Goal: Task Accomplishment & Management: Manage account settings

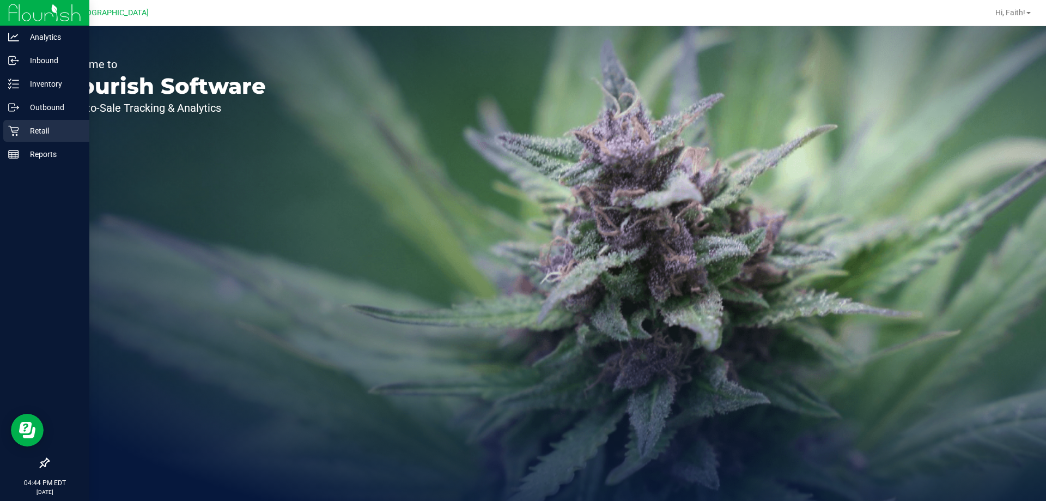
click at [5, 122] on div "Retail" at bounding box center [46, 131] width 86 height 22
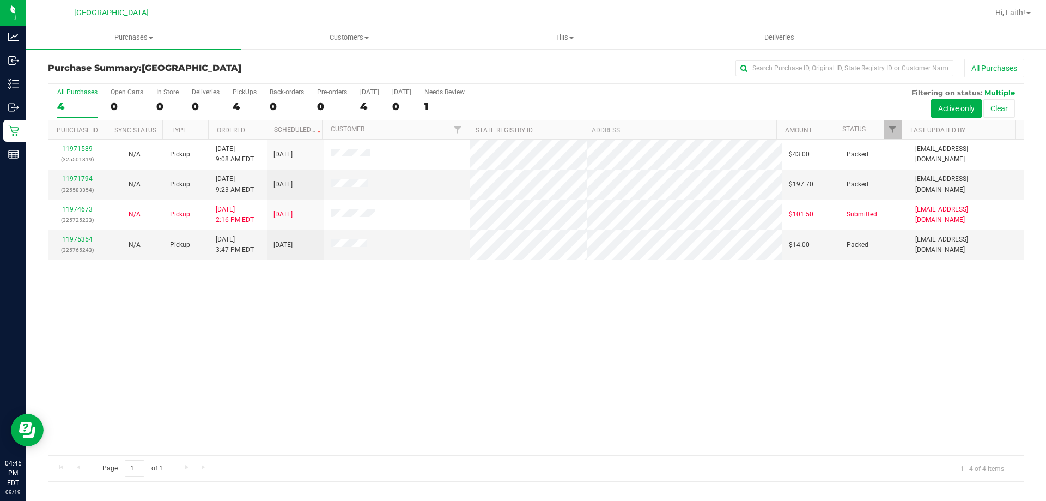
click at [314, 345] on div "11971589 (325501819) N/A Pickup 9/19/2025 9:08 AM EDT 9/19/2025 $43.00 Packed r…" at bounding box center [535, 296] width 975 height 315
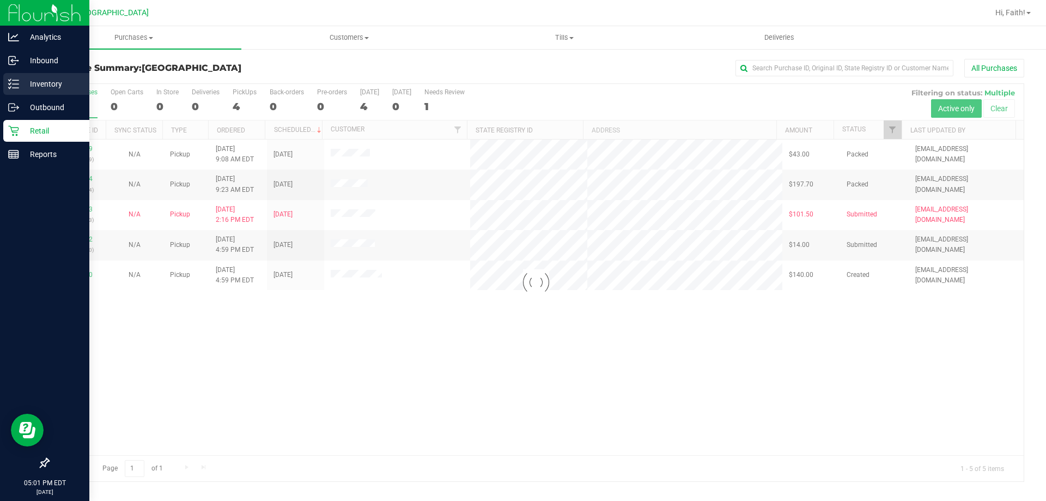
click at [40, 83] on p "Inventory" at bounding box center [51, 83] width 65 height 13
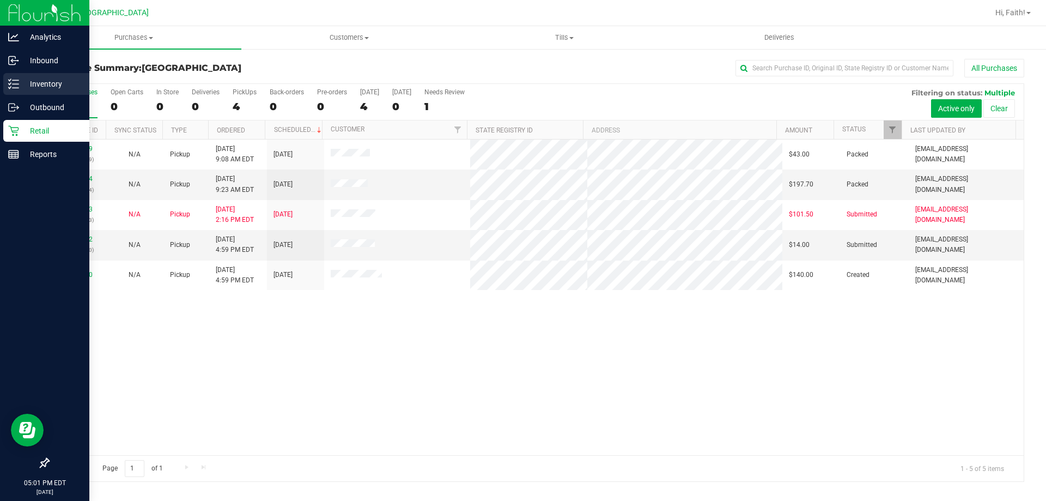
click at [29, 80] on p "Inventory" at bounding box center [51, 83] width 65 height 13
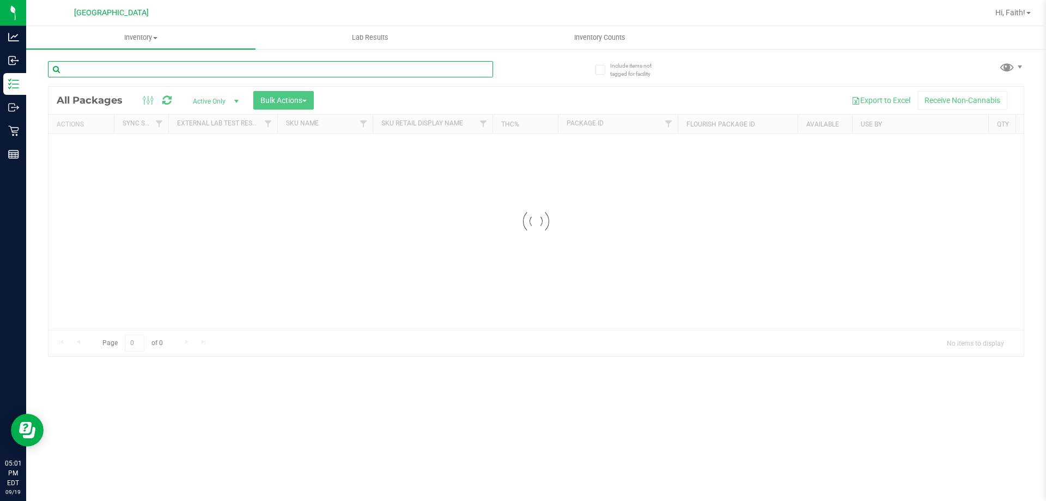
click at [176, 75] on input "text" at bounding box center [270, 69] width 445 height 16
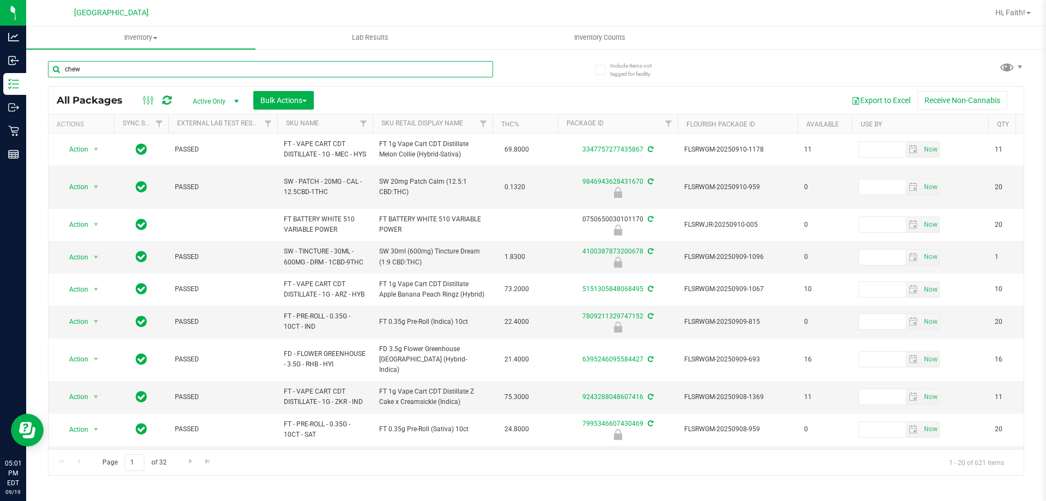
type input "chews"
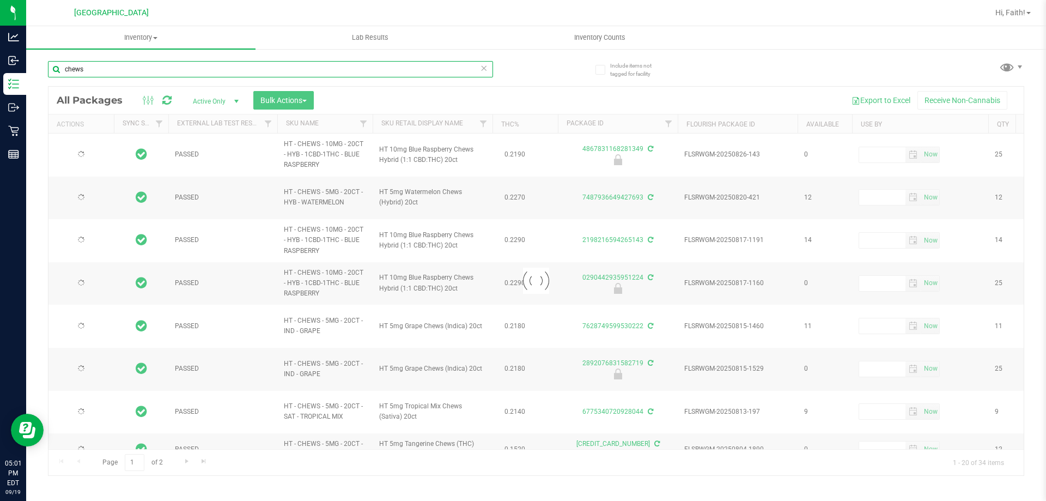
type input "[DATE]"
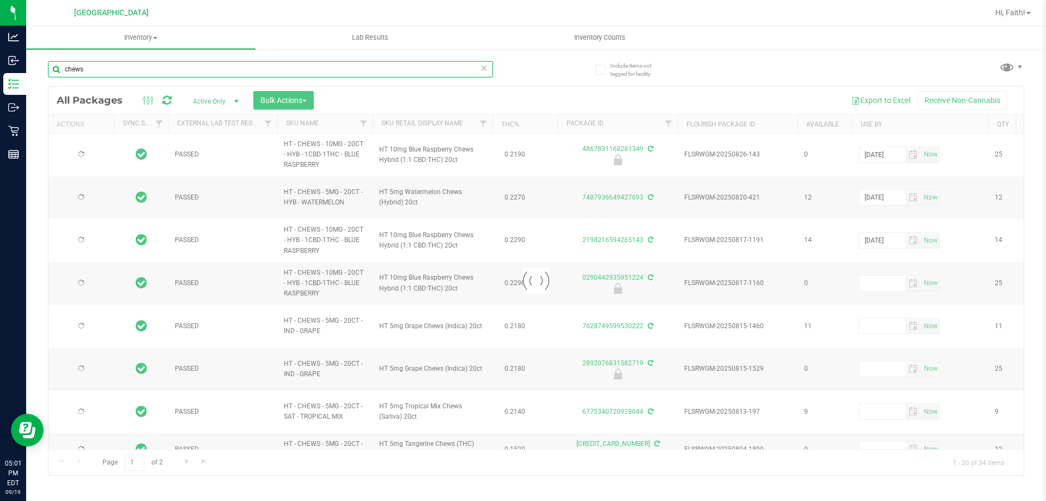
type input "[DATE]"
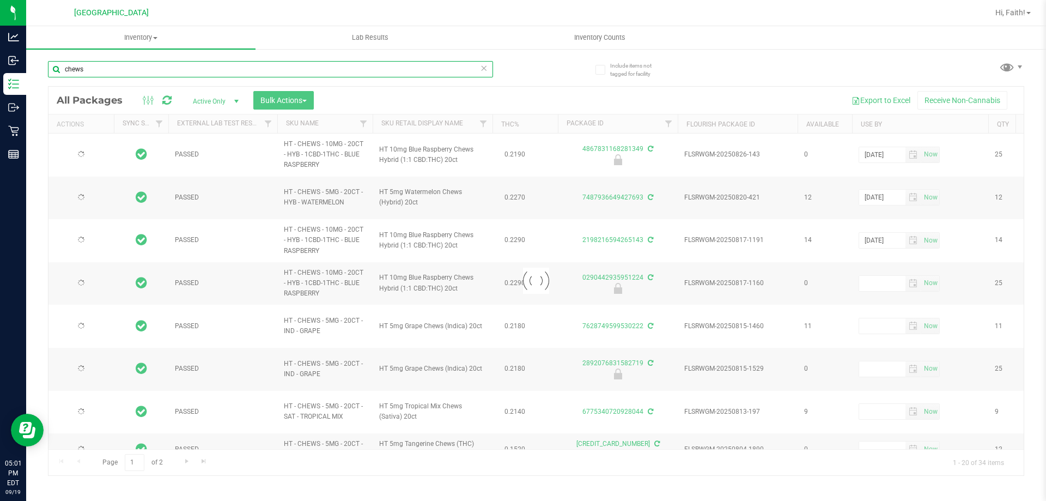
type input "[DATE]"
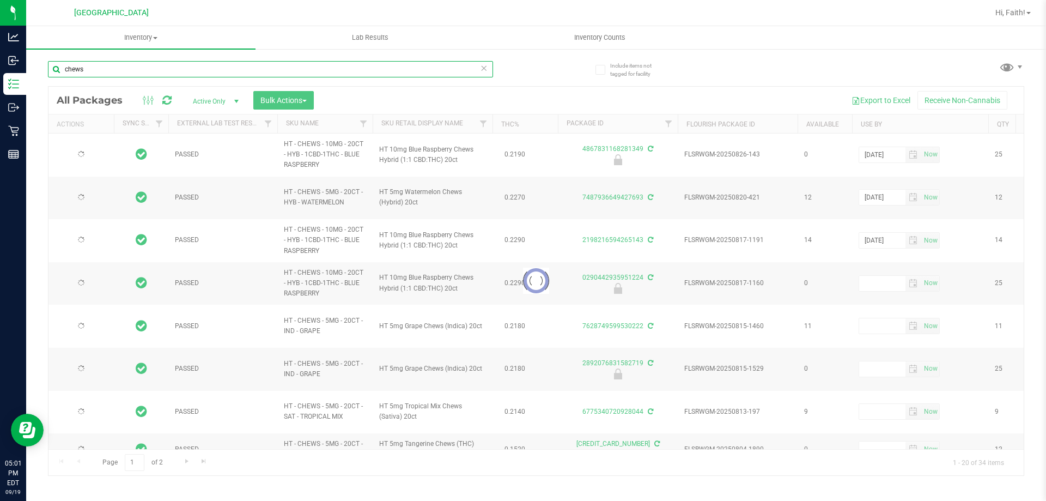
type input "[DATE]"
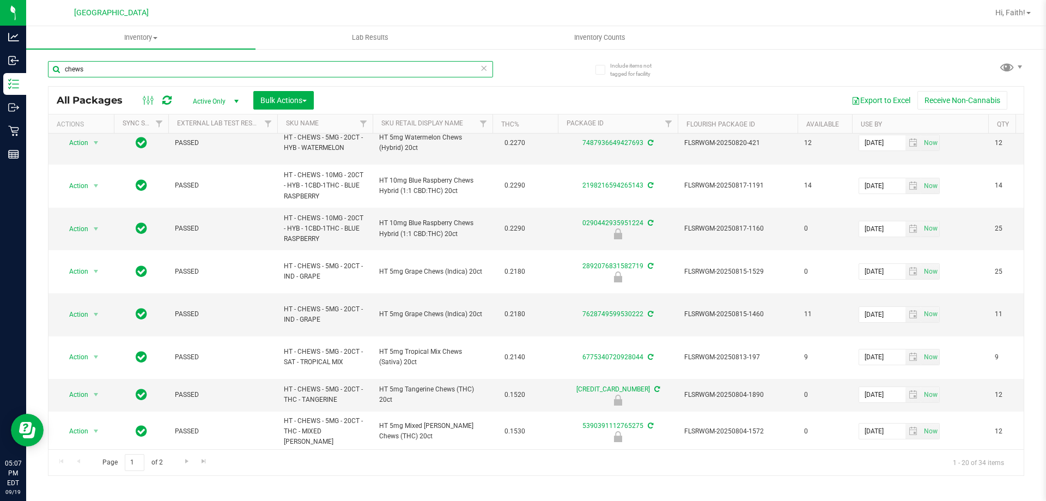
click at [108, 64] on input "chews" at bounding box center [270, 69] width 445 height 16
drag, startPoint x: 108, startPoint y: 64, endPoint x: 191, endPoint y: 18, distance: 94.1
click at [110, 64] on input "chews" at bounding box center [270, 69] width 445 height 16
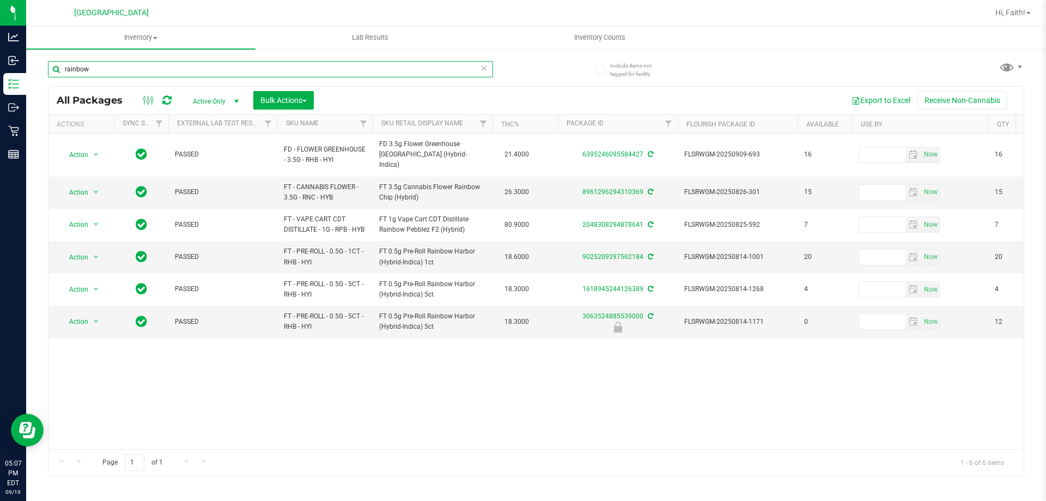
type input "rainbow"
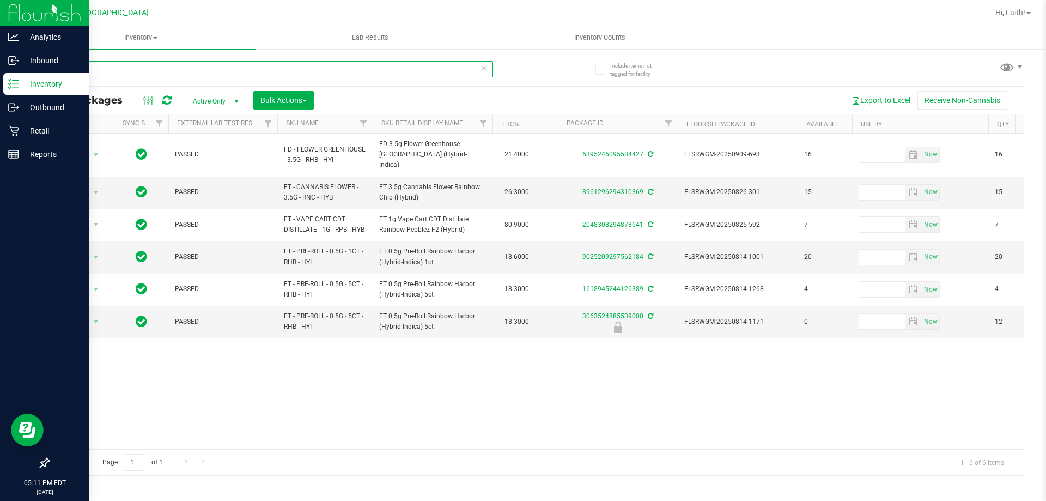
drag, startPoint x: 95, startPoint y: 76, endPoint x: 0, endPoint y: 76, distance: 95.3
click at [0, 76] on div "Analytics Inbound Inventory Outbound Retail Reports 05:11 PM EDT 09/19/2025 09/…" at bounding box center [523, 250] width 1046 height 501
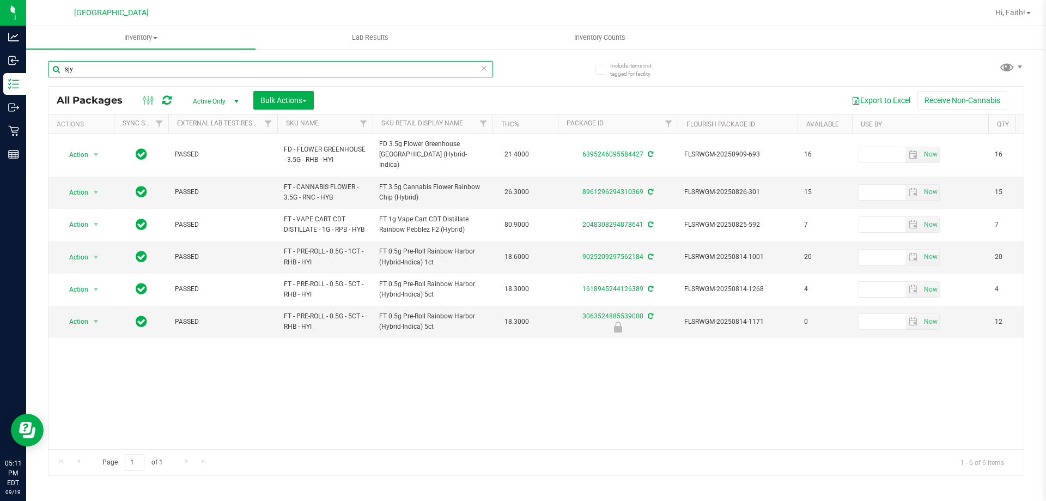
type input "sjy"
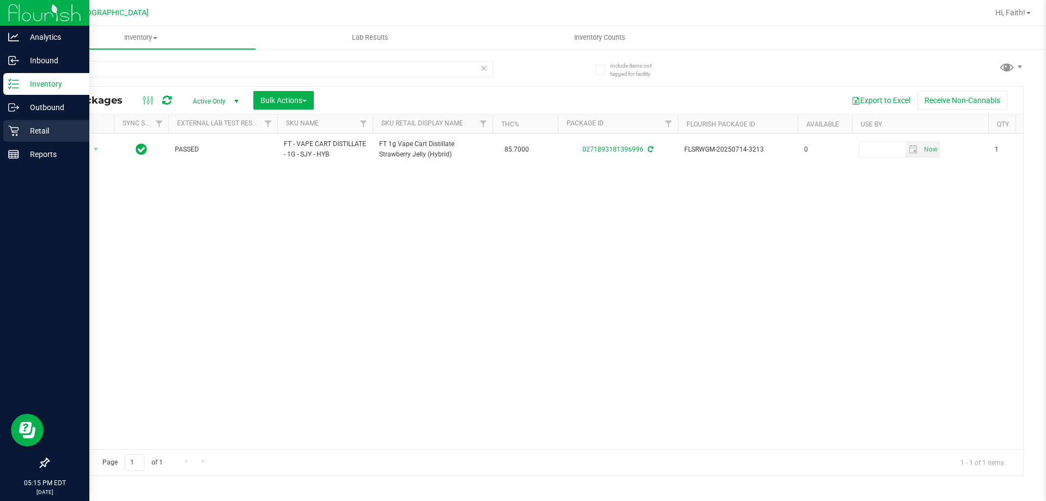
click at [11, 126] on icon at bounding box center [13, 131] width 10 height 10
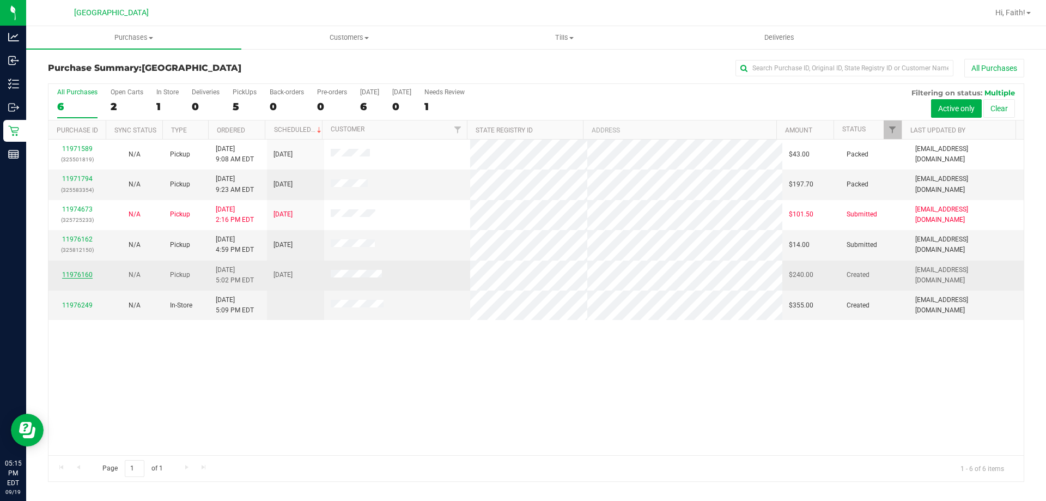
click at [71, 276] on link "11976160" at bounding box center [77, 275] width 31 height 8
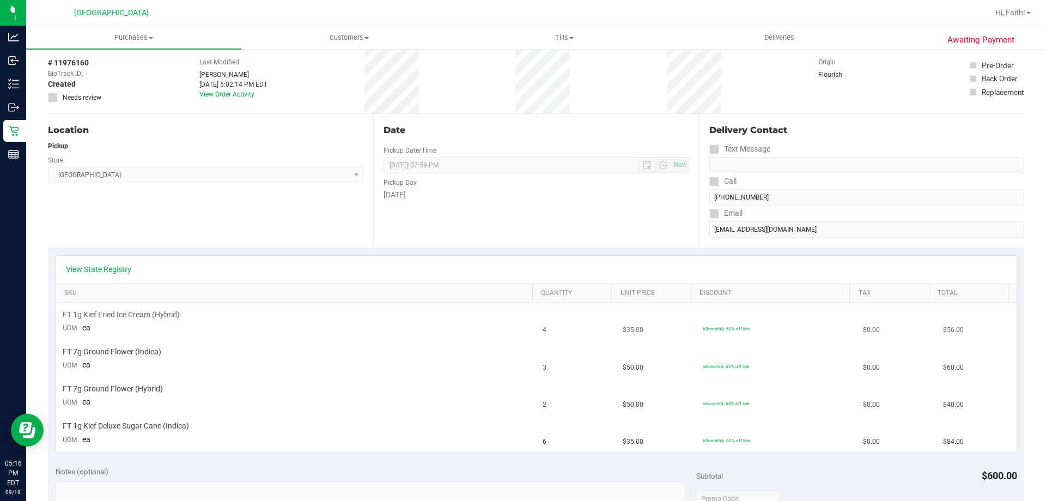
scroll to position [109, 0]
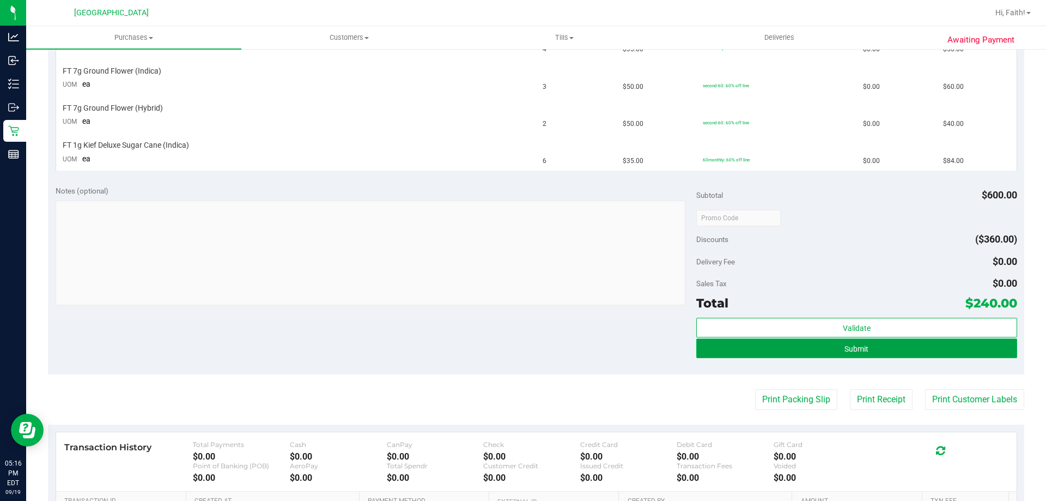
click at [794, 347] on button "Submit" at bounding box center [856, 348] width 320 height 20
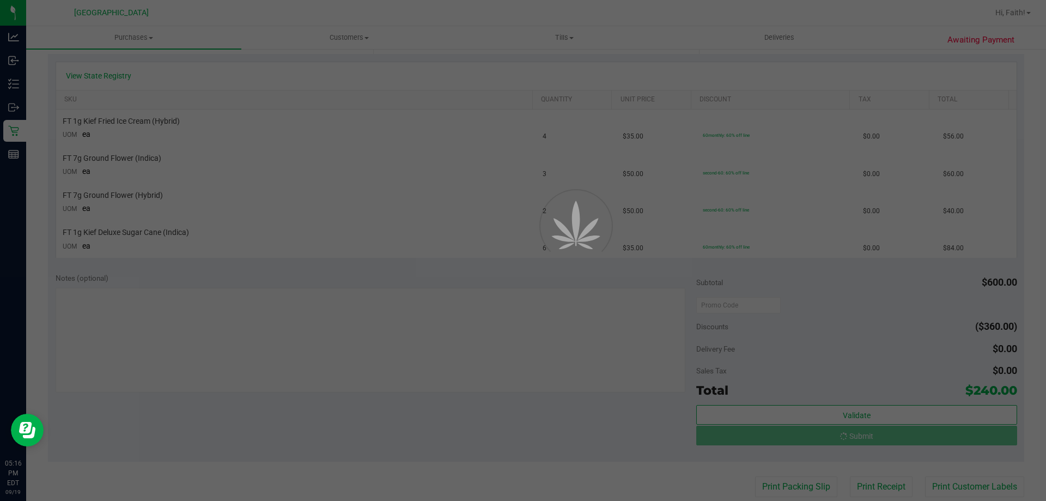
scroll to position [147, 0]
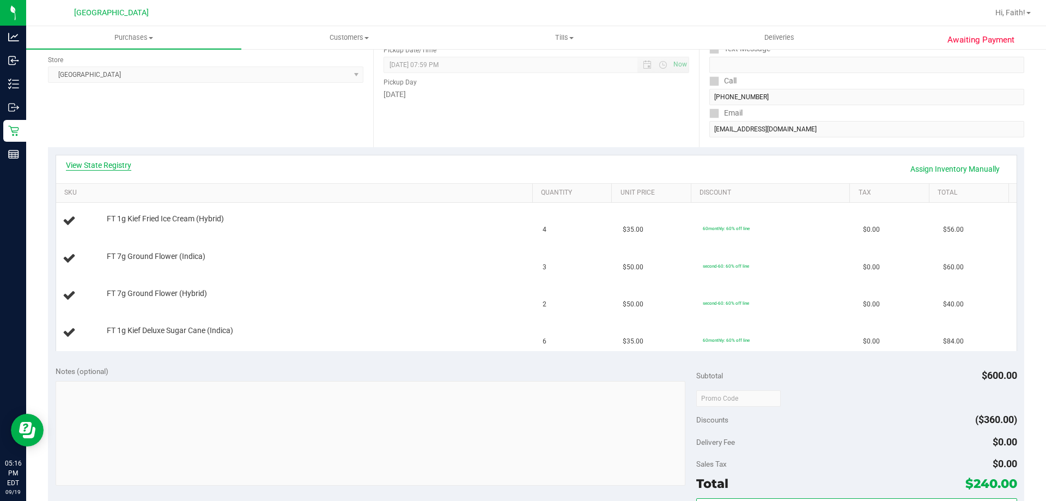
click at [113, 168] on link "View State Registry" at bounding box center [98, 165] width 65 height 11
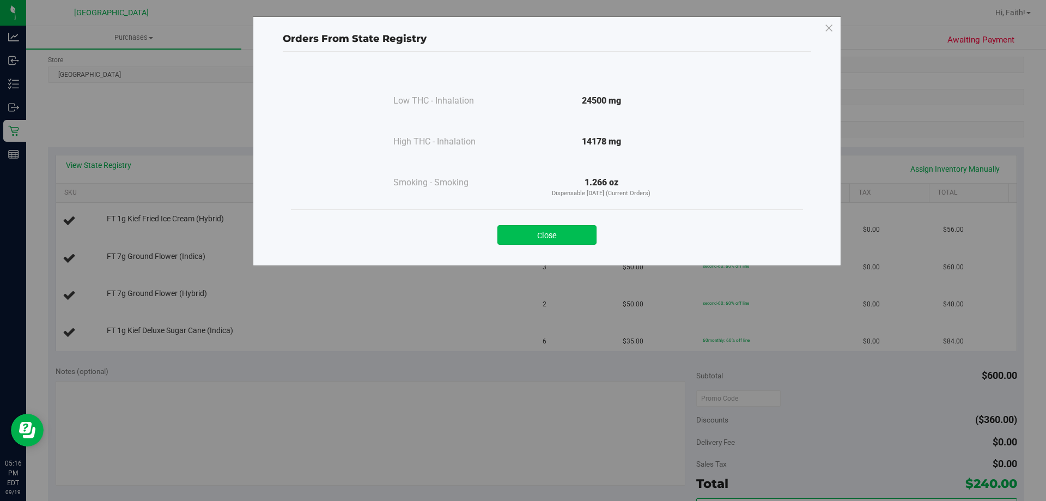
click at [556, 236] on button "Close" at bounding box center [546, 235] width 99 height 20
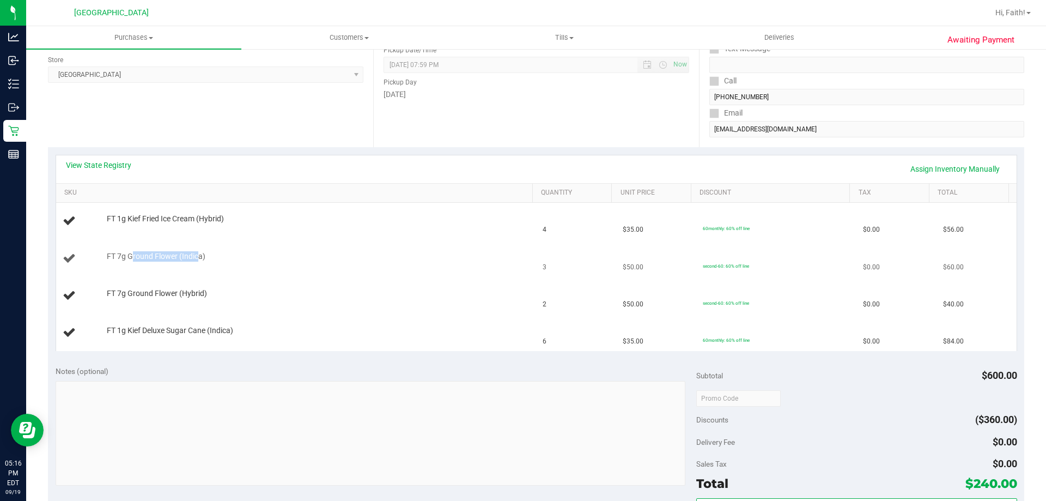
drag, startPoint x: 143, startPoint y: 259, endPoint x: 199, endPoint y: 260, distance: 56.7
click at [199, 260] on span "FT 7g Ground Flower (Indica)" at bounding box center [156, 256] width 99 height 10
click at [199, 262] on div "FT 7g Ground Flower (Indica)" at bounding box center [296, 258] width 467 height 15
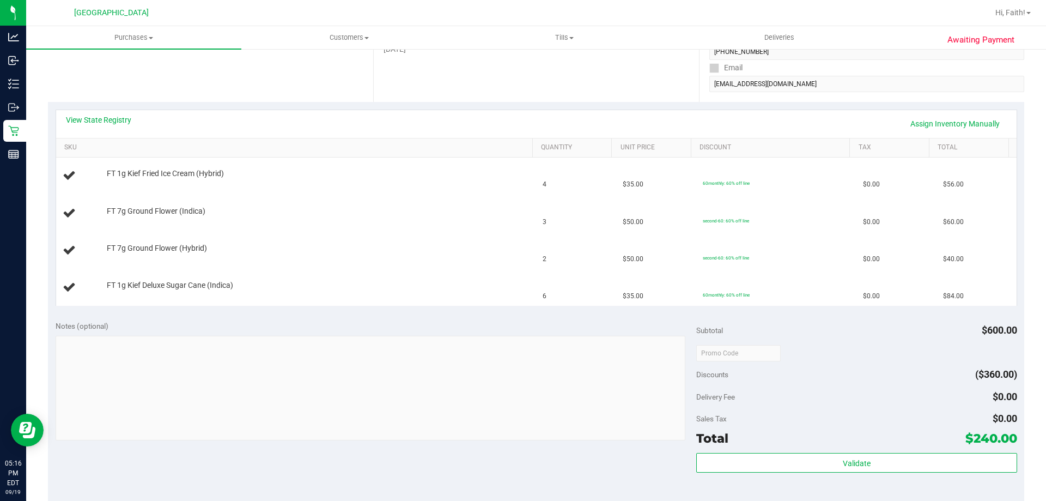
scroll to position [92, 0]
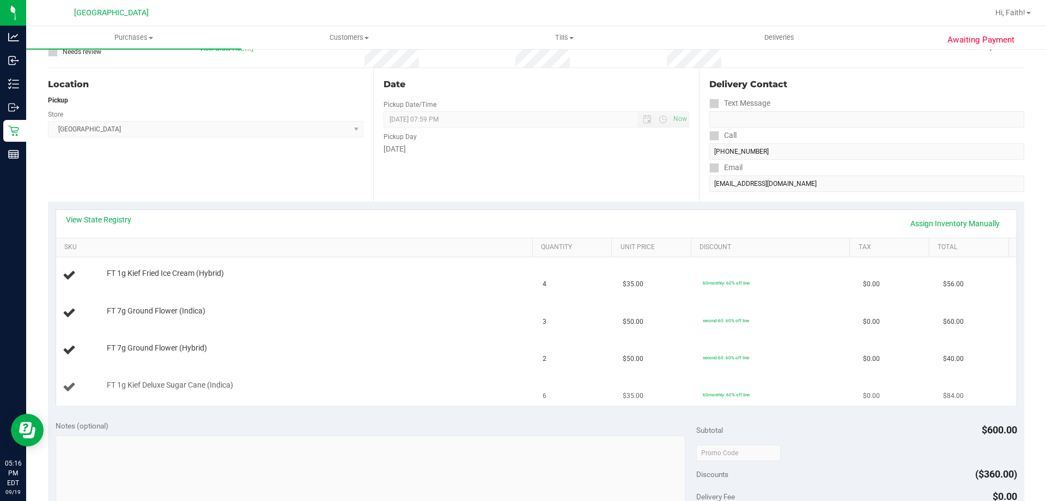
drag, startPoint x: 709, startPoint y: 283, endPoint x: 736, endPoint y: 396, distance: 115.4
click at [736, 396] on tbody "FT 1g Kief Fried Ice Cream (Hybrid) 4 $35.00 60monthly: 60% off line $0.00 $56.…" at bounding box center [536, 331] width 961 height 148
click at [736, 398] on td "60monthly: 60% off line" at bounding box center [776, 387] width 160 height 37
drag, startPoint x: 127, startPoint y: 348, endPoint x: 215, endPoint y: 340, distance: 88.1
click at [215, 340] on td "FT 7g Ground Flower (Hybrid)" at bounding box center [296, 350] width 481 height 37
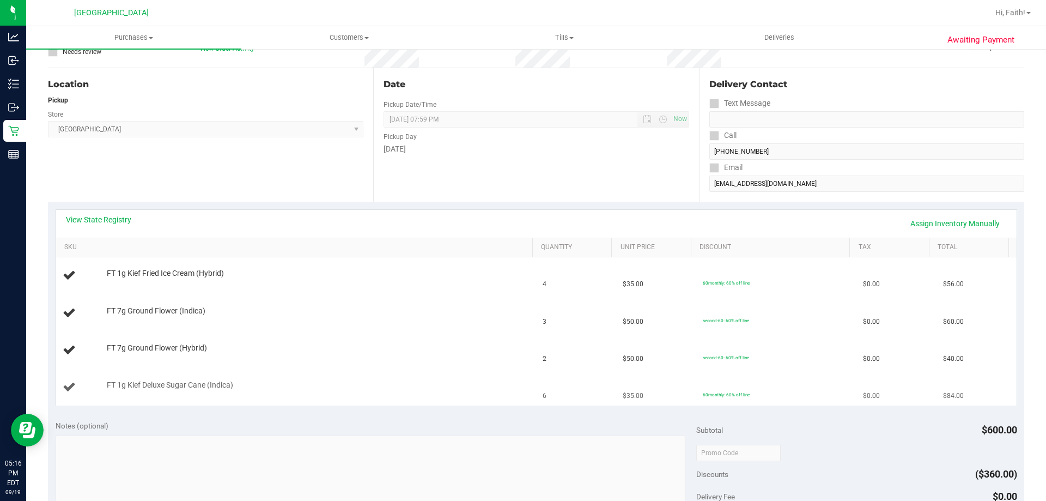
click at [238, 401] on td "FT 1g Kief Deluxe Sugar Cane (Indica)" at bounding box center [296, 387] width 481 height 37
click at [119, 216] on link "View State Registry" at bounding box center [98, 219] width 65 height 11
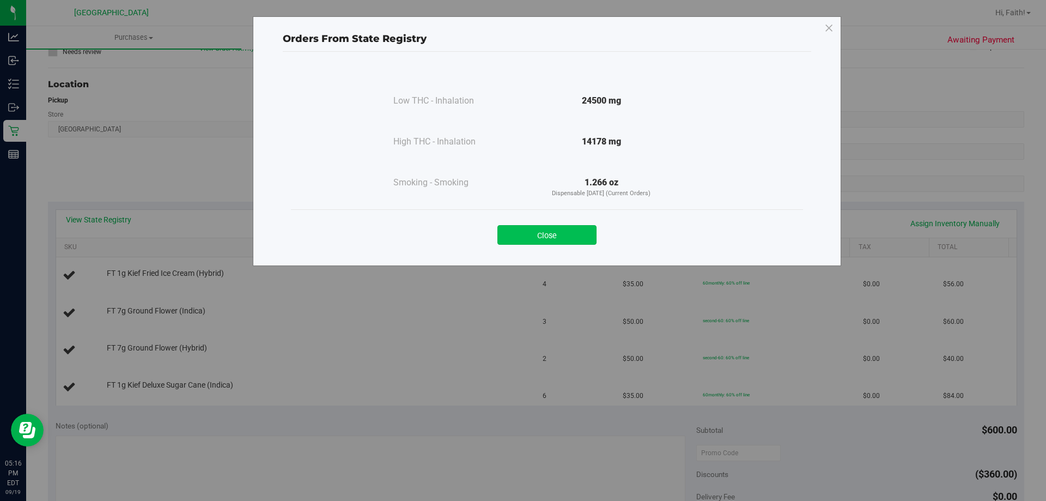
click at [542, 234] on button "Close" at bounding box center [546, 235] width 99 height 20
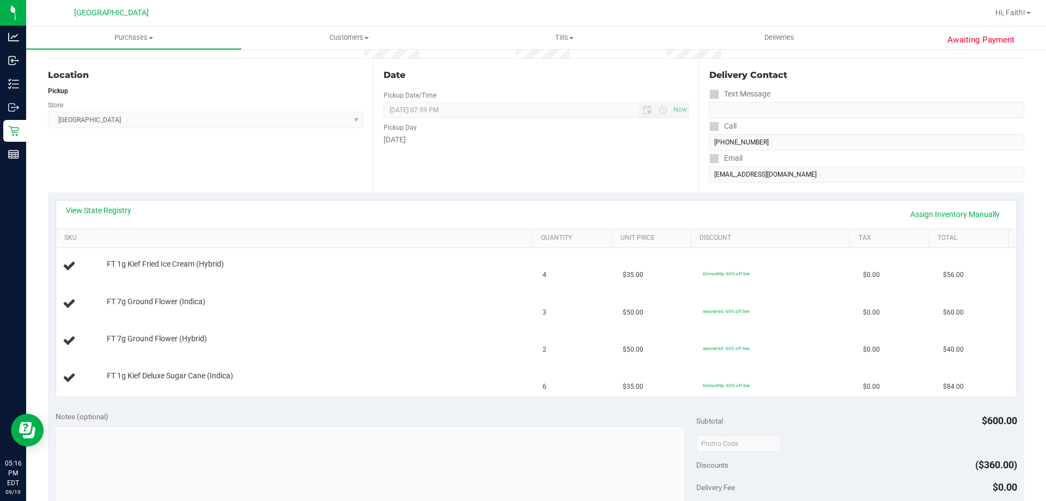
scroll to position [130, 0]
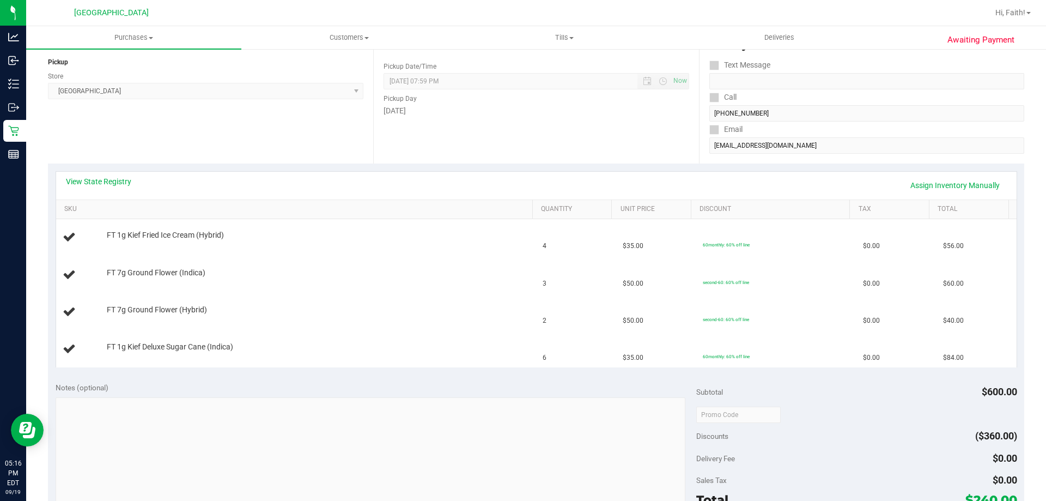
click at [108, 184] on link "View State Registry" at bounding box center [98, 181] width 65 height 11
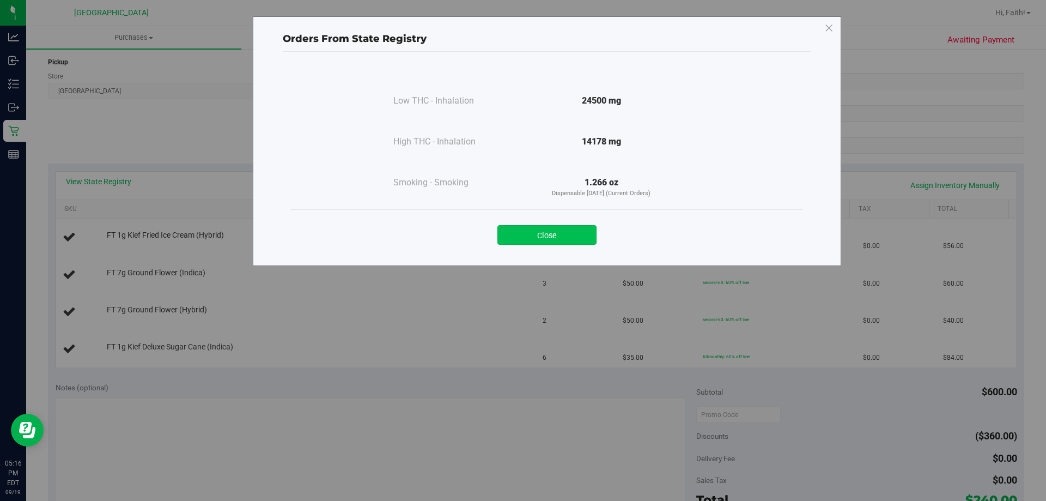
click at [557, 229] on button "Close" at bounding box center [546, 235] width 99 height 20
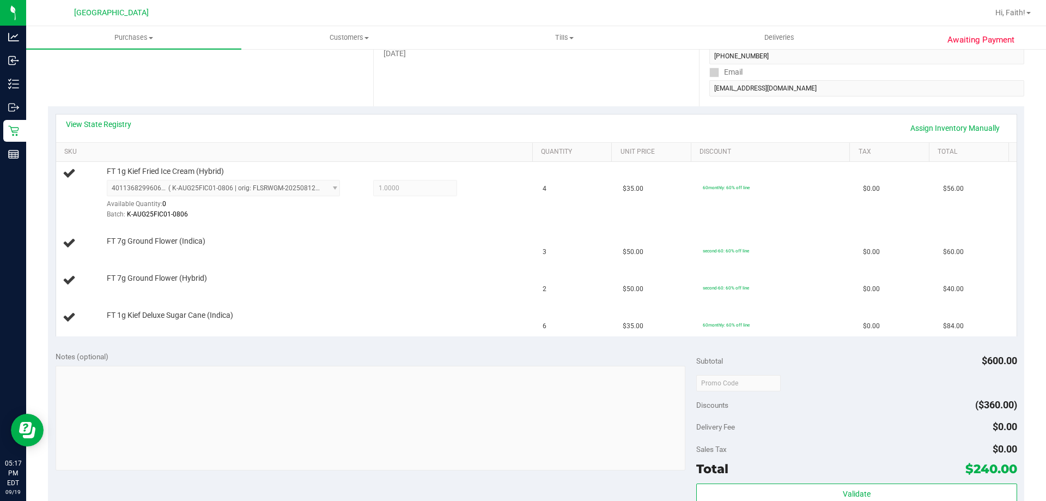
scroll to position [189, 0]
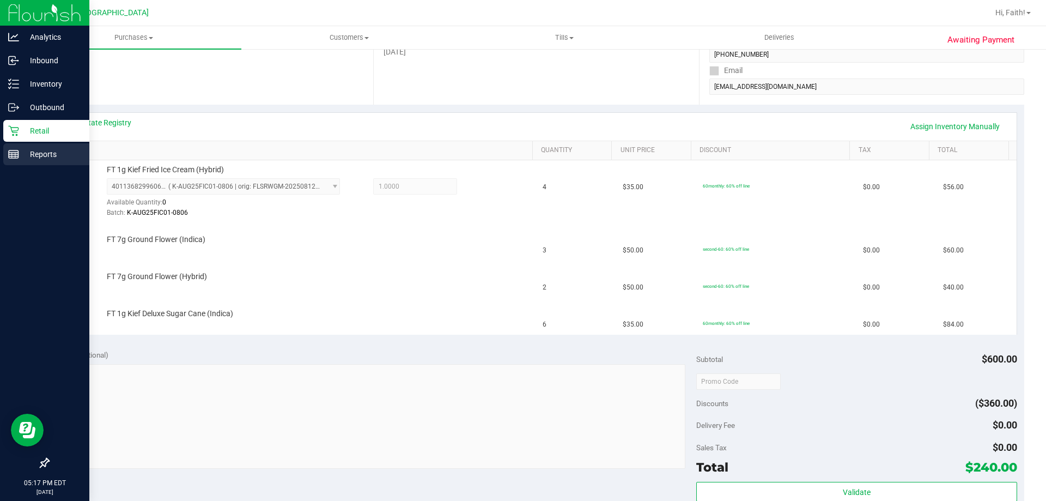
drag, startPoint x: 0, startPoint y: 149, endPoint x: 0, endPoint y: 157, distance: 8.2
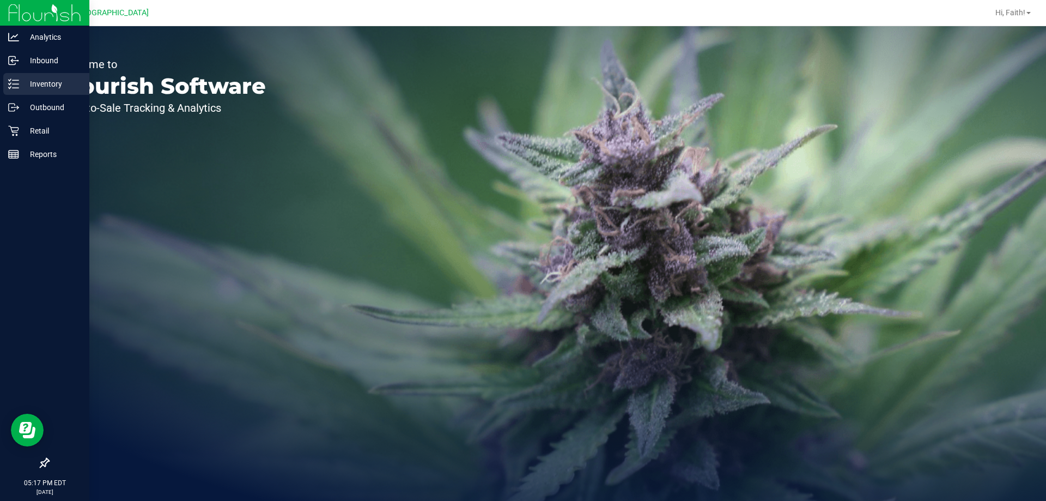
click at [23, 80] on p "Inventory" at bounding box center [51, 83] width 65 height 13
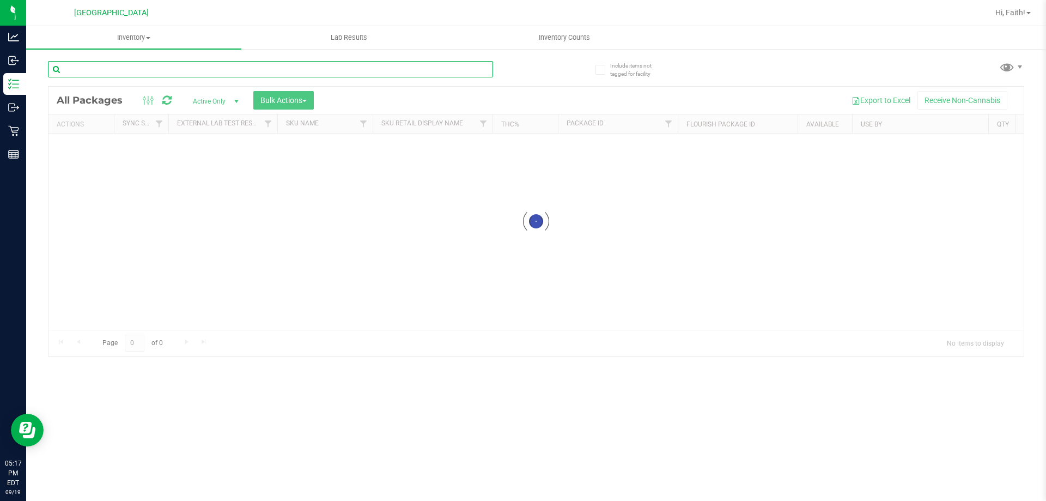
click at [161, 71] on input "text" at bounding box center [270, 69] width 445 height 16
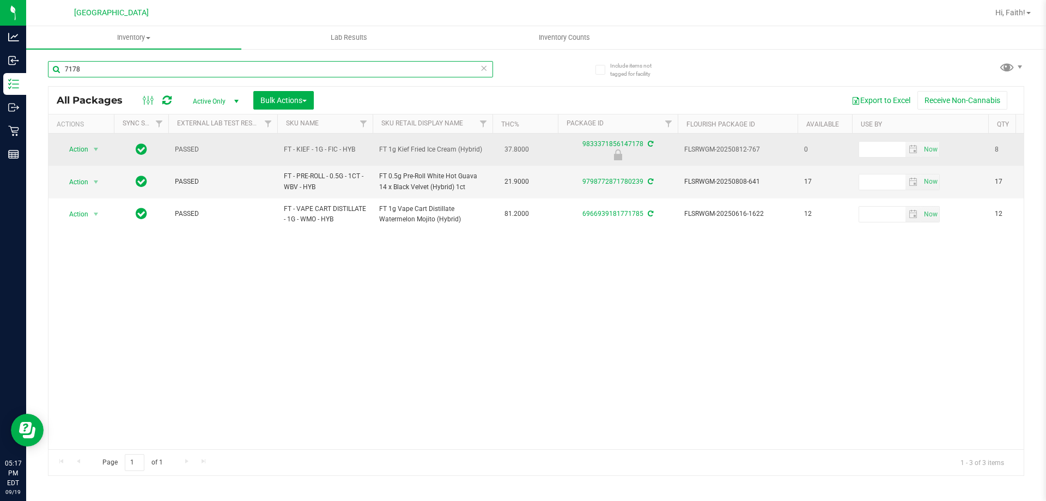
type input "7178"
click at [88, 149] on span "Action" at bounding box center [81, 149] width 44 height 15
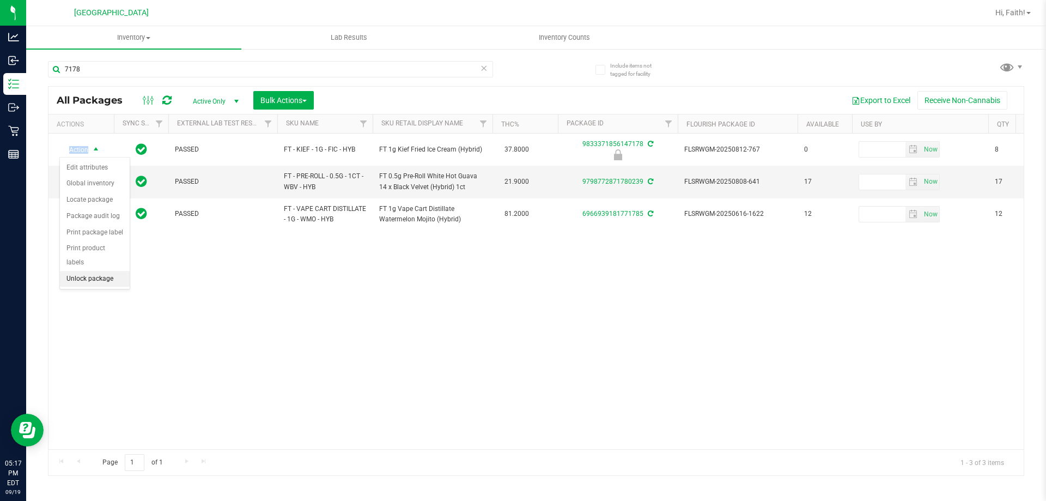
click at [89, 271] on li "Unlock package" at bounding box center [95, 279] width 70 height 16
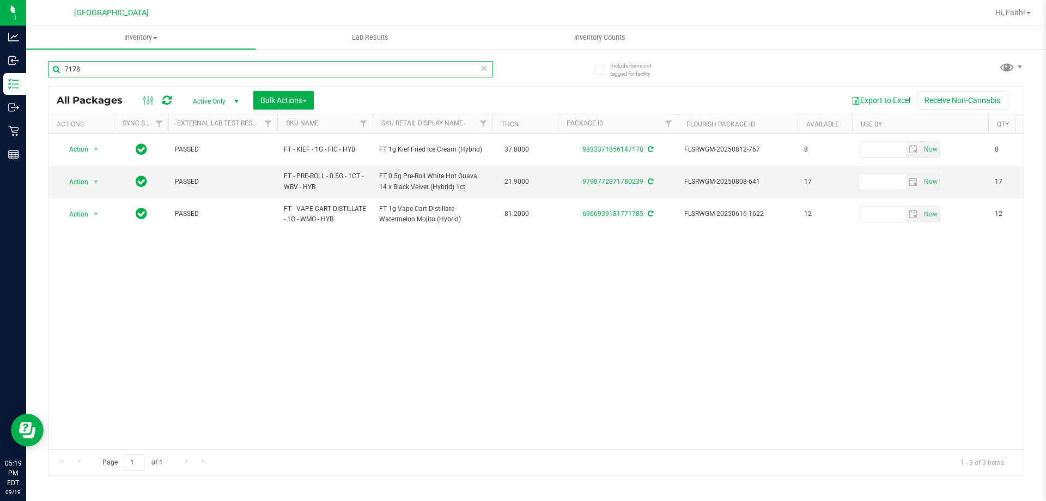
click at [135, 71] on input "7178" at bounding box center [270, 69] width 445 height 16
type input "7"
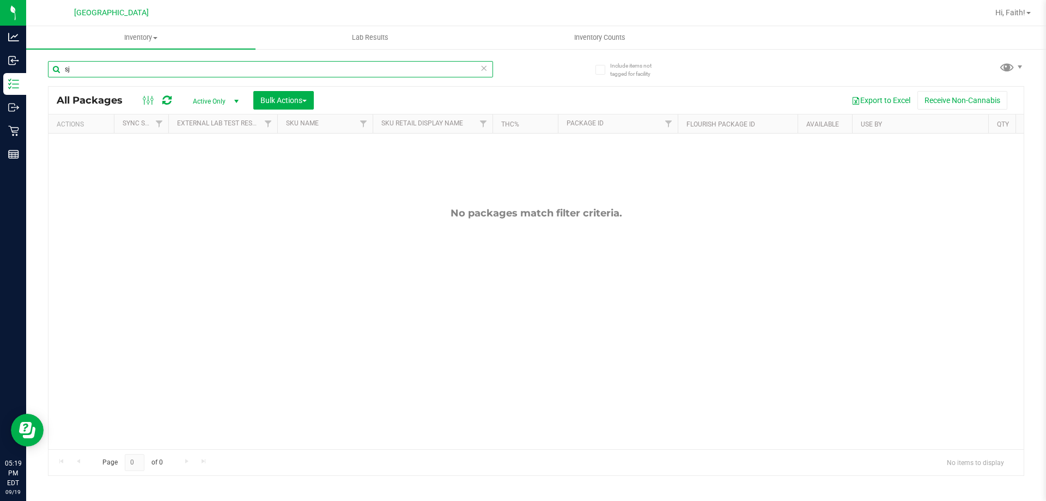
type input "s"
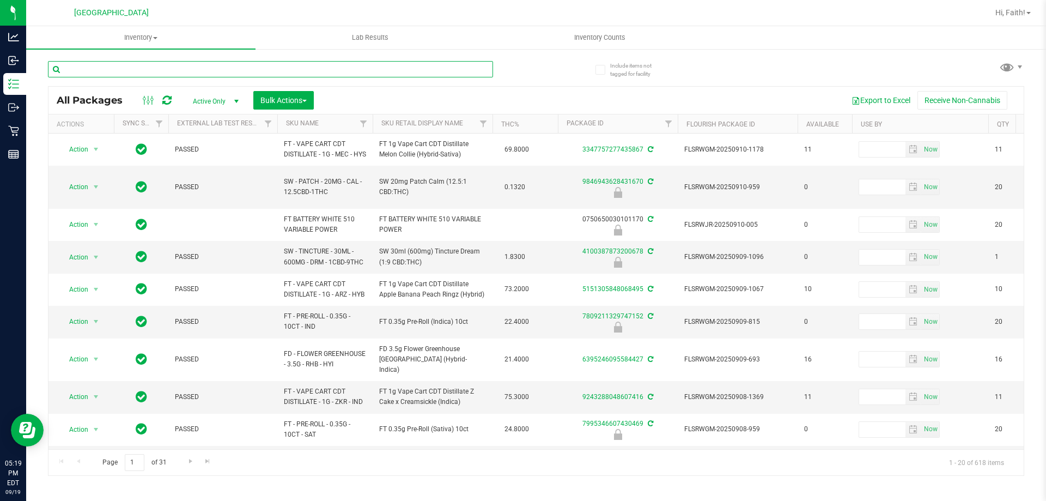
click at [180, 72] on input "text" at bounding box center [270, 69] width 445 height 16
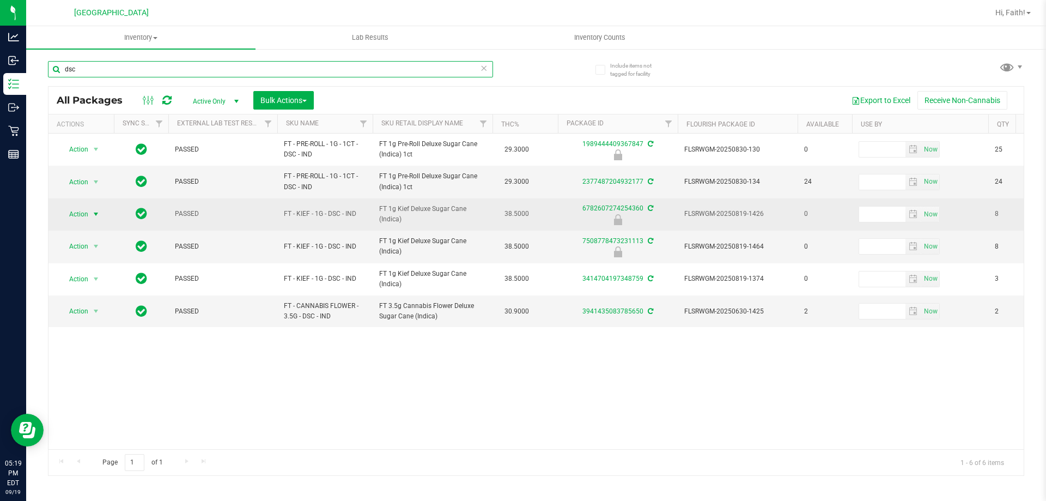
type input "dsc"
click at [84, 211] on span "Action" at bounding box center [73, 214] width 29 height 15
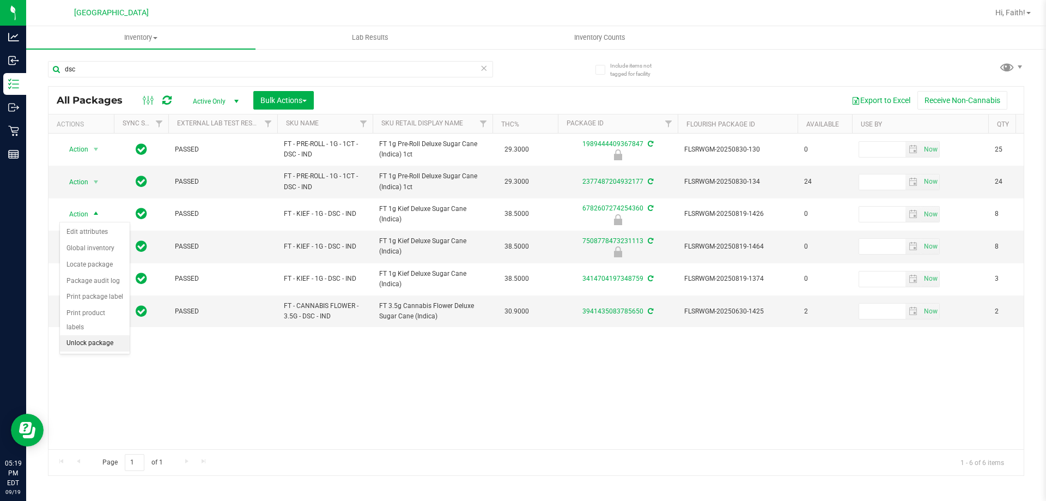
click at [104, 335] on li "Unlock package" at bounding box center [95, 343] width 70 height 16
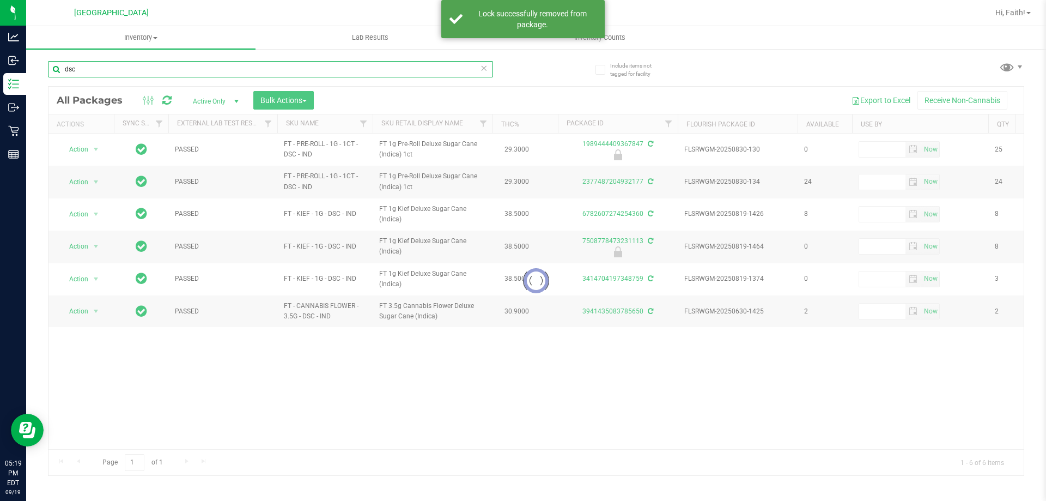
click at [104, 77] on input "dsc" at bounding box center [270, 69] width 445 height 16
click at [101, 75] on input "dsc" at bounding box center [270, 69] width 445 height 16
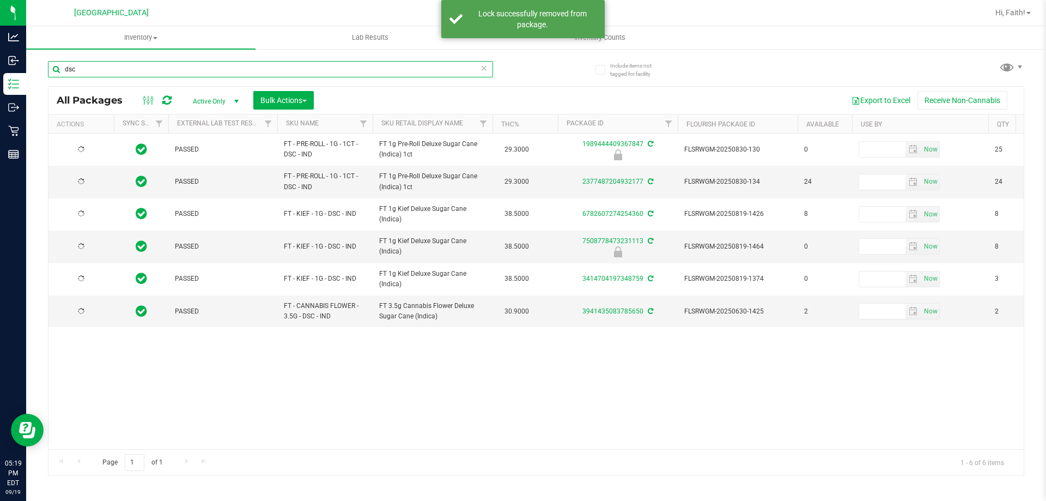
click at [102, 73] on input "dsc" at bounding box center [270, 69] width 445 height 16
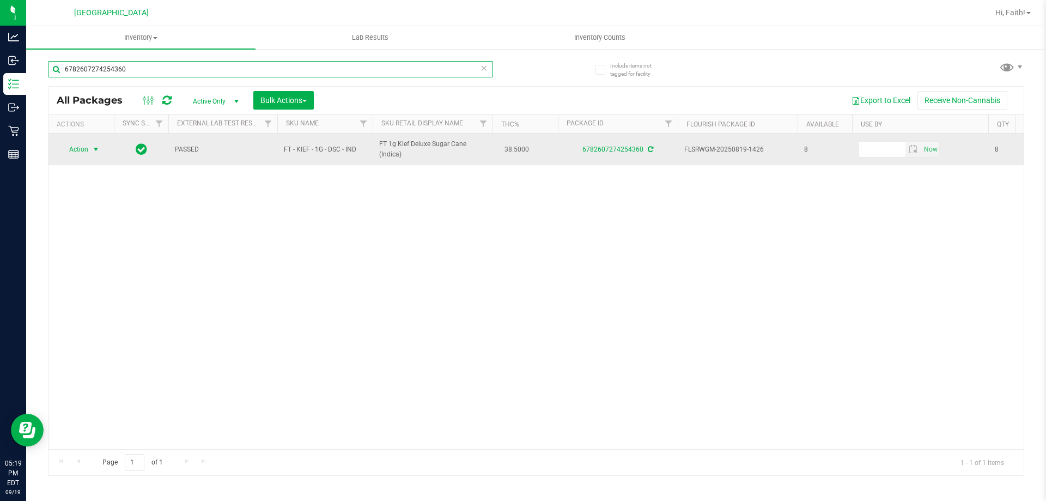
type input "6782607274254360"
click at [87, 150] on span "Action" at bounding box center [73, 149] width 29 height 15
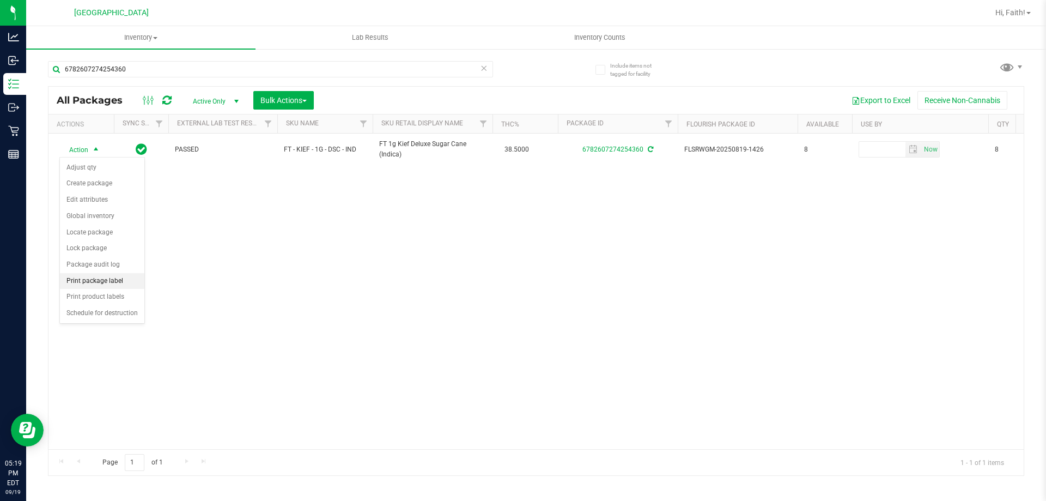
click at [103, 282] on li "Print package label" at bounding box center [102, 281] width 84 height 16
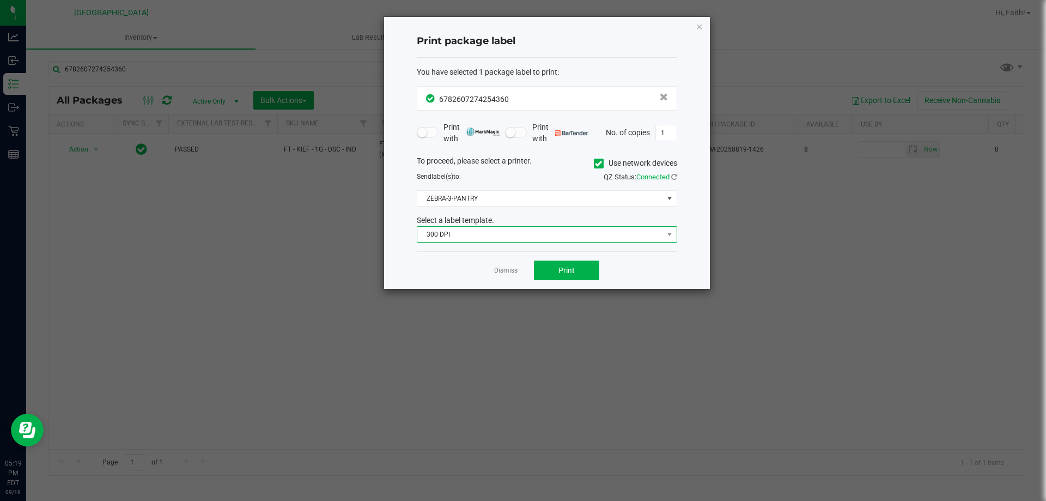
click at [535, 233] on span "300 DPI" at bounding box center [540, 234] width 246 height 15
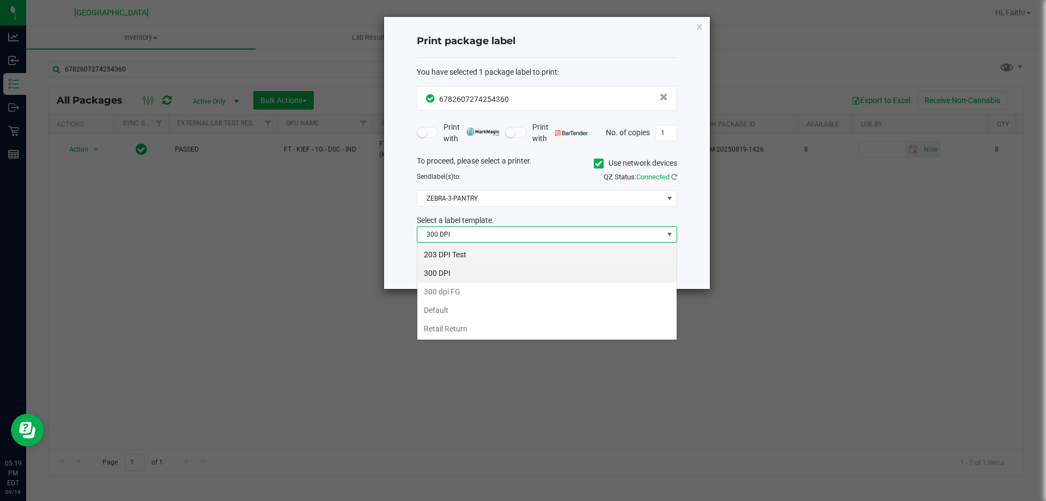
scroll to position [16, 260]
click at [453, 256] on li "203 DPI Test" at bounding box center [546, 254] width 259 height 19
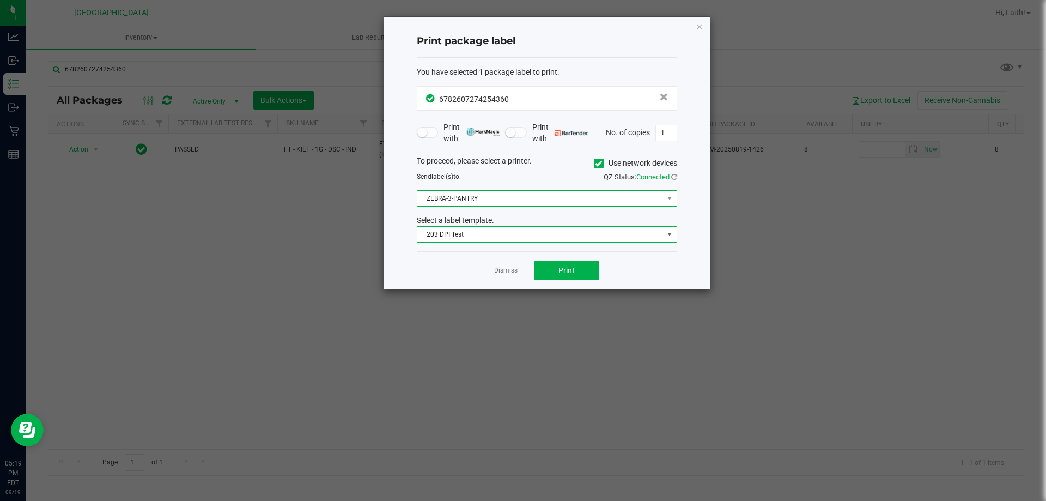
click at [463, 198] on span "ZEBRA-3-PANTRY" at bounding box center [540, 198] width 246 height 15
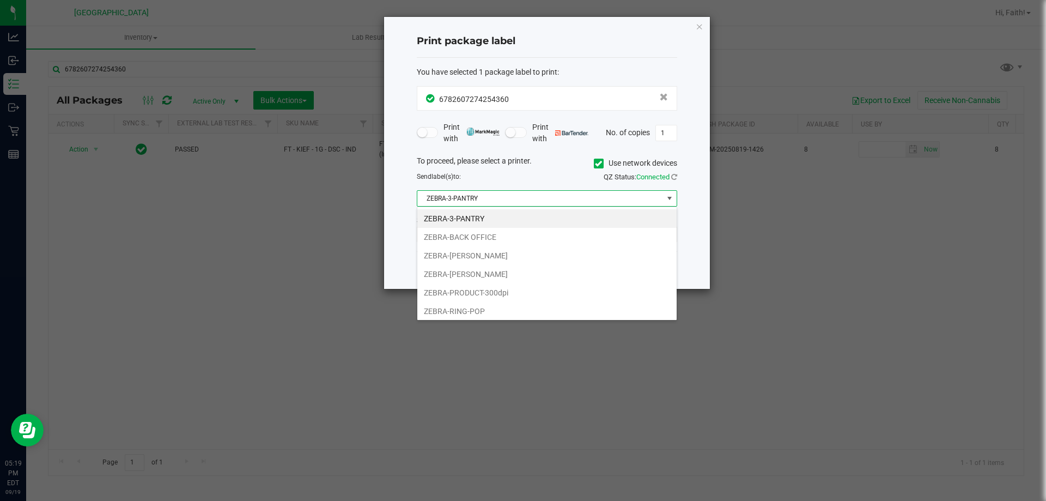
click at [465, 311] on li "ZEBRA-RING-POP" at bounding box center [546, 311] width 259 height 19
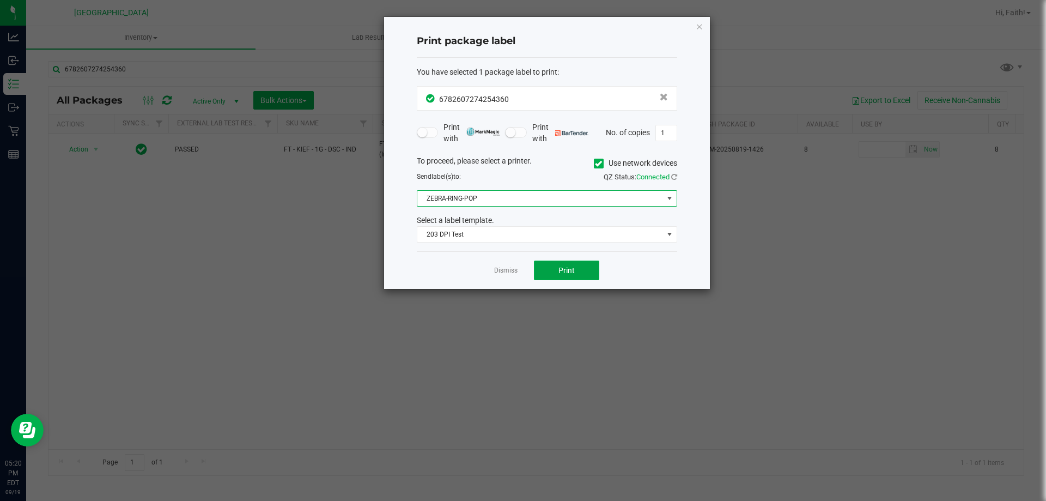
click at [575, 270] on button "Print" at bounding box center [566, 270] width 65 height 20
click at [697, 23] on icon "button" at bounding box center [700, 26] width 8 height 13
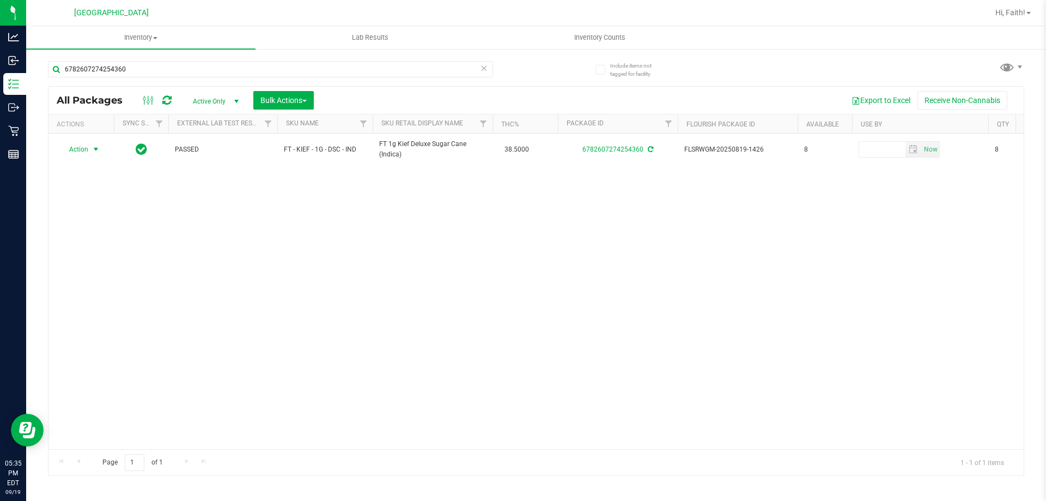
click at [485, 70] on icon at bounding box center [484, 67] width 8 height 13
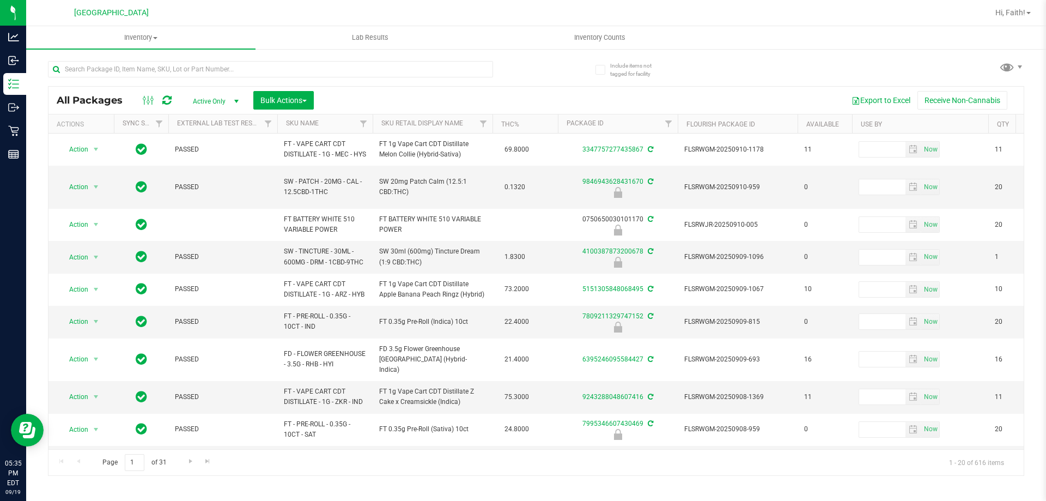
click at [448, 127] on th "Sku Retail Display Name" at bounding box center [433, 123] width 120 height 19
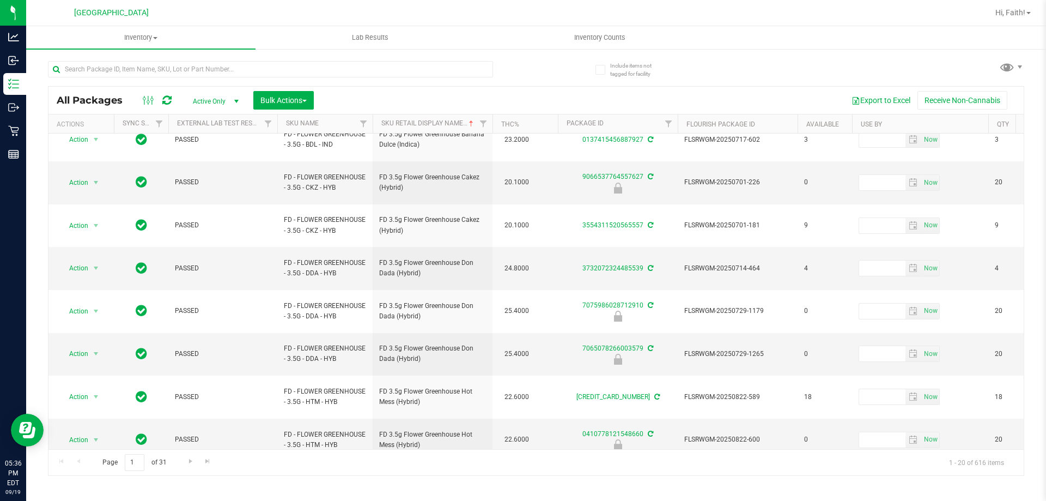
scroll to position [163, 0]
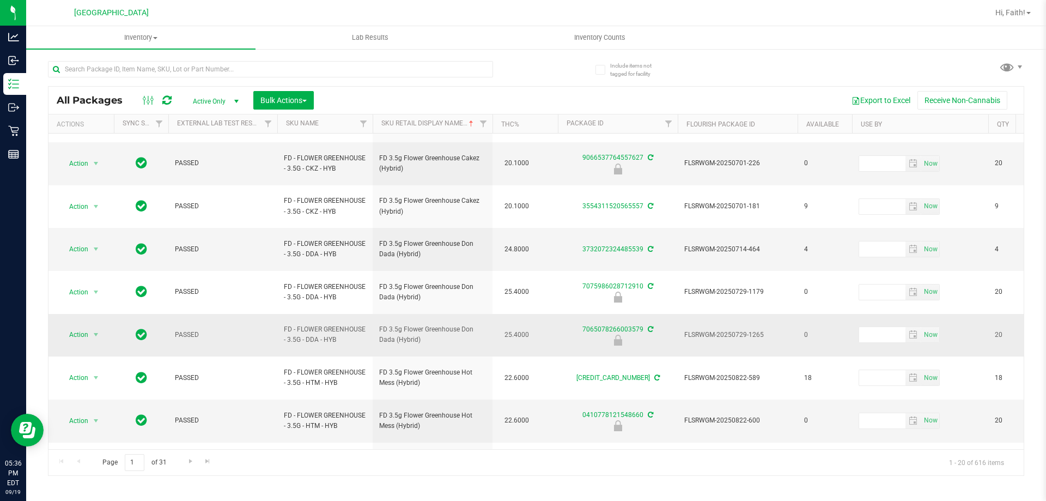
drag, startPoint x: 375, startPoint y: 275, endPoint x: 430, endPoint y: 290, distance: 57.3
click at [430, 314] on td "FD 3.5g Flower Greenhouse Don Dada (Hybrid)" at bounding box center [433, 335] width 120 height 43
drag, startPoint x: 379, startPoint y: 274, endPoint x: 423, endPoint y: 288, distance: 45.8
click at [423, 324] on span "FD 3.5g Flower Greenhouse Don Dada (Hybrid)" at bounding box center [432, 334] width 107 height 21
click at [413, 324] on span "FD 3.5g Flower Greenhouse Don Dada (Hybrid)" at bounding box center [432, 334] width 107 height 21
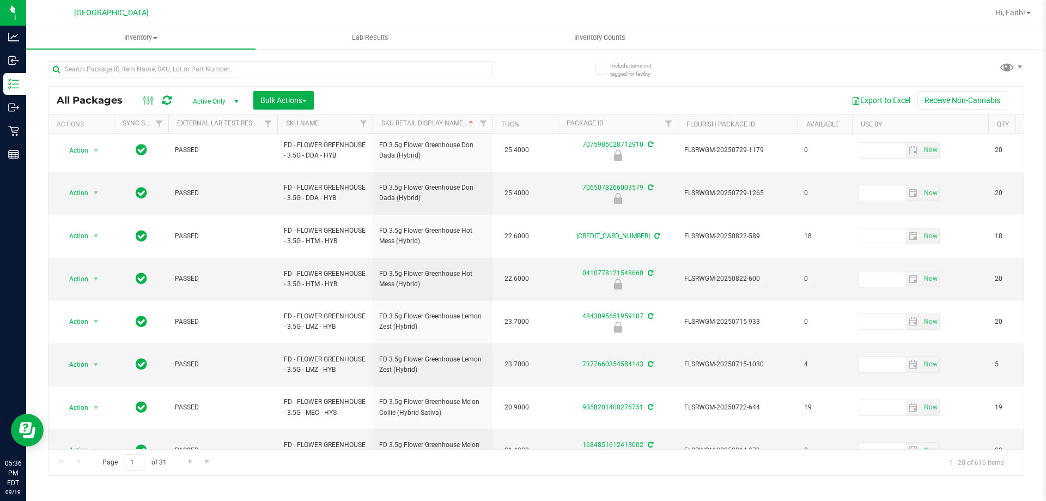
scroll to position [339, 0]
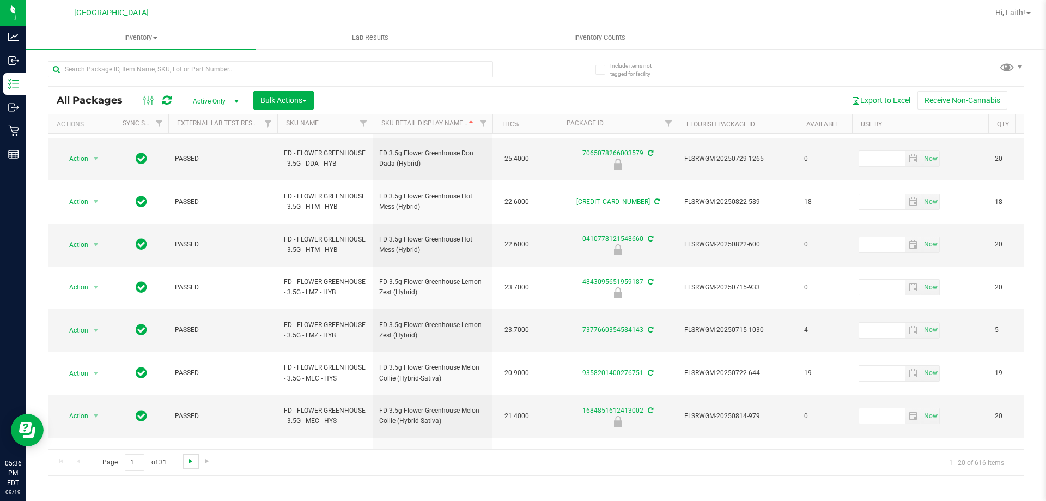
click at [193, 464] on span "Go to the next page" at bounding box center [190, 461] width 9 height 9
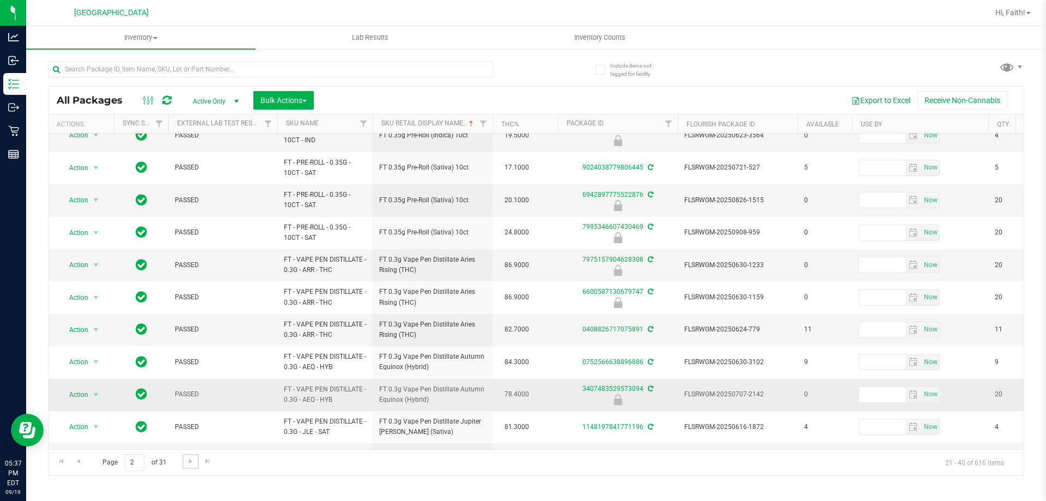
scroll to position [339, 0]
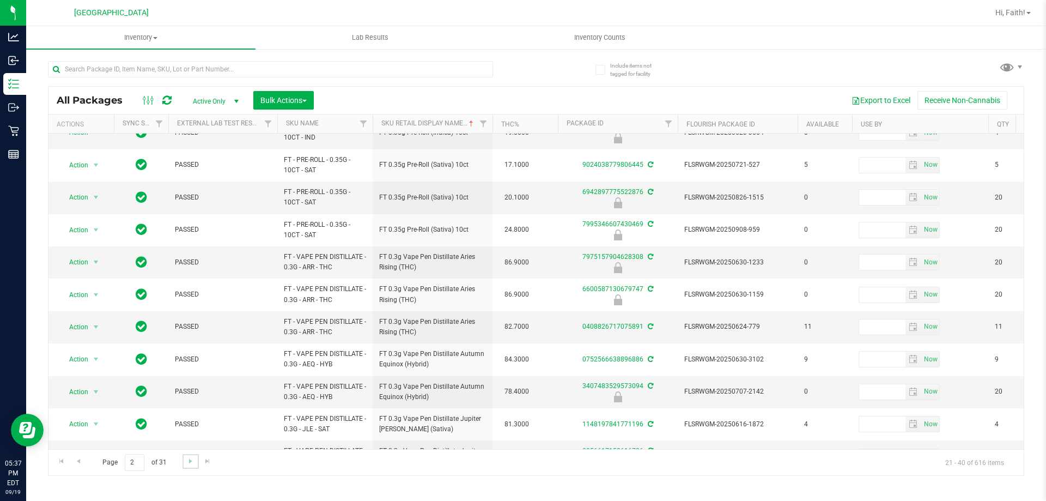
click at [195, 459] on link "Go to the next page" at bounding box center [191, 461] width 16 height 15
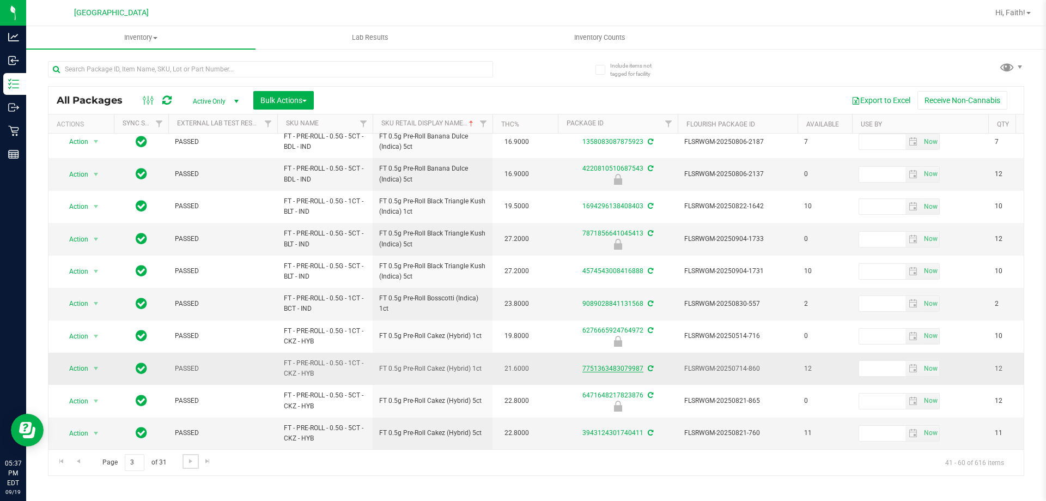
scroll to position [339, 0]
click at [188, 465] on span "Go to the next page" at bounding box center [190, 461] width 9 height 9
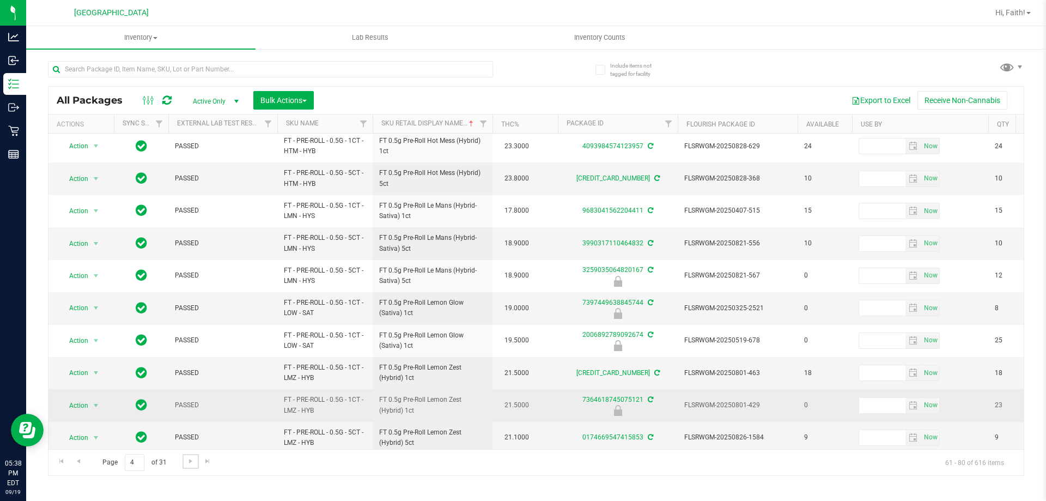
scroll to position [339, 0]
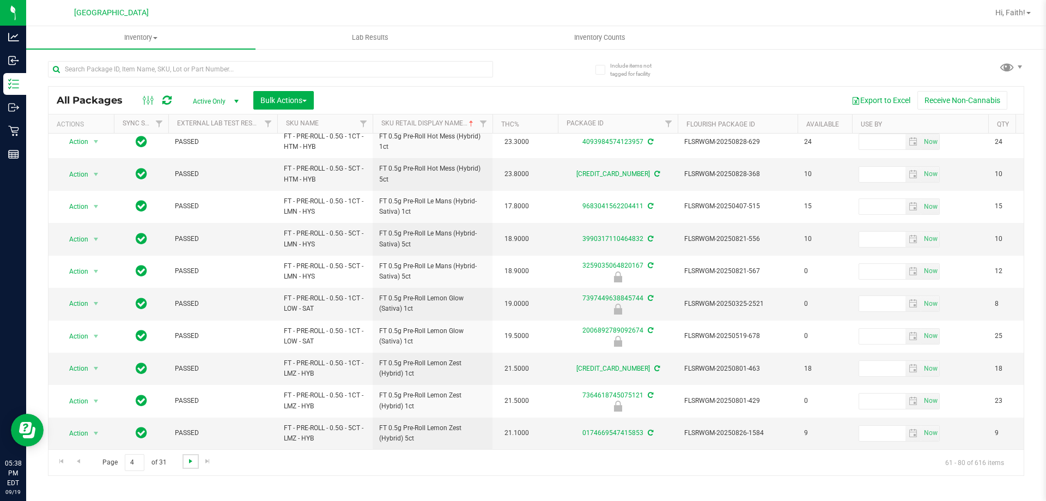
click at [186, 463] on span "Go to the next page" at bounding box center [190, 461] width 9 height 9
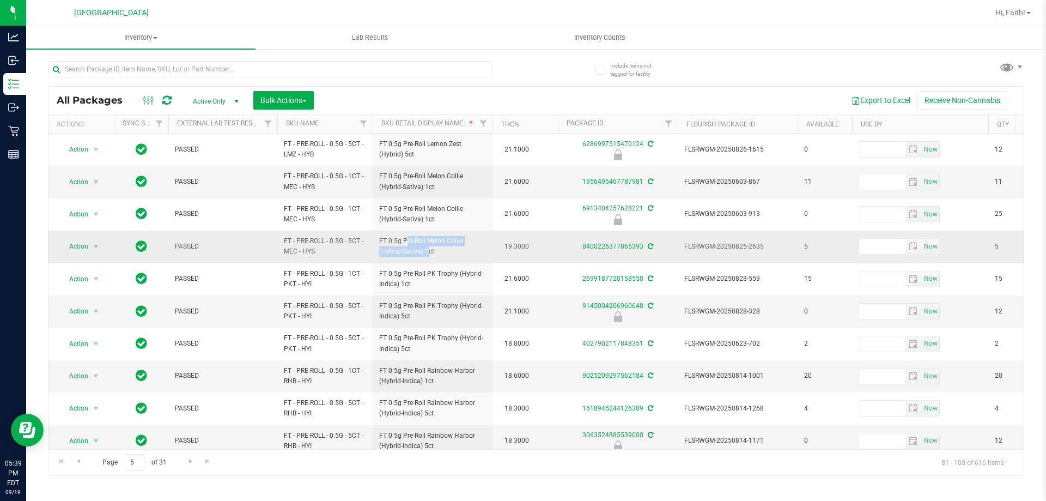
drag, startPoint x: 380, startPoint y: 238, endPoint x: 403, endPoint y: 251, distance: 26.8
click at [403, 251] on span "FT 0.5g Pre-Roll Melon Collie (Hybrid-Sativa) 5ct" at bounding box center [432, 246] width 107 height 21
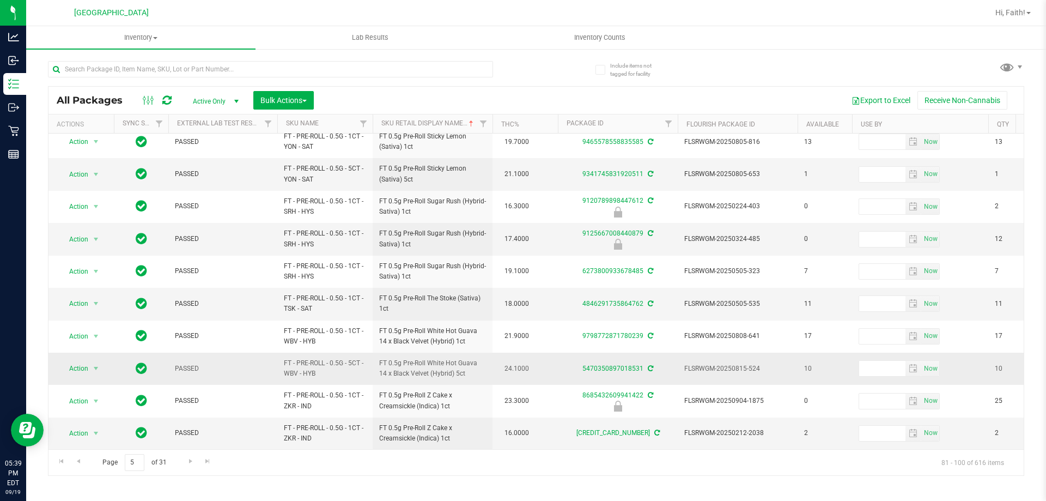
scroll to position [339, 0]
click at [189, 464] on span "Go to the next page" at bounding box center [190, 461] width 9 height 9
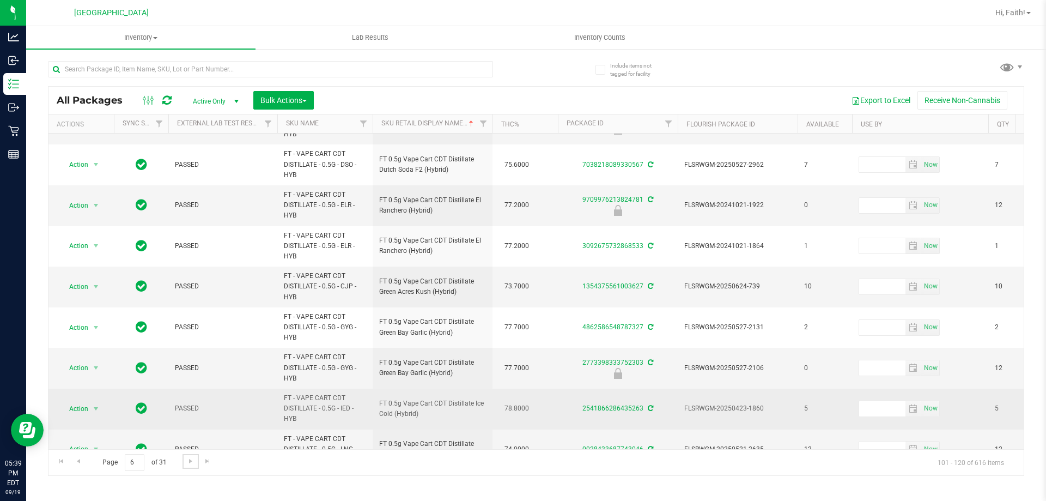
scroll to position [505, 0]
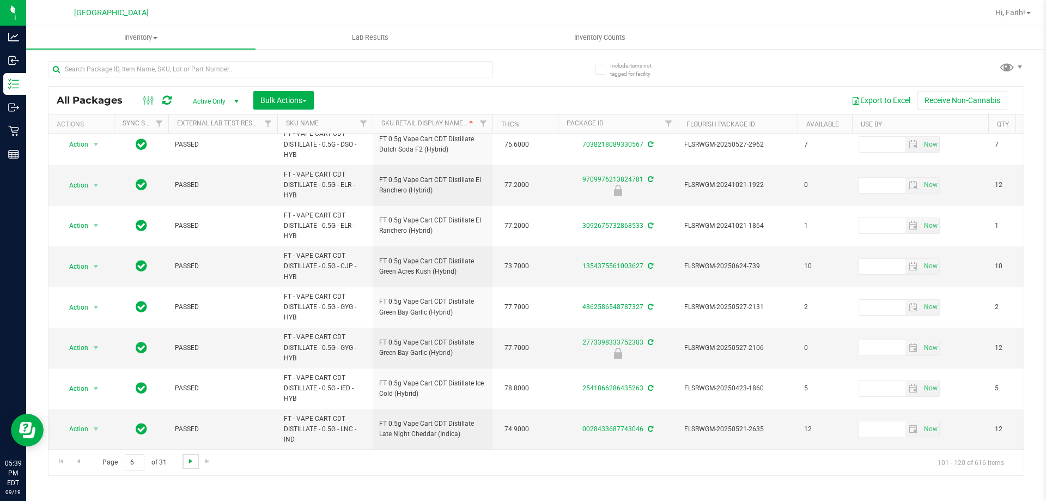
click at [191, 465] on span "Go to the next page" at bounding box center [190, 461] width 9 height 9
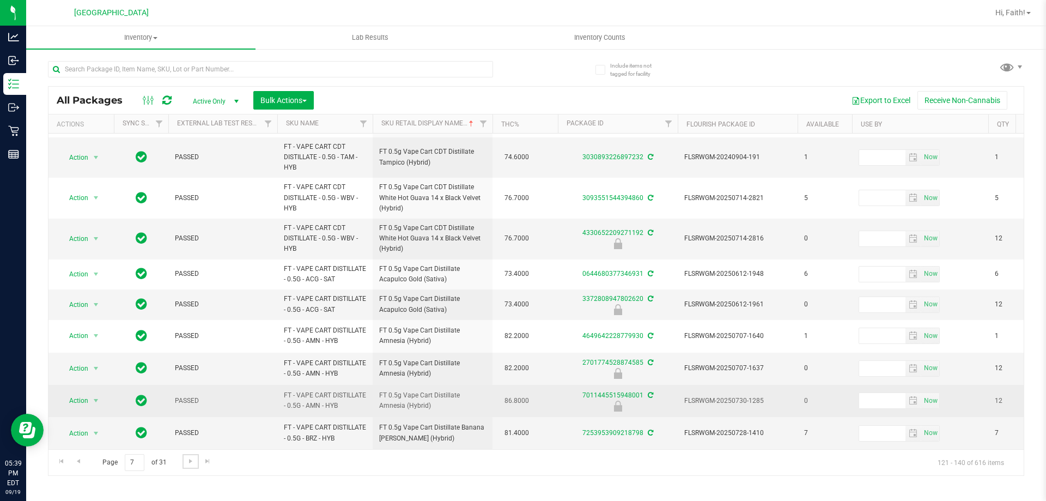
scroll to position [452, 0]
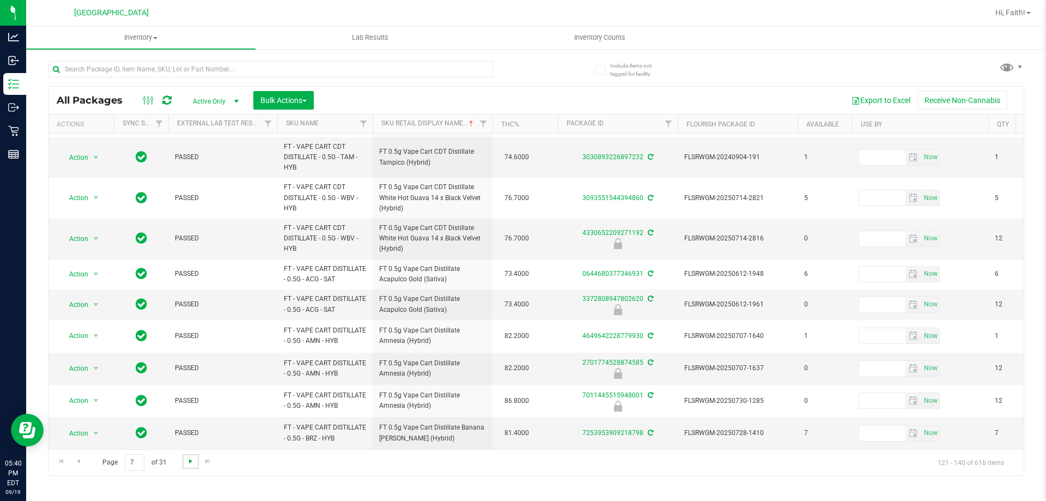
click at [189, 464] on span "Go to the next page" at bounding box center [190, 461] width 9 height 9
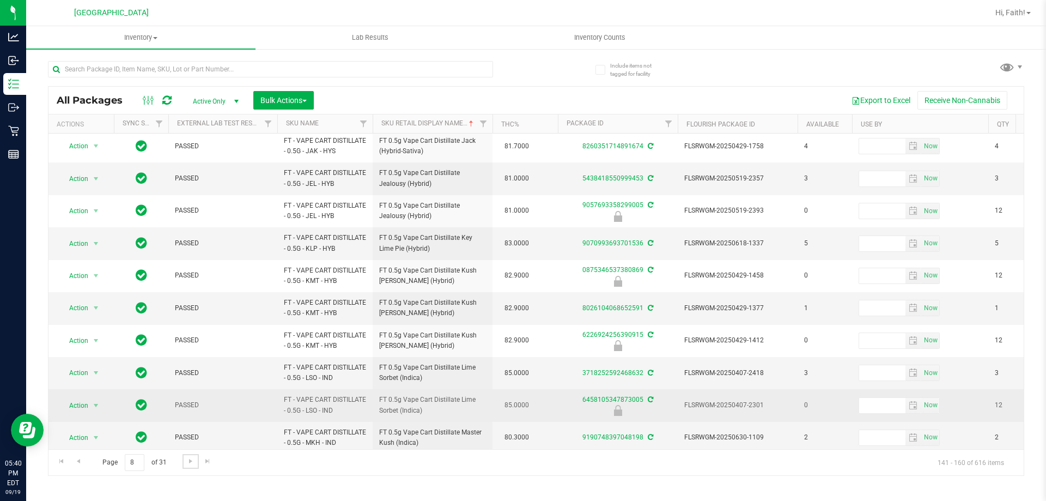
scroll to position [339, 0]
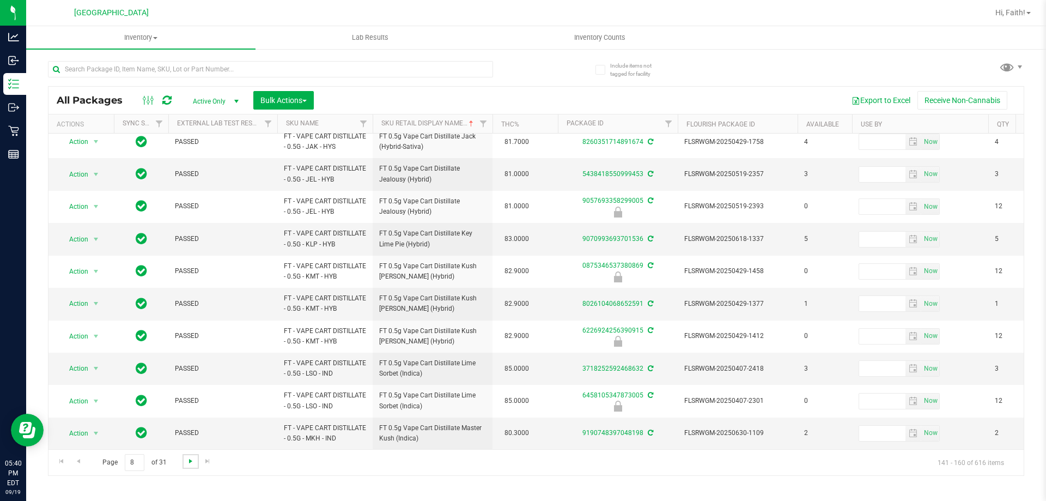
click at [192, 461] on span "Go to the next page" at bounding box center [190, 461] width 9 height 9
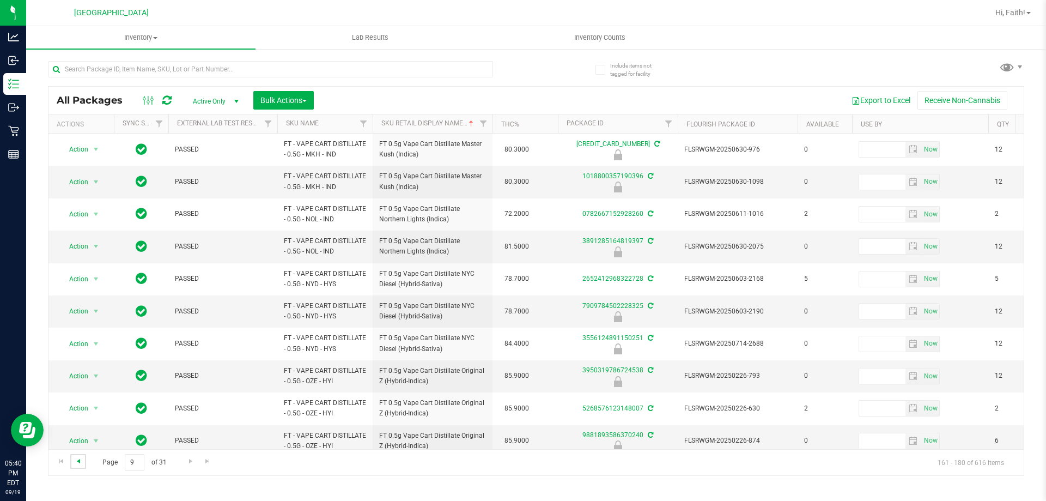
click at [78, 458] on span "Go to the previous page" at bounding box center [78, 461] width 9 height 9
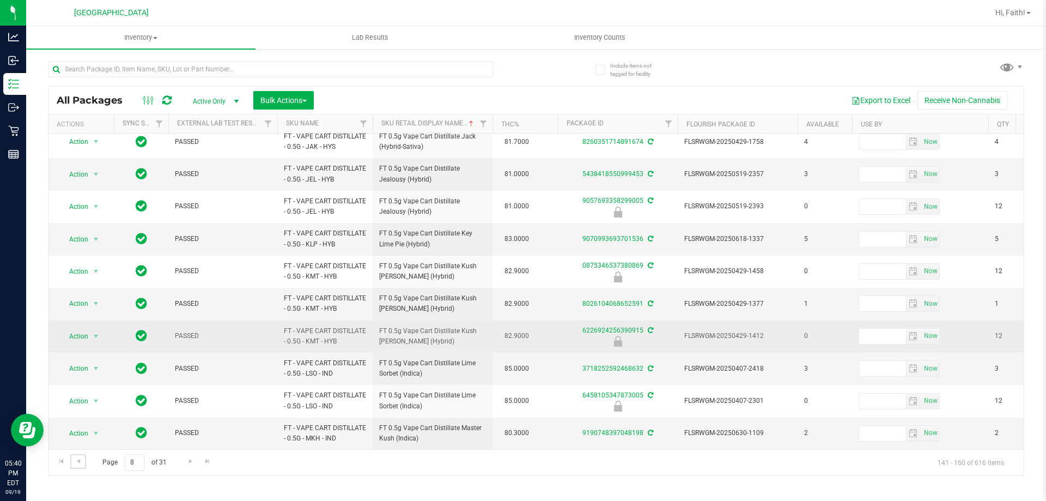
scroll to position [339, 0]
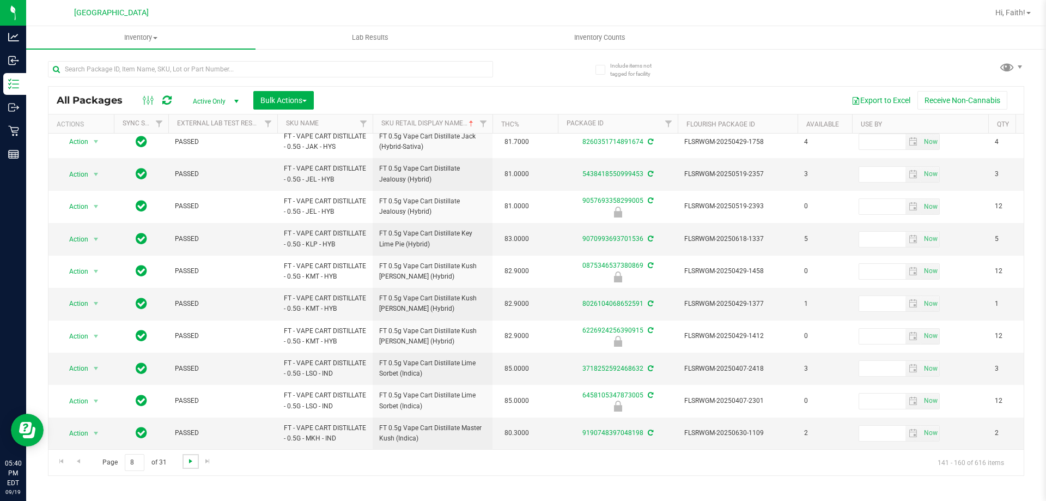
click at [187, 459] on span "Go to the next page" at bounding box center [190, 461] width 9 height 9
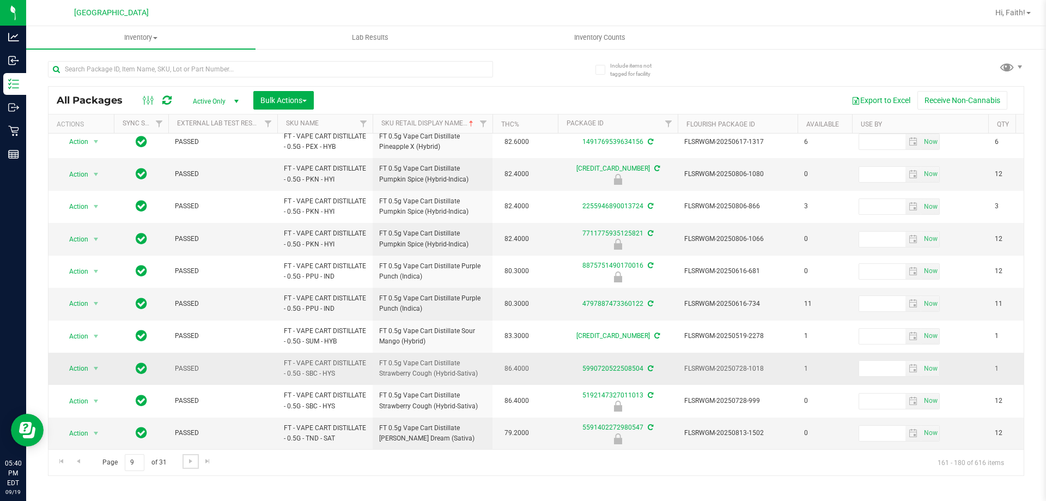
scroll to position [339, 0]
click at [187, 469] on link "Go to the next page" at bounding box center [191, 461] width 16 height 15
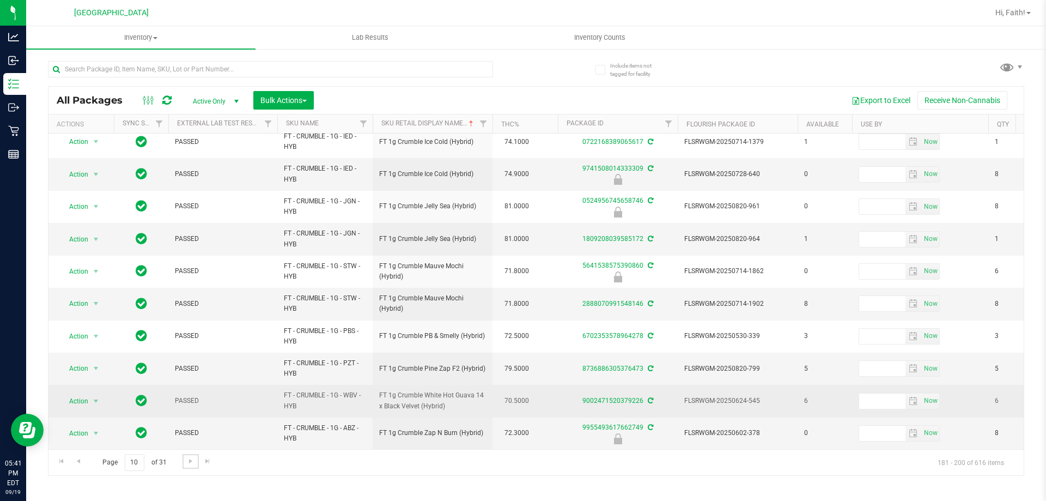
scroll to position [361, 0]
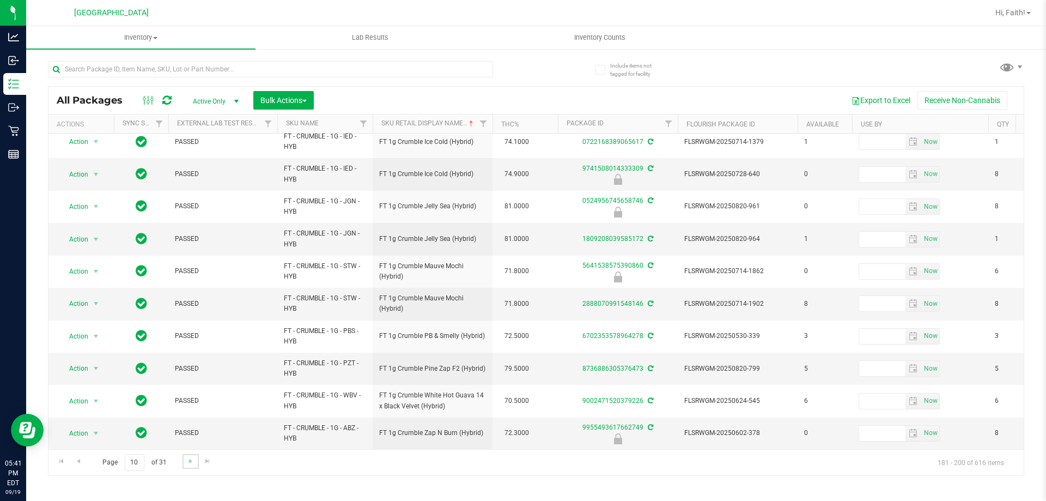
click at [191, 465] on link "Go to the next page" at bounding box center [191, 461] width 16 height 15
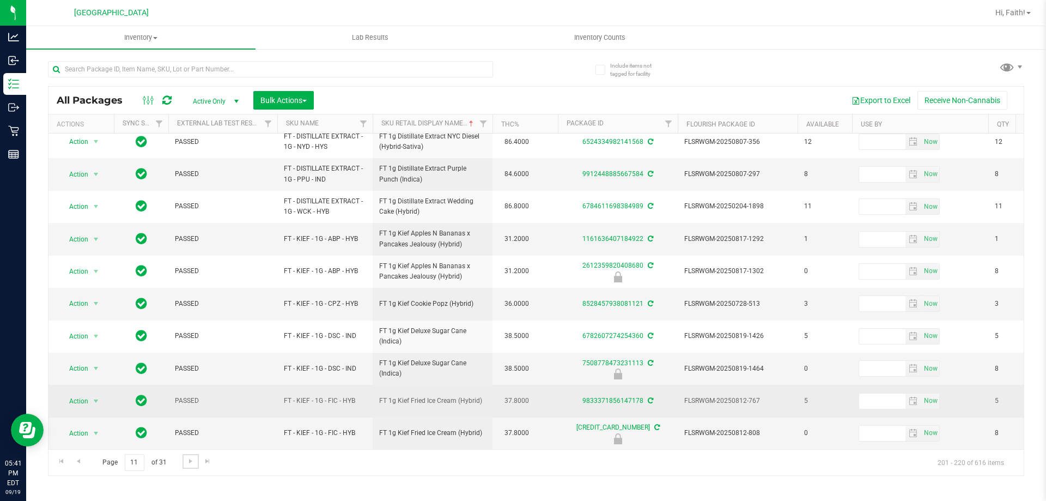
scroll to position [339, 0]
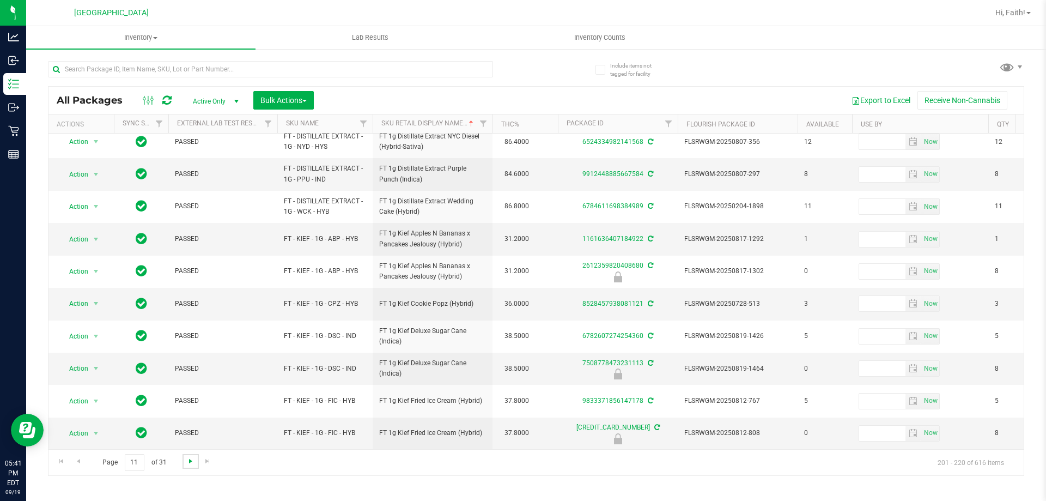
click at [188, 460] on span "Go to the next page" at bounding box center [190, 461] width 9 height 9
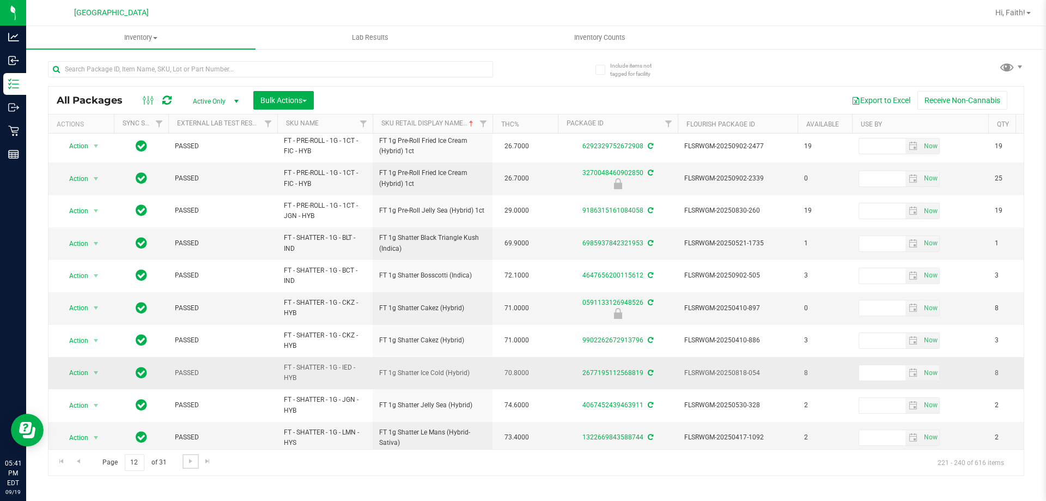
scroll to position [339, 0]
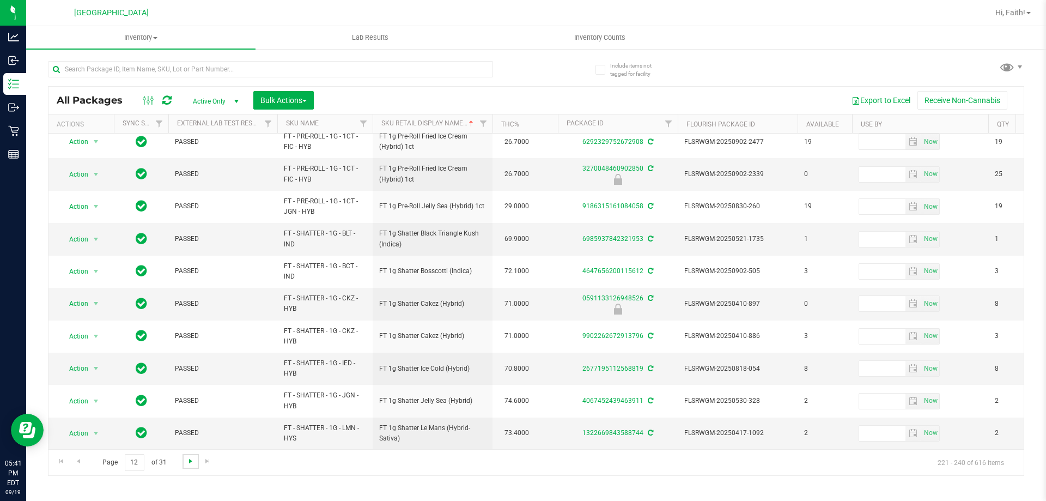
click at [192, 463] on span "Go to the next page" at bounding box center [190, 461] width 9 height 9
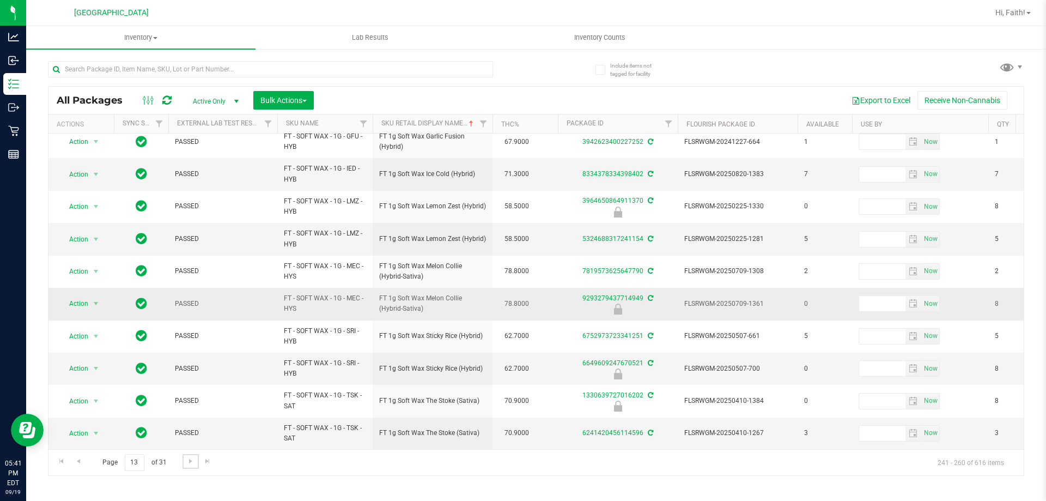
scroll to position [339, 0]
click at [195, 463] on link "Go to the next page" at bounding box center [191, 461] width 16 height 15
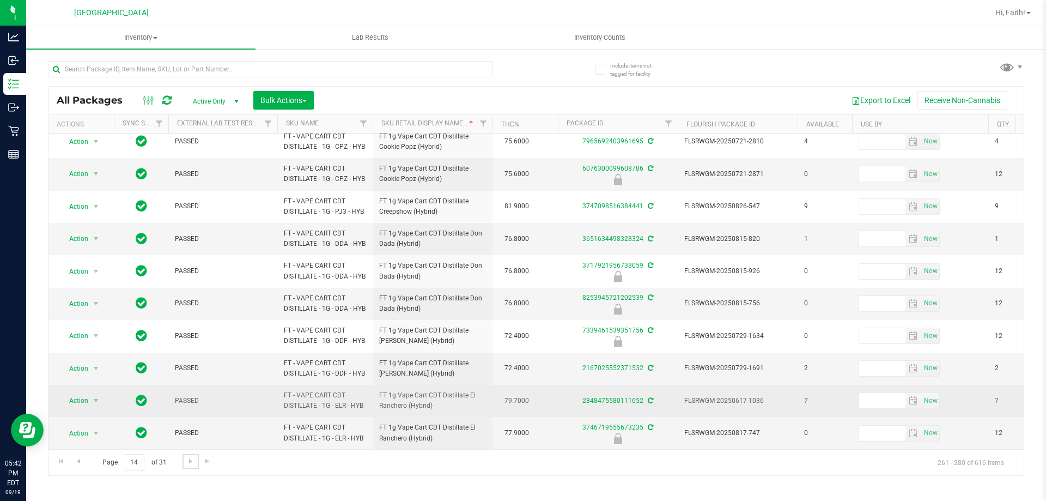
scroll to position [398, 0]
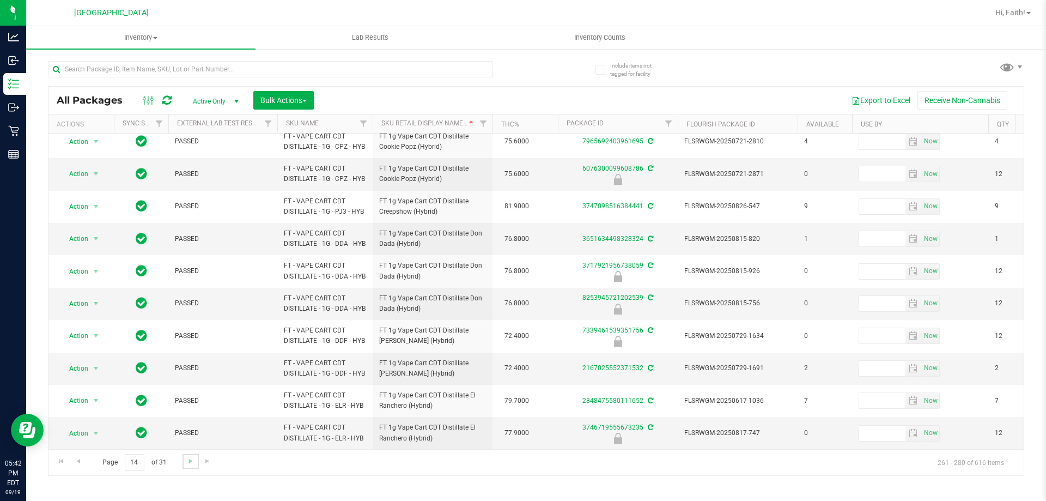
click at [184, 461] on link "Go to the next page" at bounding box center [191, 461] width 16 height 15
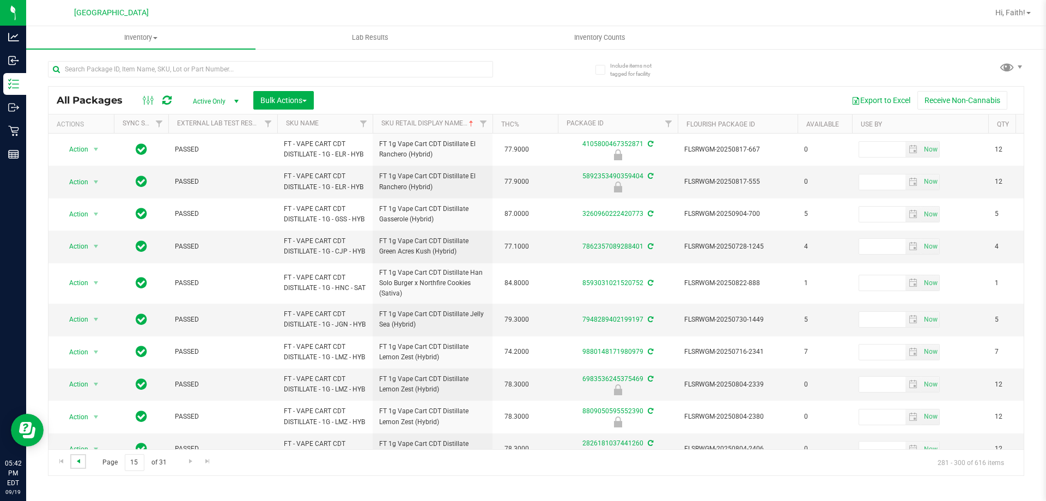
click at [78, 459] on span "Go to the previous page" at bounding box center [78, 461] width 9 height 9
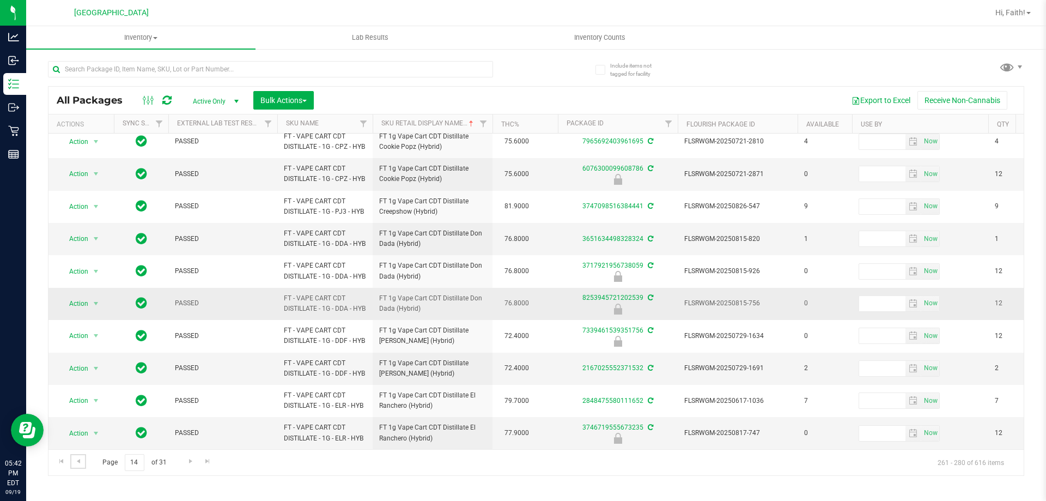
scroll to position [398, 0]
click at [194, 461] on span "Go to the next page" at bounding box center [190, 461] width 9 height 9
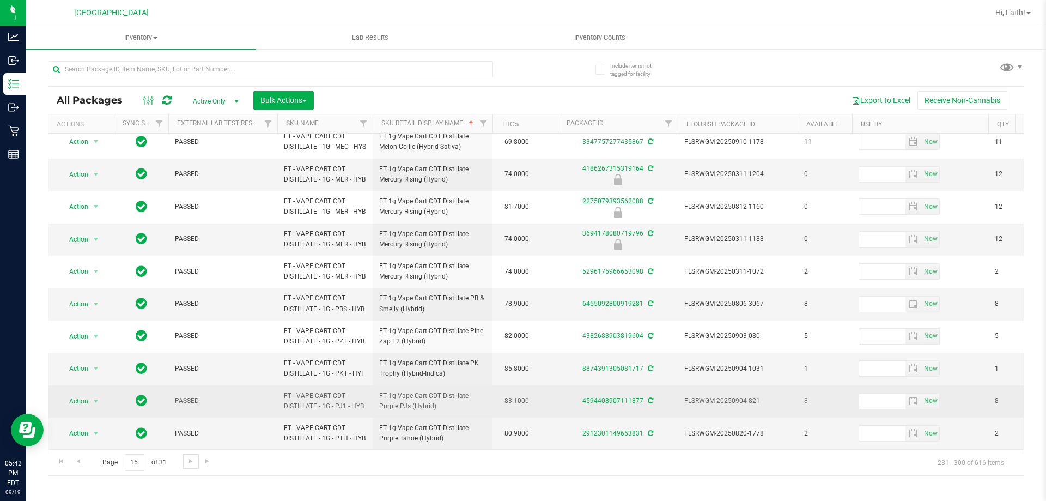
scroll to position [439, 0]
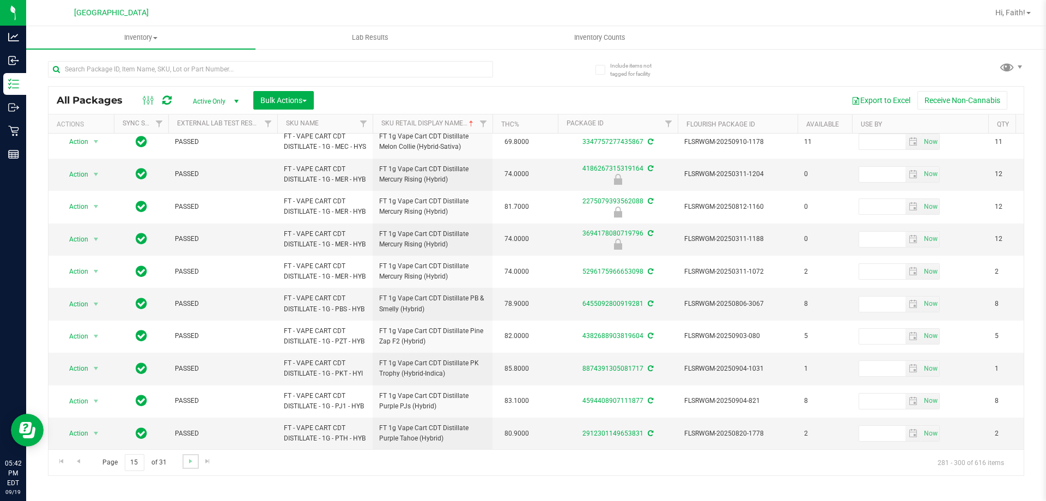
click at [185, 458] on link "Go to the next page" at bounding box center [191, 461] width 16 height 15
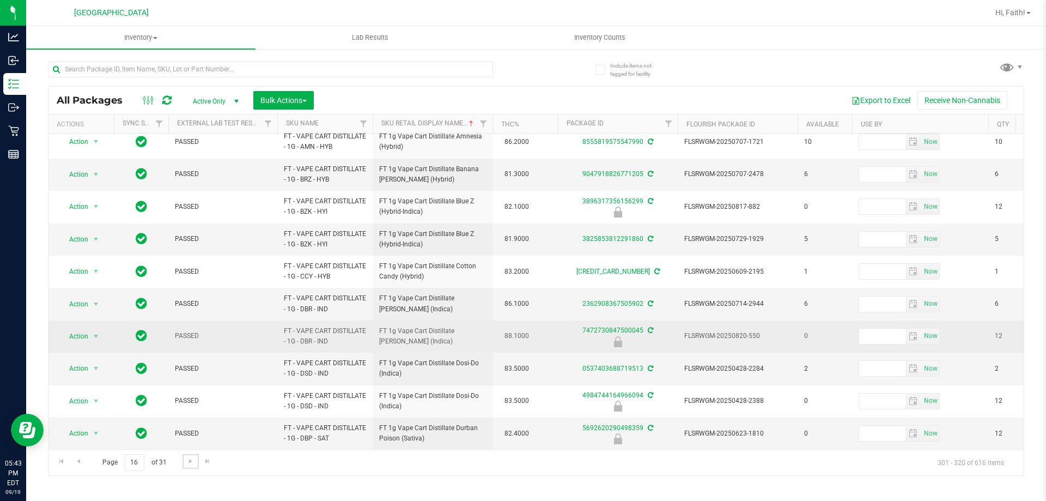
scroll to position [365, 0]
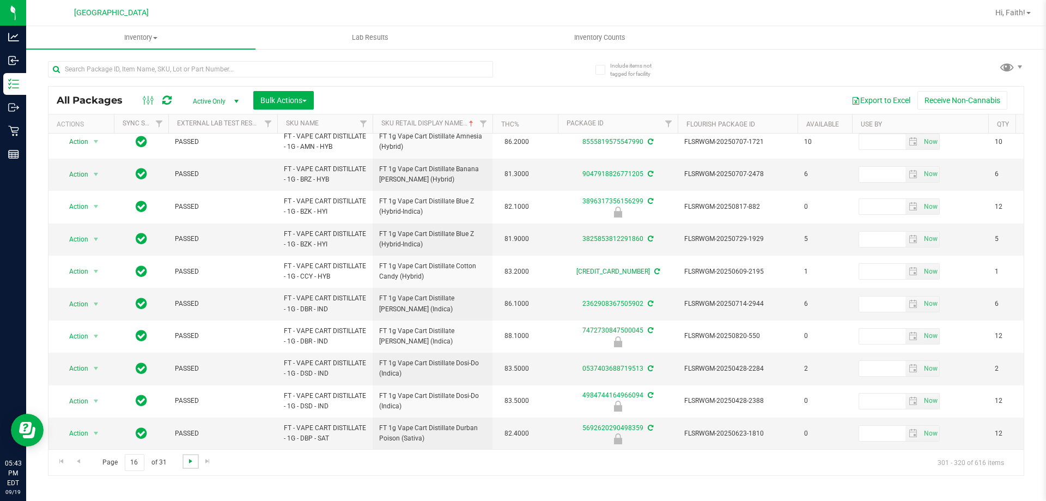
click at [190, 458] on span "Go to the next page" at bounding box center [190, 461] width 9 height 9
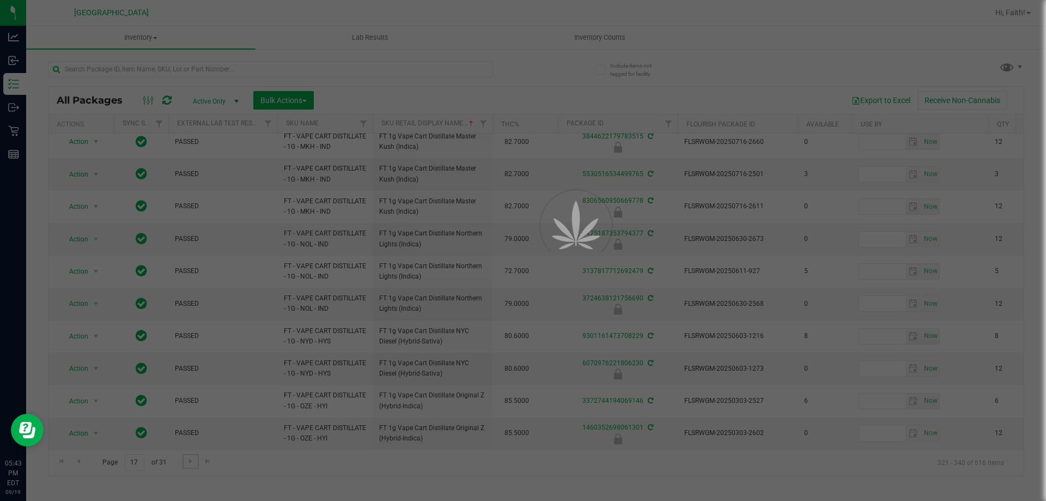
scroll to position [0, 0]
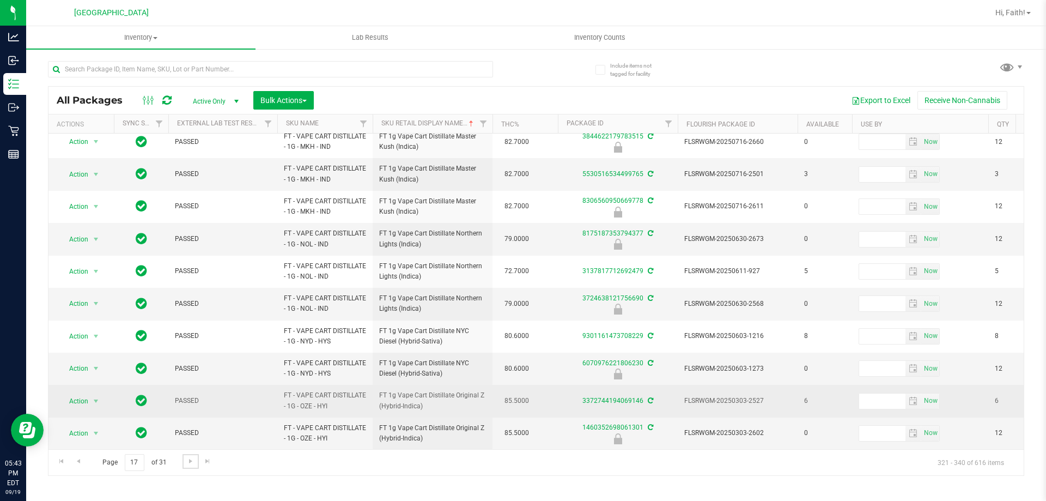
scroll to position [339, 0]
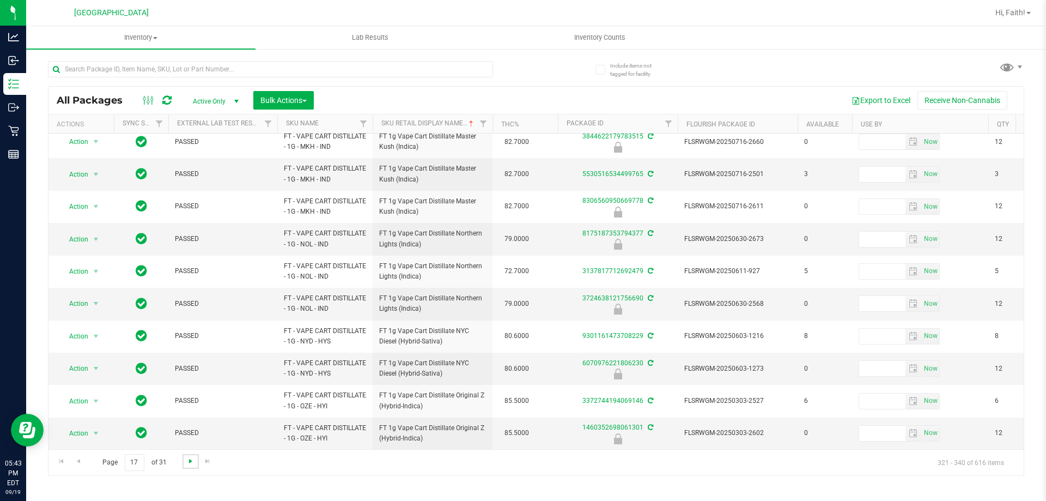
click at [189, 461] on span "Go to the next page" at bounding box center [190, 461] width 9 height 9
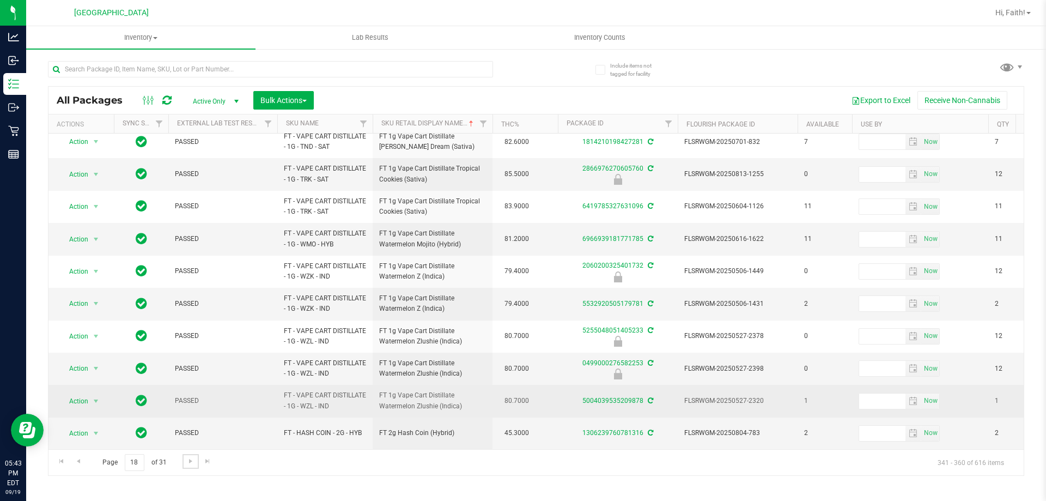
scroll to position [339, 0]
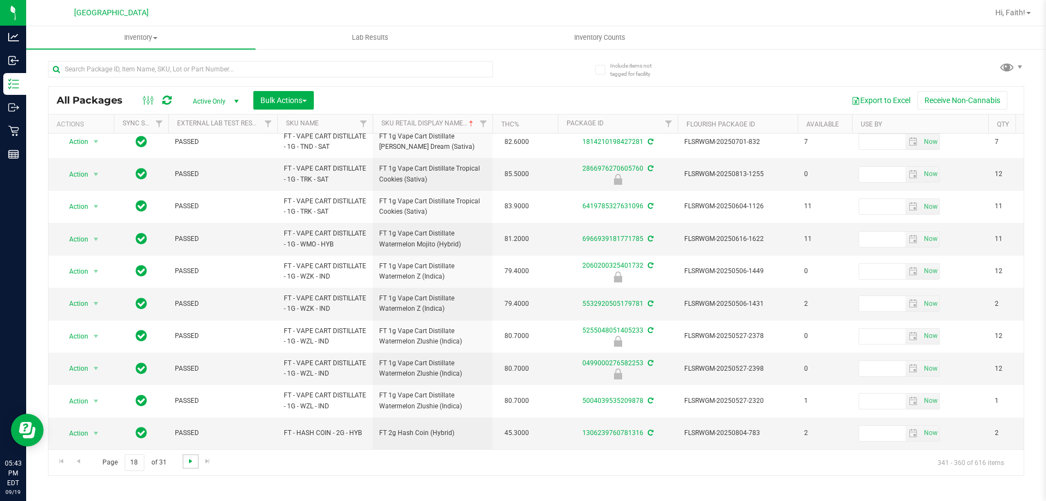
click at [186, 458] on span "Go to the next page" at bounding box center [190, 461] width 9 height 9
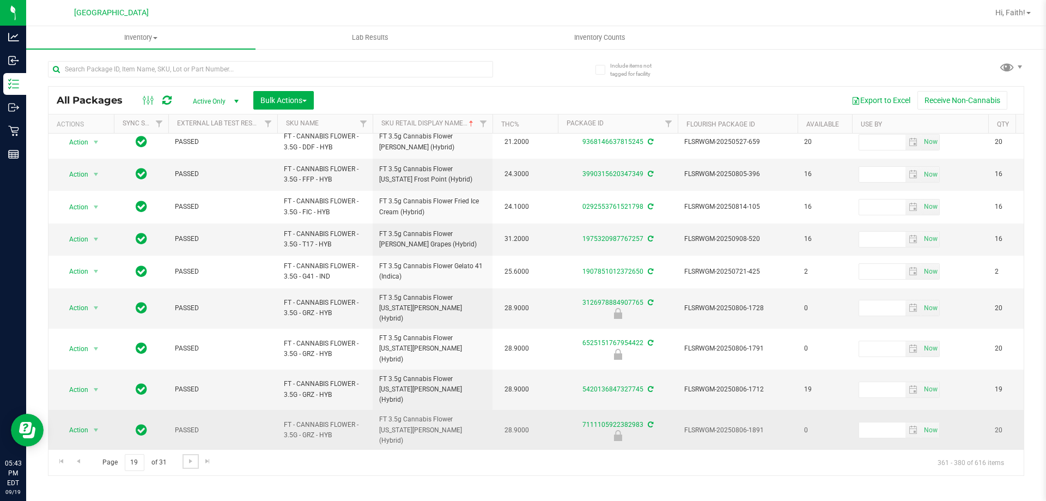
scroll to position [356, 0]
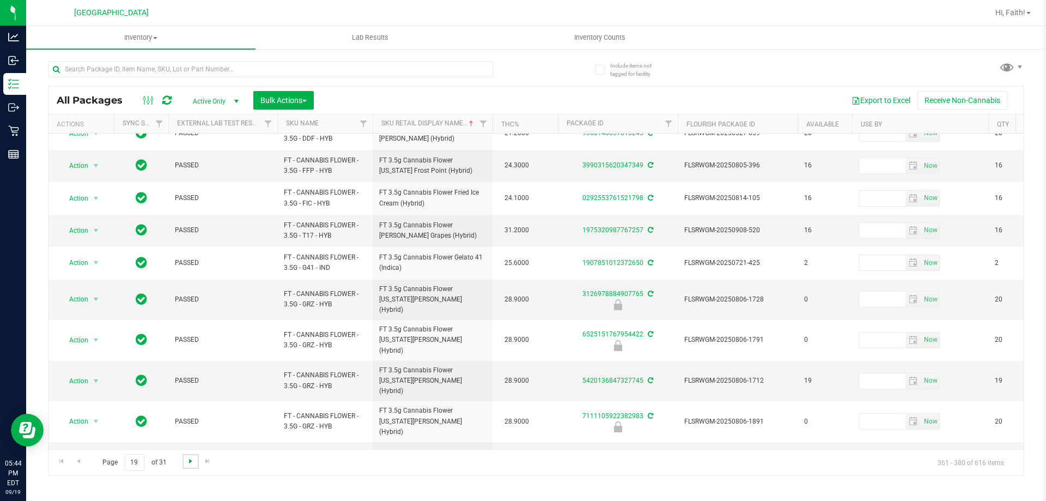
click at [193, 463] on span "Go to the next page" at bounding box center [190, 461] width 9 height 9
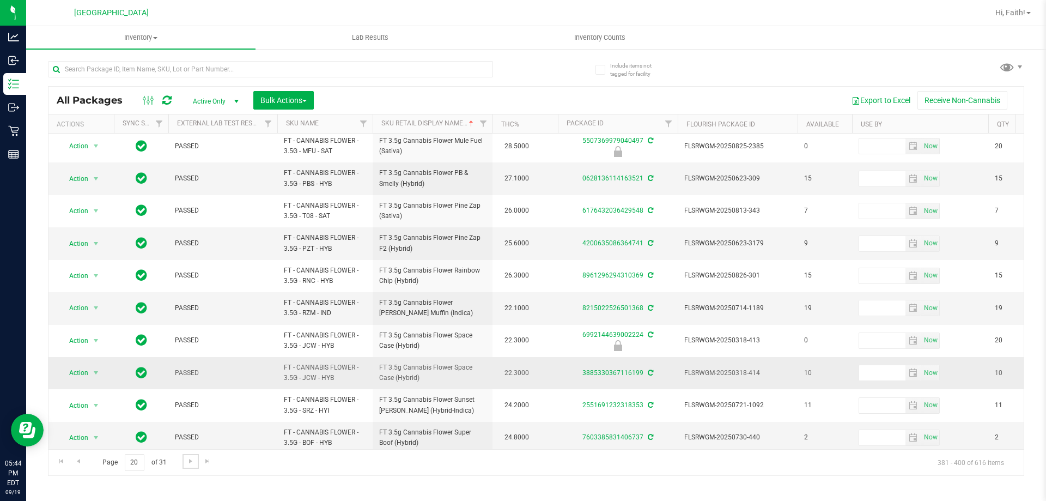
scroll to position [339, 0]
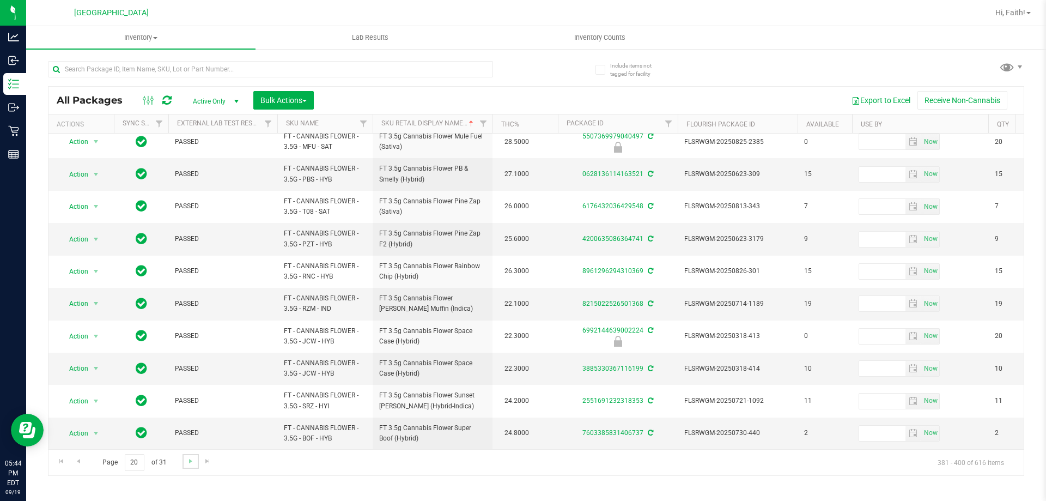
click at [190, 456] on link "Go to the next page" at bounding box center [191, 461] width 16 height 15
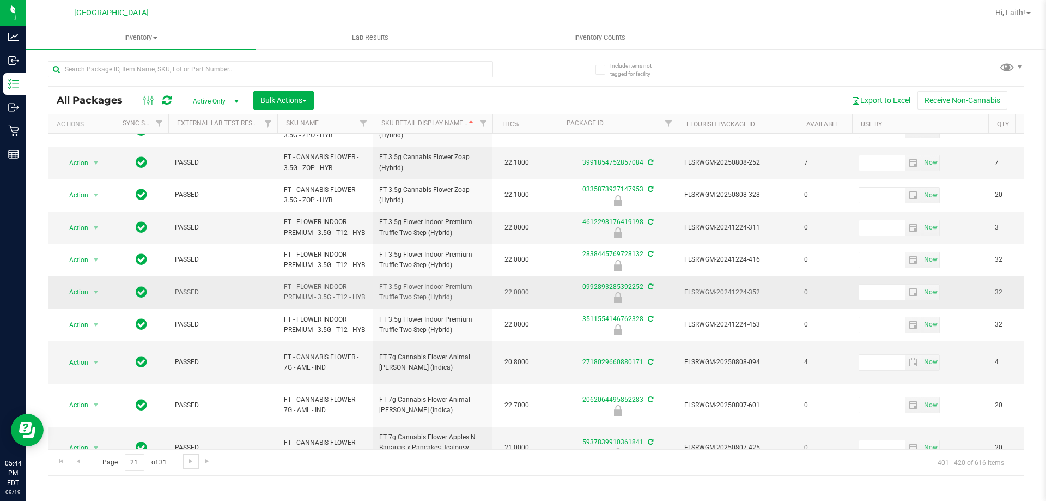
scroll to position [348, 0]
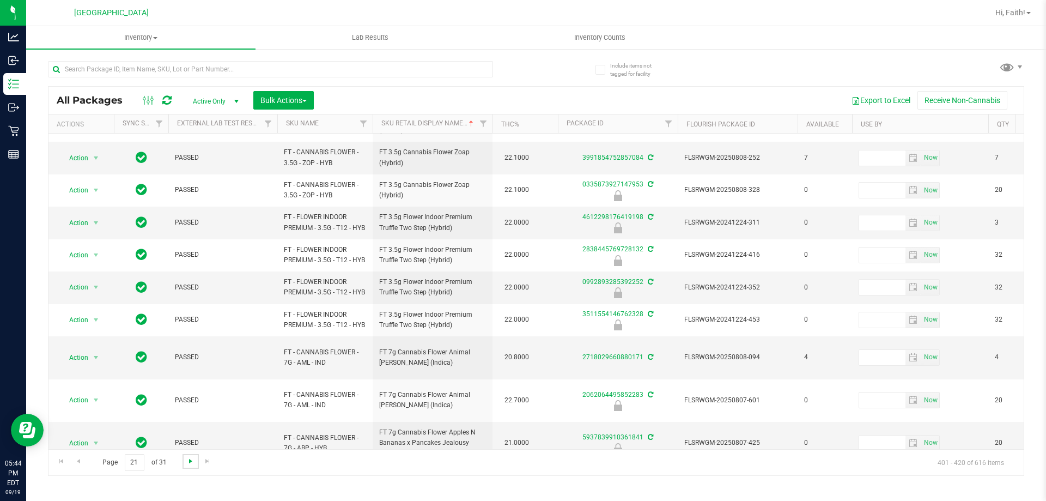
click at [191, 461] on span "Go to the next page" at bounding box center [190, 461] width 9 height 9
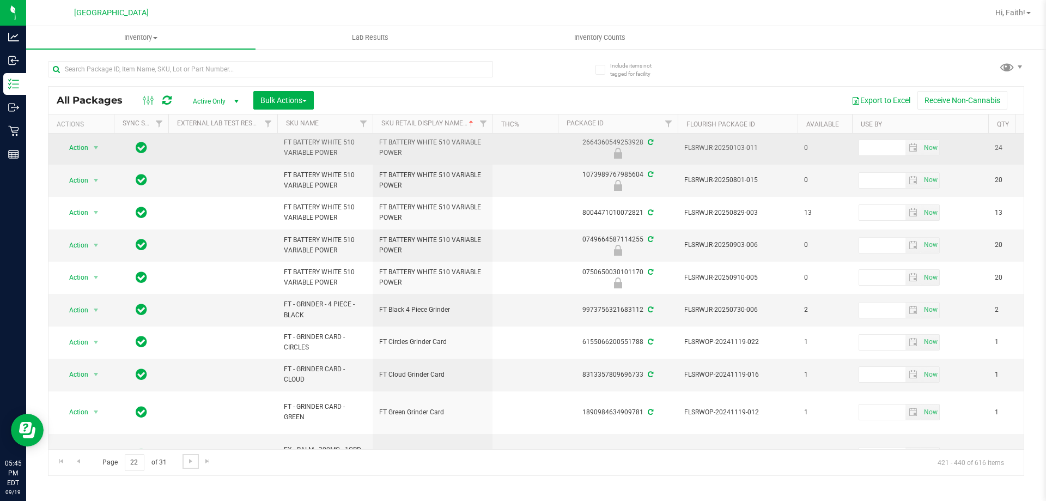
scroll to position [359, 0]
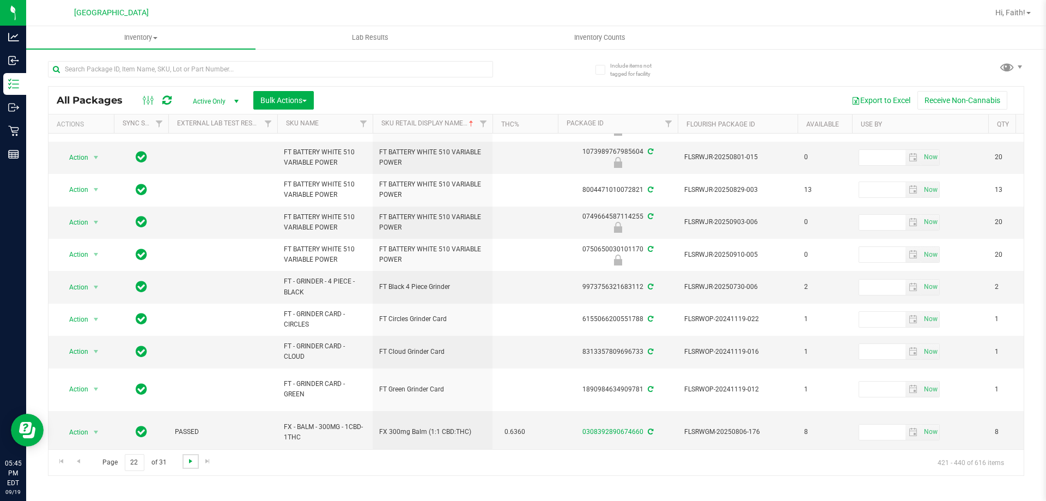
click at [190, 460] on span "Go to the next page" at bounding box center [190, 461] width 9 height 9
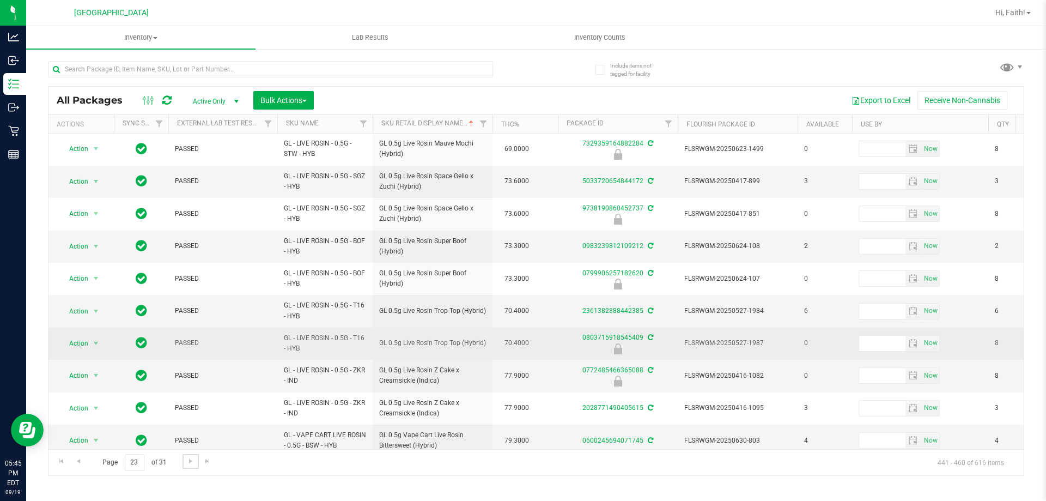
scroll to position [339, 0]
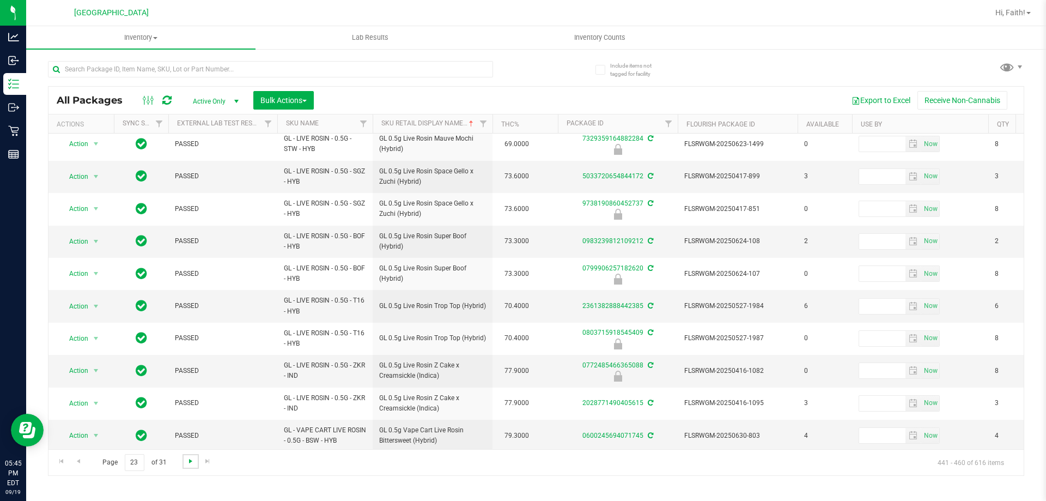
click at [188, 464] on span "Go to the next page" at bounding box center [190, 461] width 9 height 9
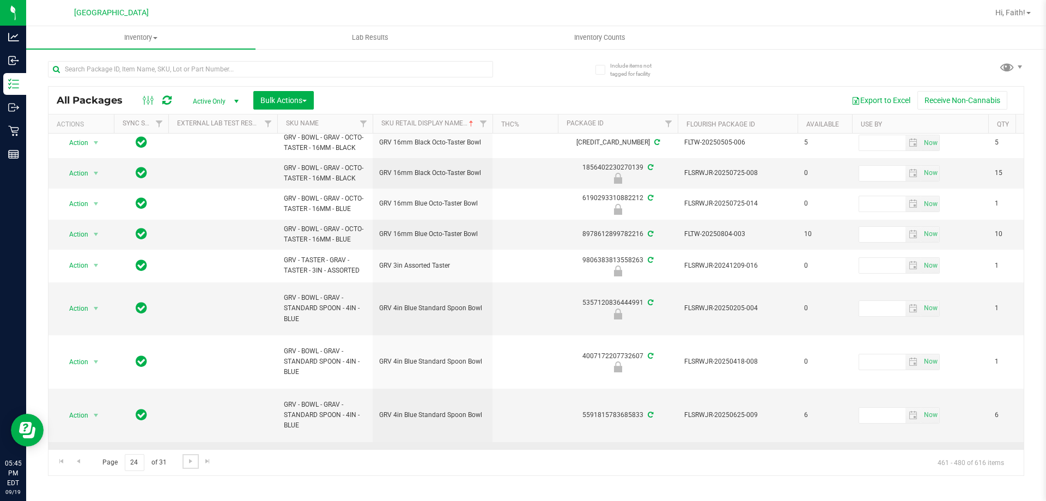
scroll to position [435, 0]
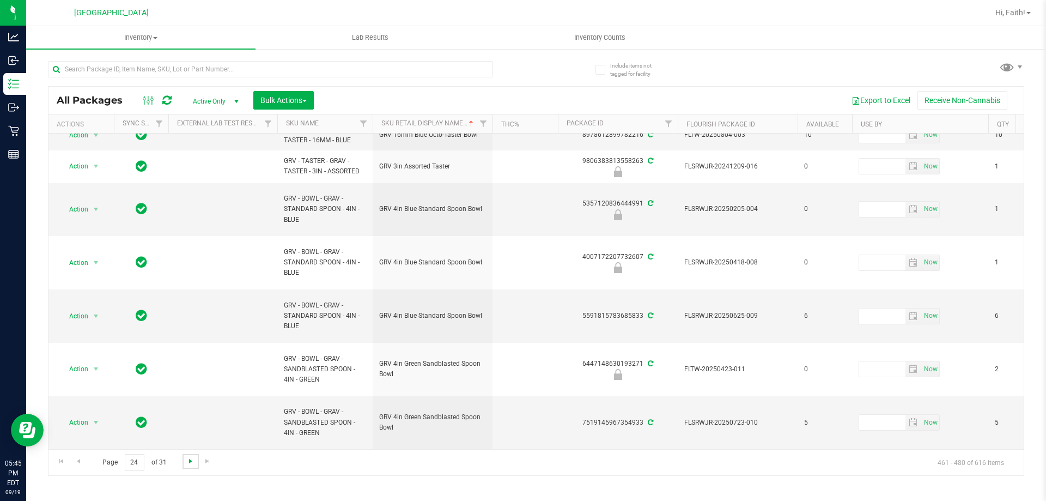
click at [189, 459] on span "Go to the next page" at bounding box center [190, 461] width 9 height 9
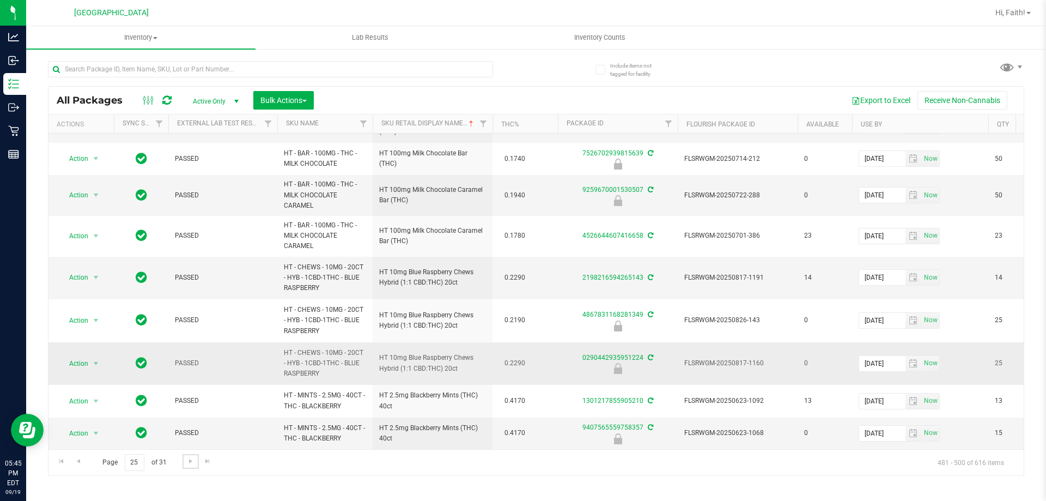
scroll to position [492, 0]
click at [191, 463] on span "Go to the next page" at bounding box center [190, 461] width 9 height 9
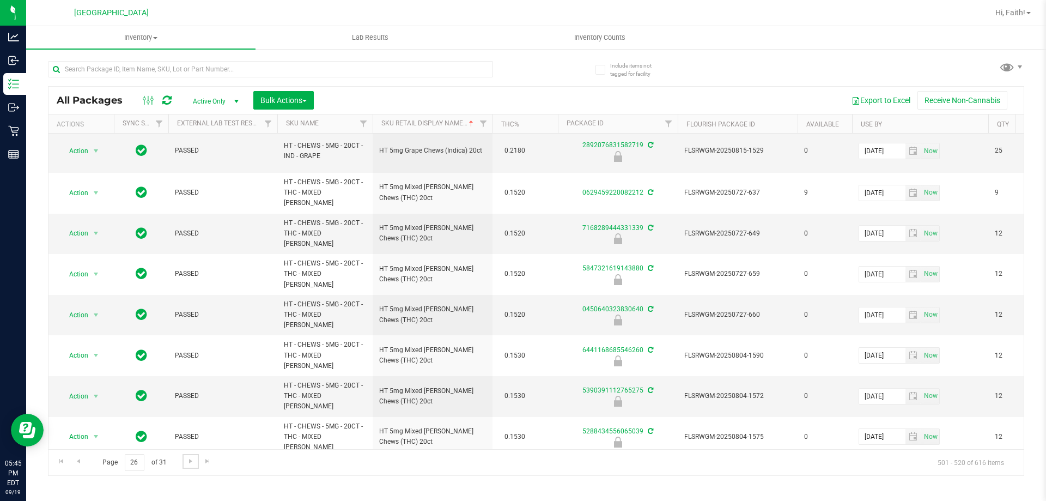
scroll to position [377, 0]
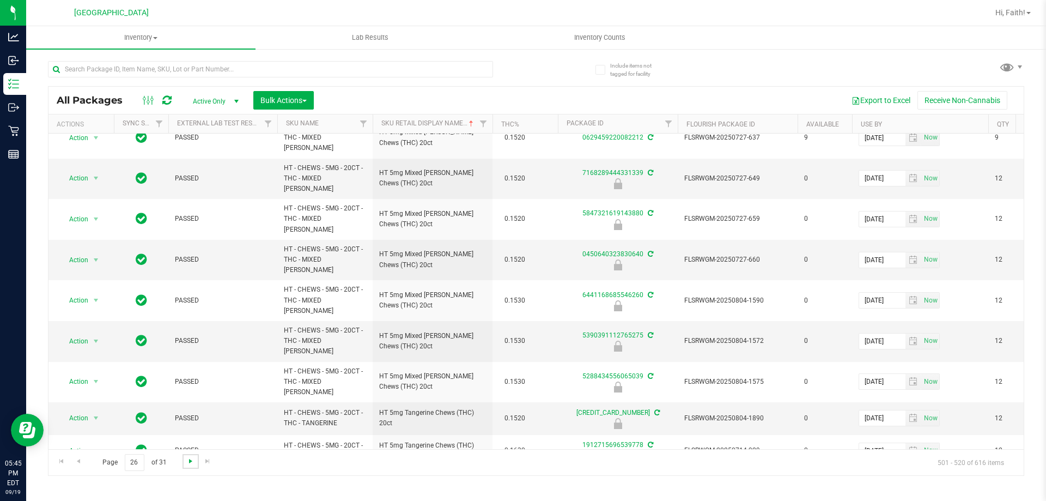
click at [189, 461] on span "Go to the next page" at bounding box center [190, 461] width 9 height 9
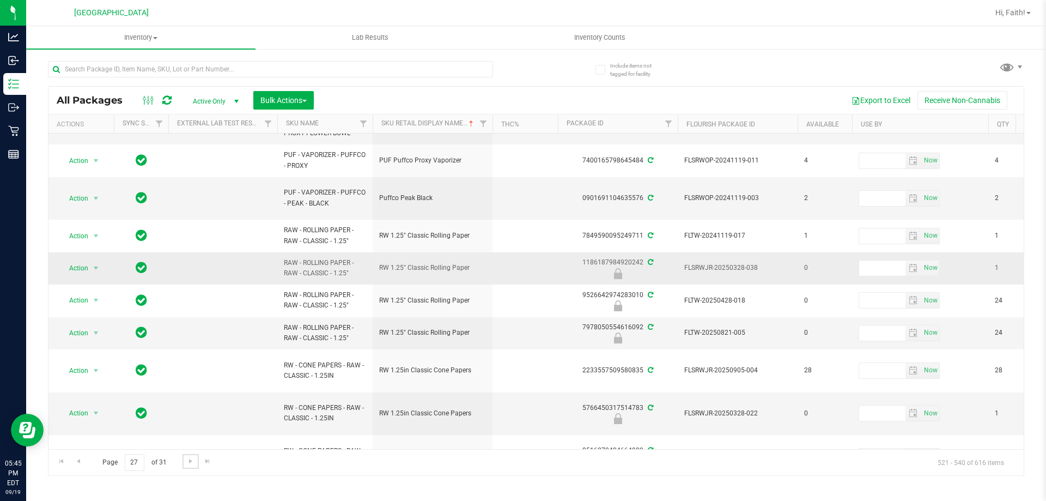
scroll to position [452, 0]
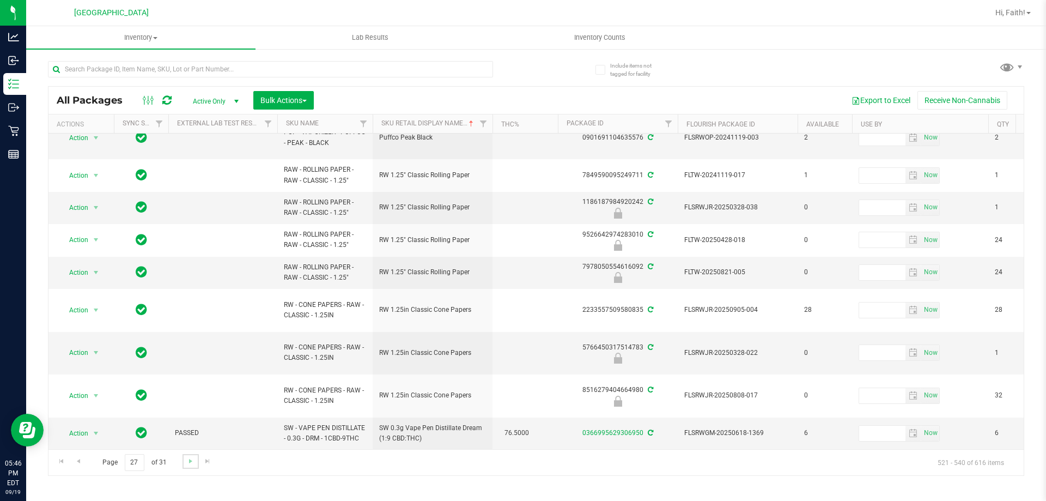
click at [196, 461] on link "Go to the next page" at bounding box center [191, 461] width 16 height 15
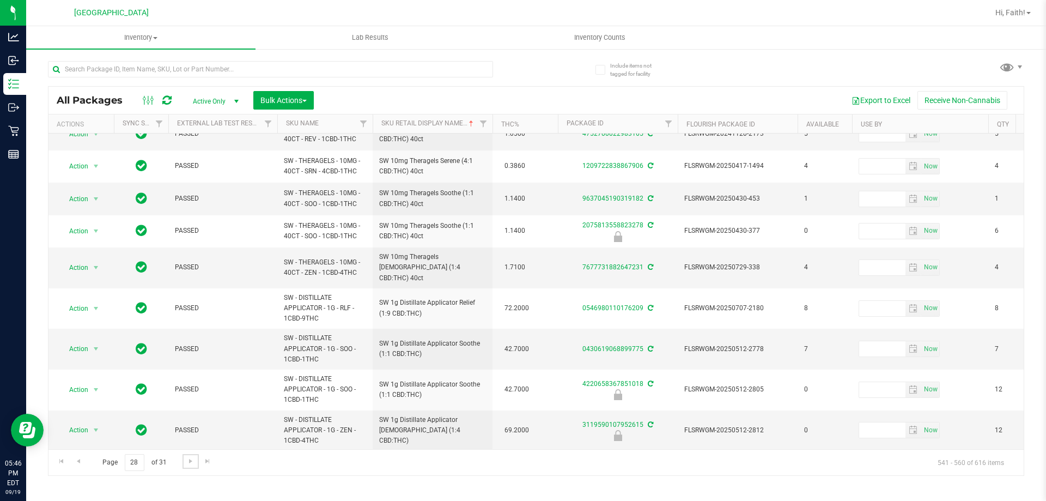
scroll to position [373, 0]
click at [185, 461] on link "Go to the next page" at bounding box center [191, 461] width 16 height 15
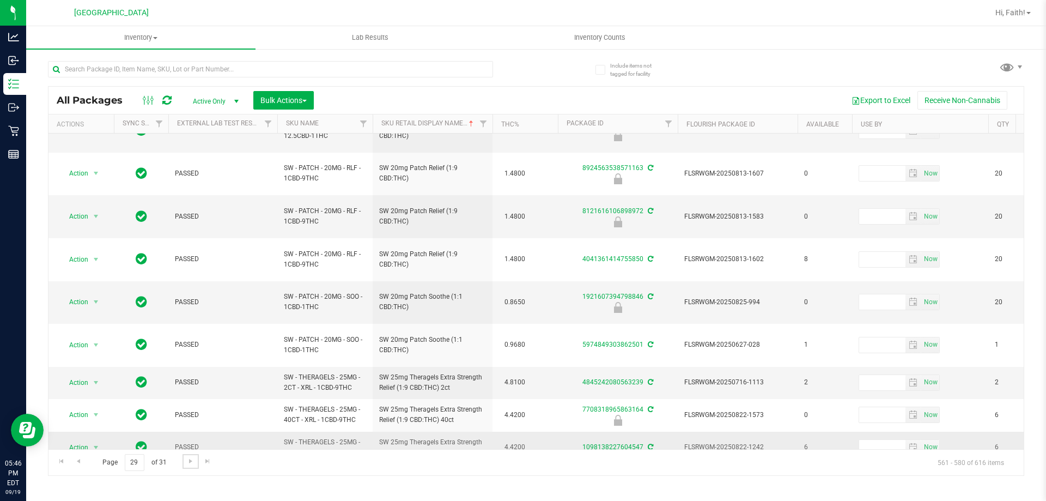
scroll to position [348, 0]
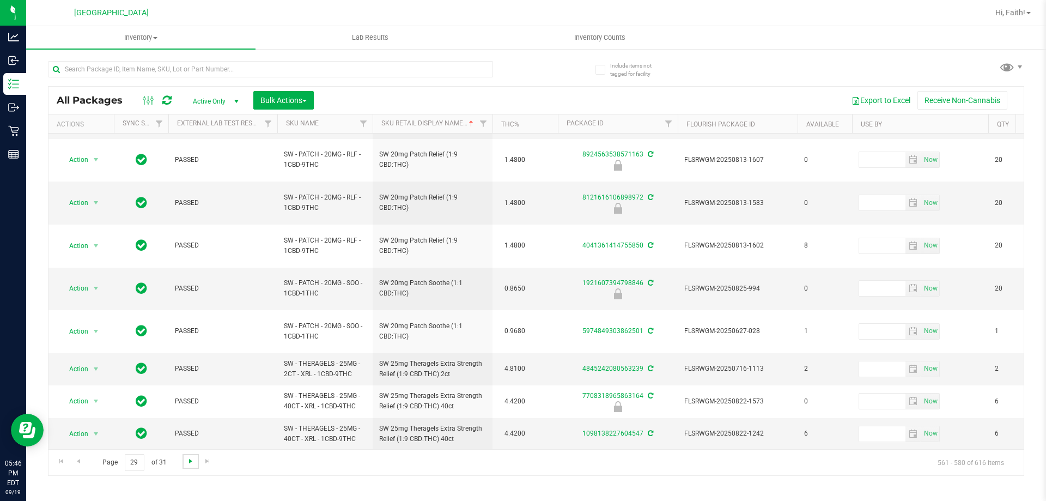
click at [186, 464] on span "Go to the next page" at bounding box center [190, 461] width 9 height 9
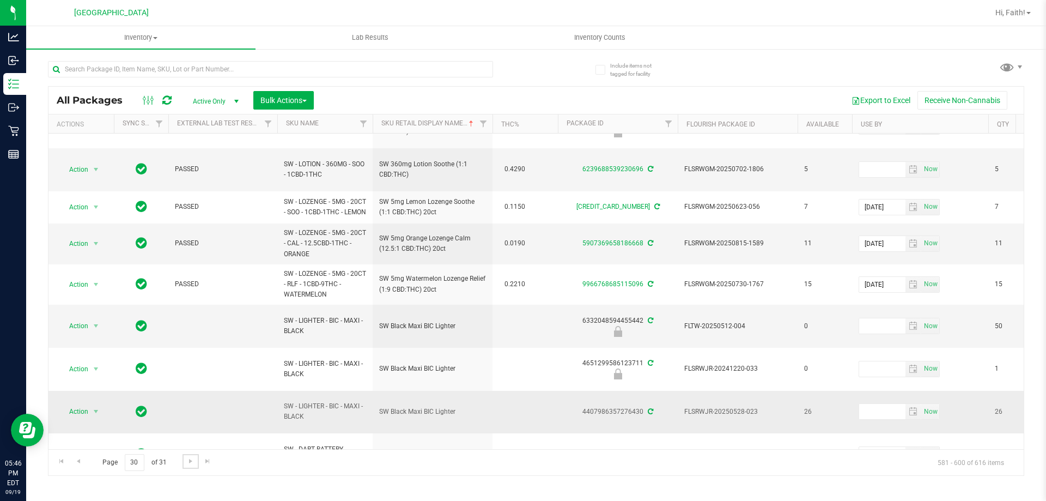
scroll to position [415, 0]
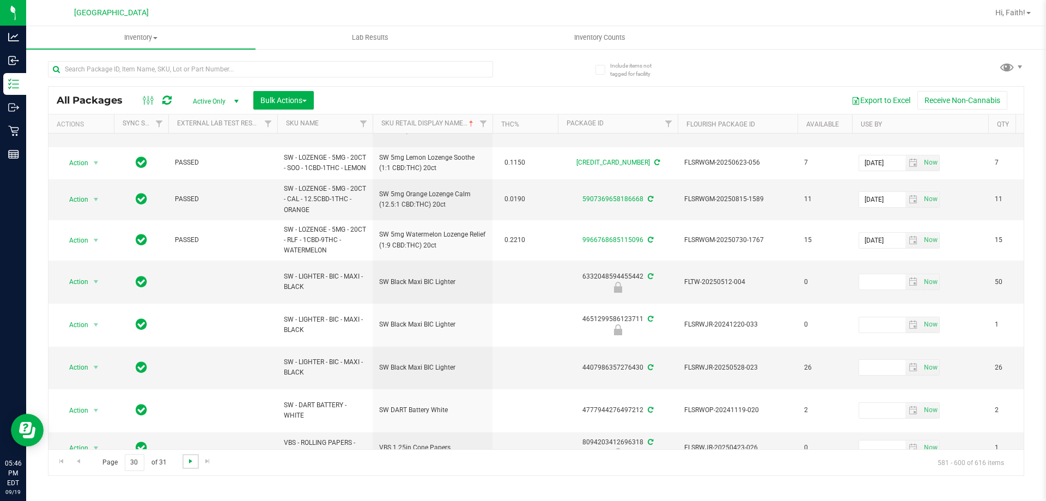
click at [188, 459] on span "Go to the next page" at bounding box center [190, 461] width 9 height 9
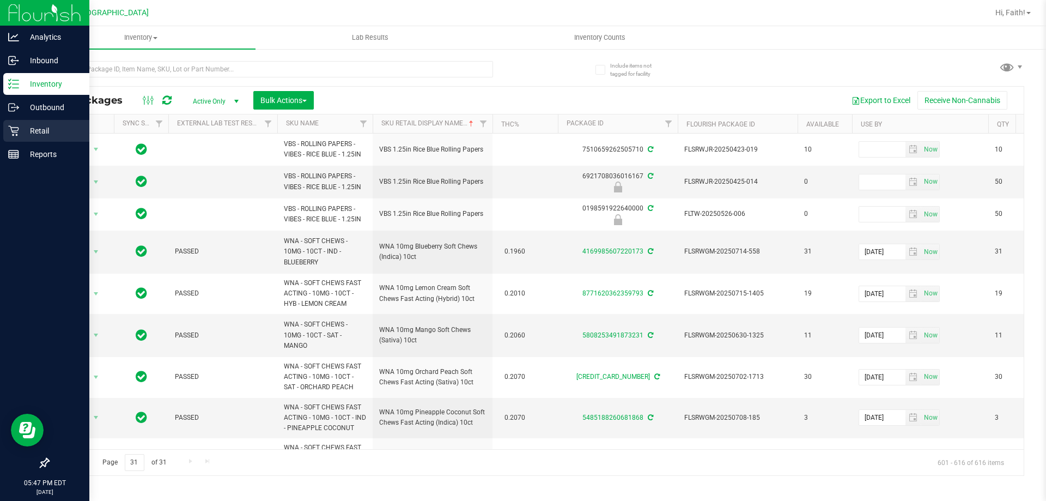
click at [27, 136] on p "Retail" at bounding box center [51, 130] width 65 height 13
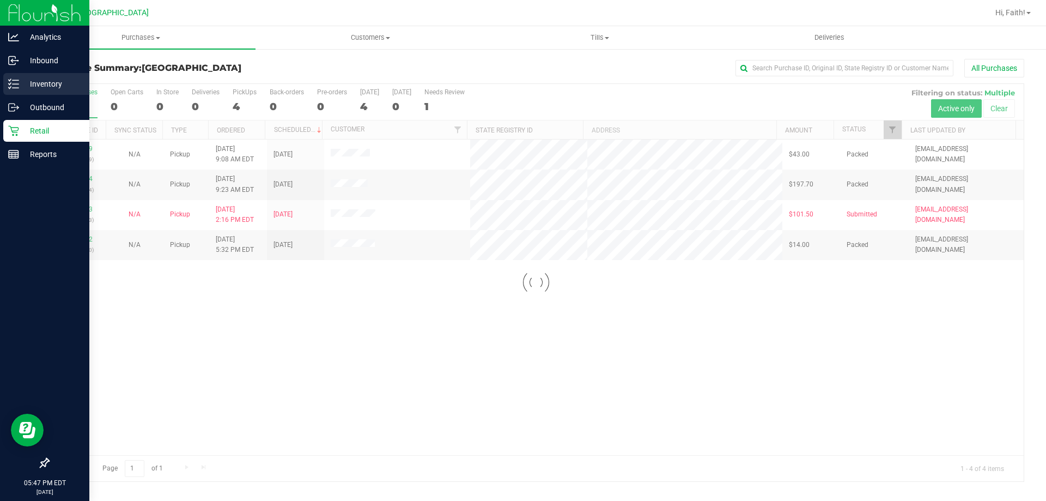
click at [15, 83] on icon at bounding box center [13, 83] width 11 height 11
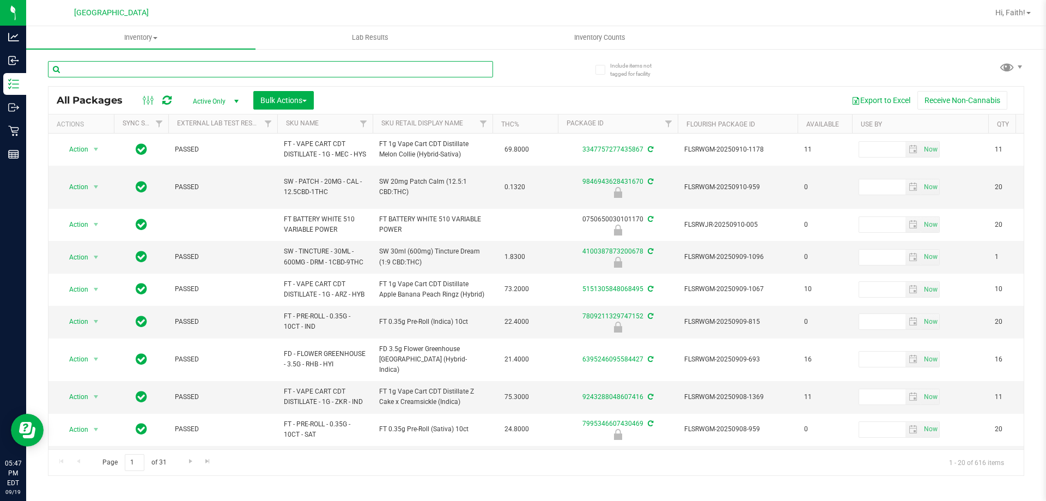
click at [178, 69] on input "text" at bounding box center [270, 69] width 445 height 16
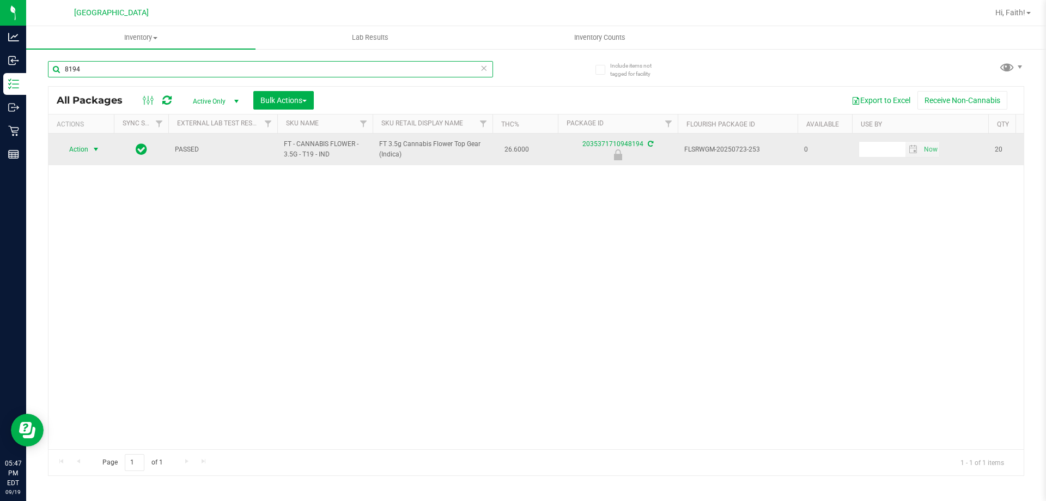
type input "8194"
click at [93, 149] on span "select" at bounding box center [96, 149] width 9 height 9
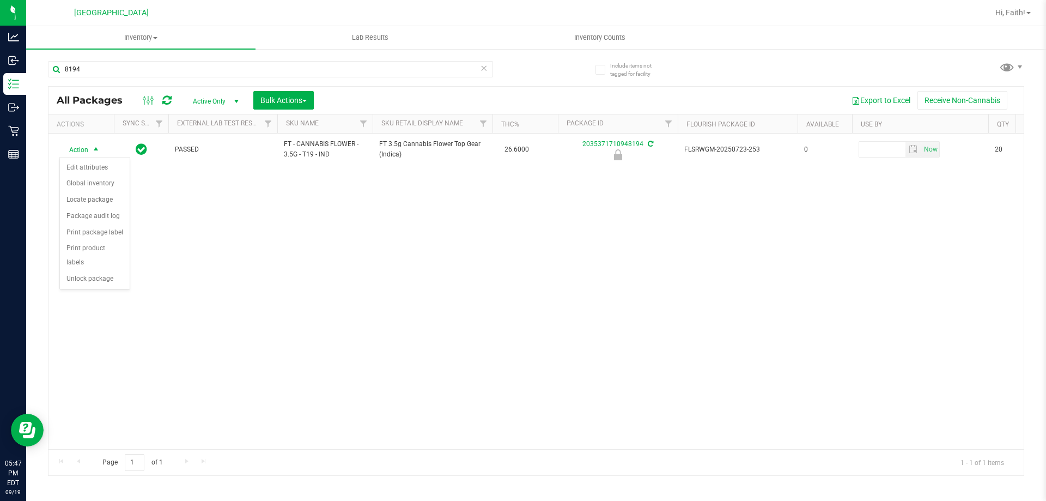
click at [108, 274] on div "Action Edit attributes Global inventory Locate package Package audit log Print …" at bounding box center [94, 223] width 71 height 132
click at [96, 271] on li "Unlock package" at bounding box center [95, 279] width 70 height 16
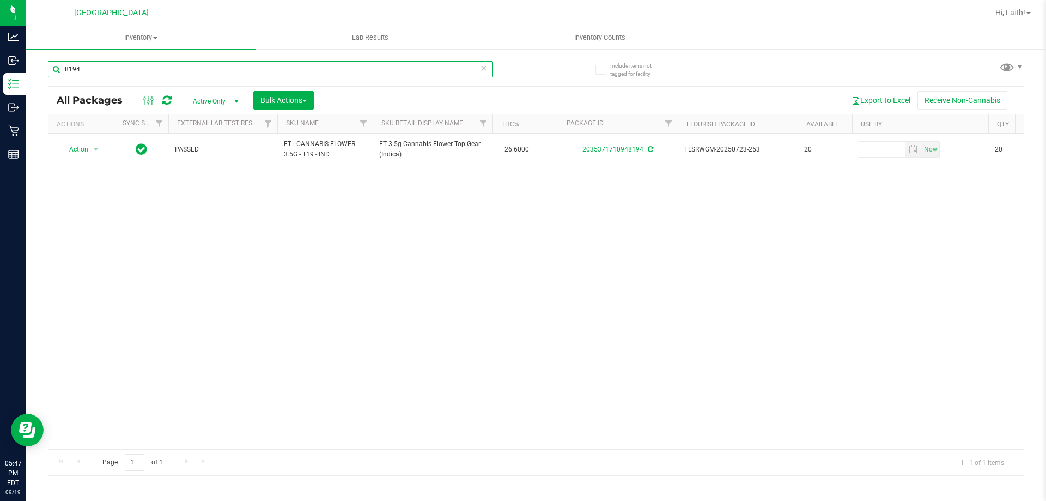
click at [127, 70] on input "8194" at bounding box center [270, 69] width 445 height 16
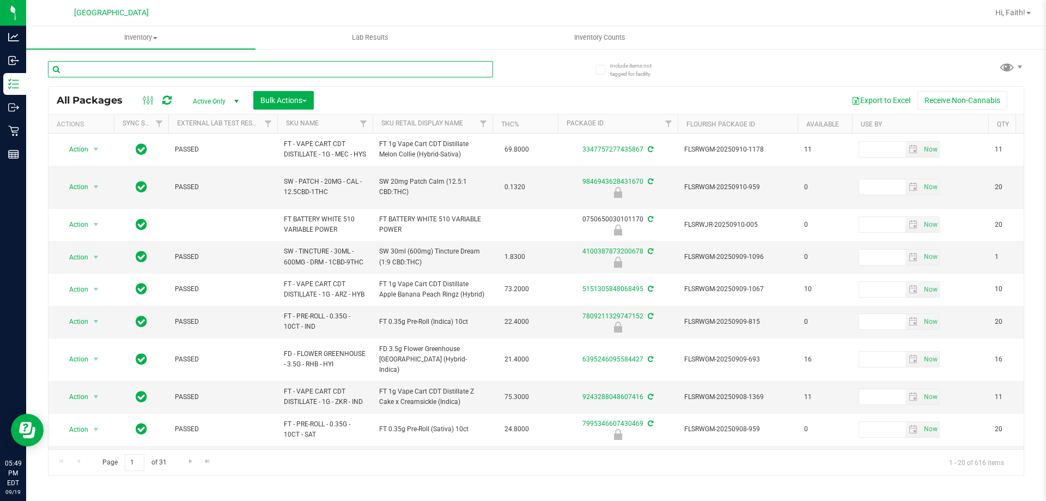
click at [183, 71] on input "text" at bounding box center [270, 69] width 445 height 16
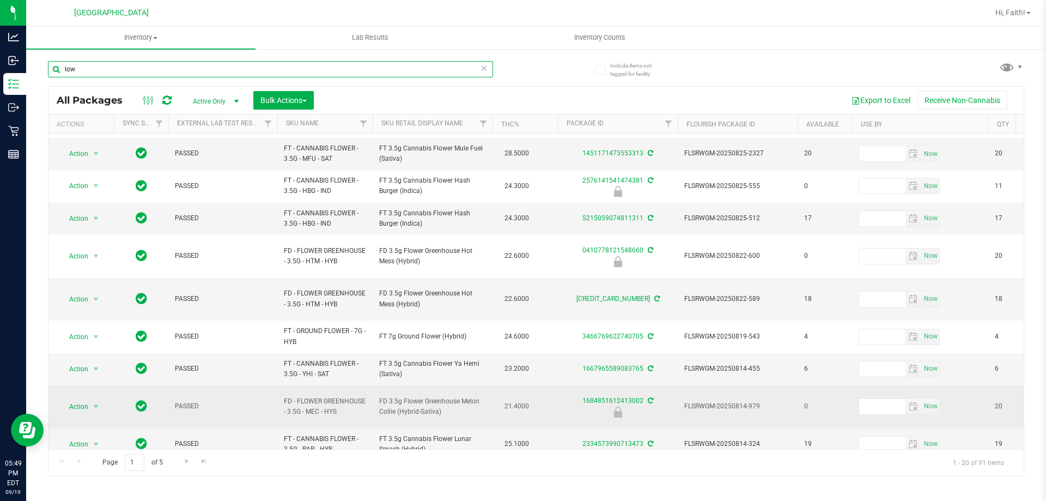
scroll to position [339, 0]
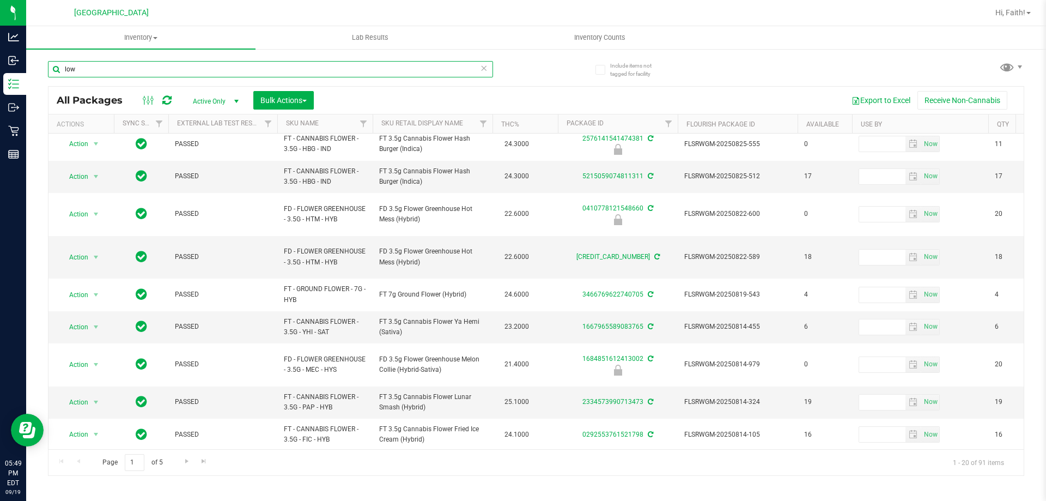
click at [102, 75] on input "low" at bounding box center [270, 69] width 445 height 16
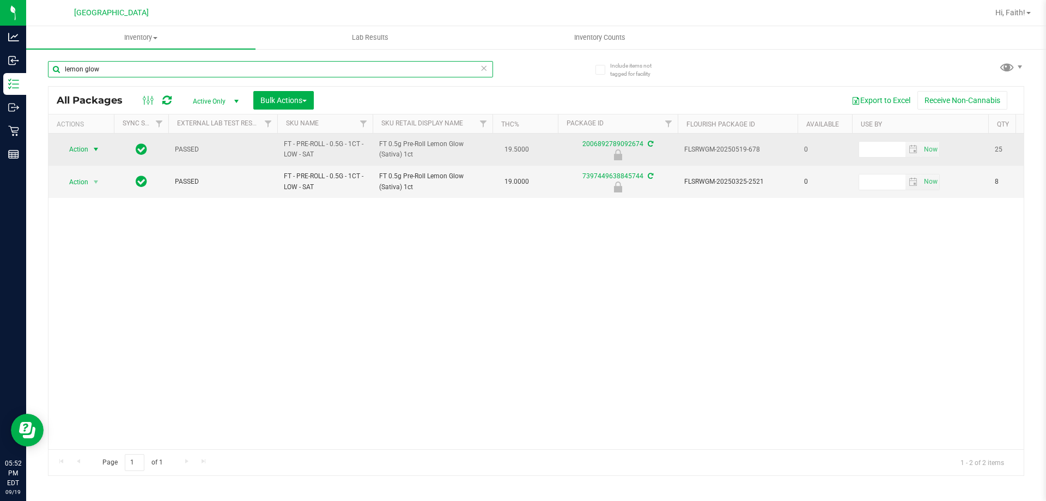
type input "lemon glow"
click at [92, 148] on span "select" at bounding box center [96, 149] width 9 height 9
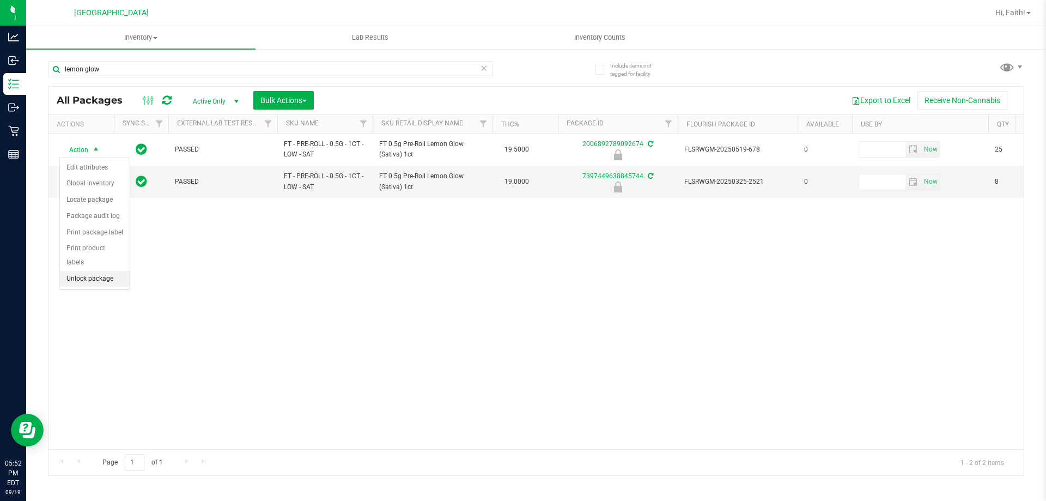
click at [112, 271] on li "Unlock package" at bounding box center [95, 279] width 70 height 16
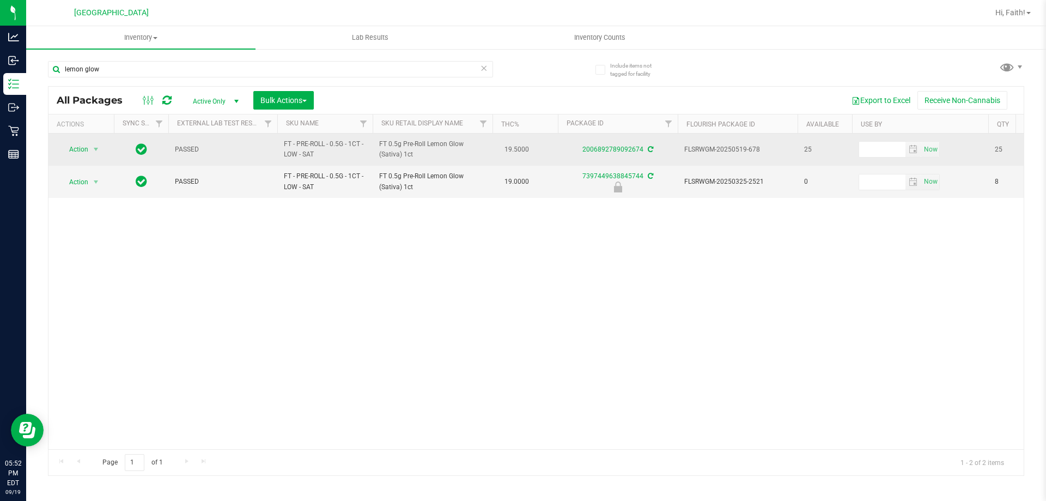
click at [69, 148] on span "Action" at bounding box center [73, 149] width 29 height 15
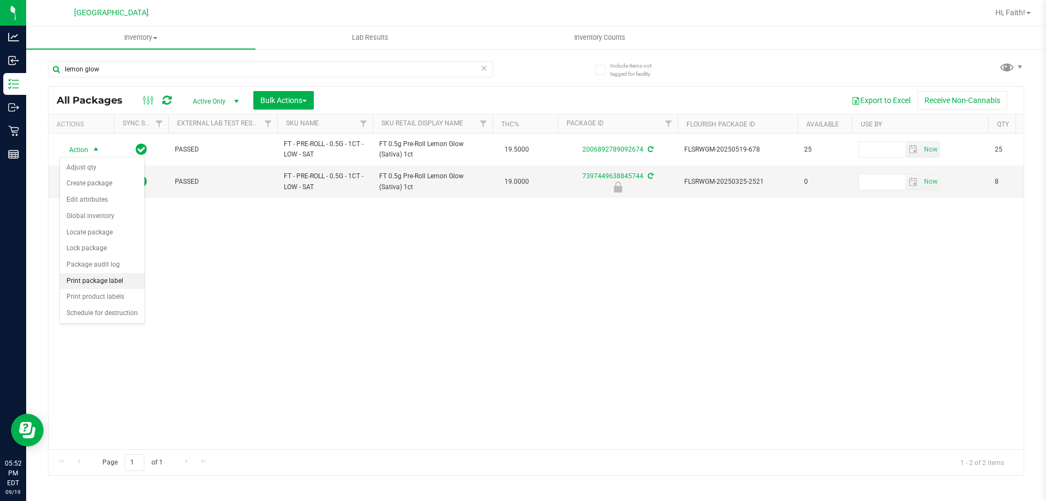
click at [101, 284] on li "Print package label" at bounding box center [102, 281] width 84 height 16
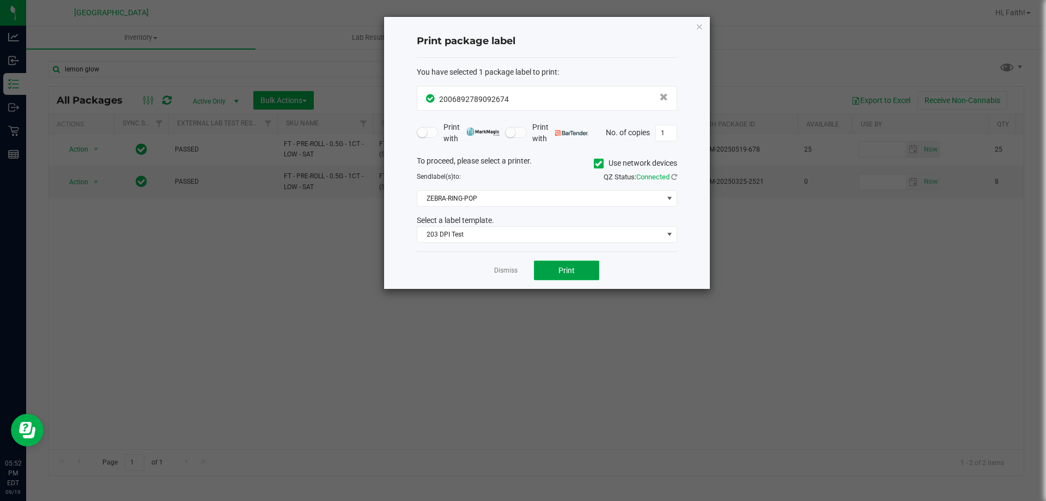
click at [593, 272] on button "Print" at bounding box center [566, 270] width 65 height 20
click at [699, 24] on icon "button" at bounding box center [700, 26] width 8 height 13
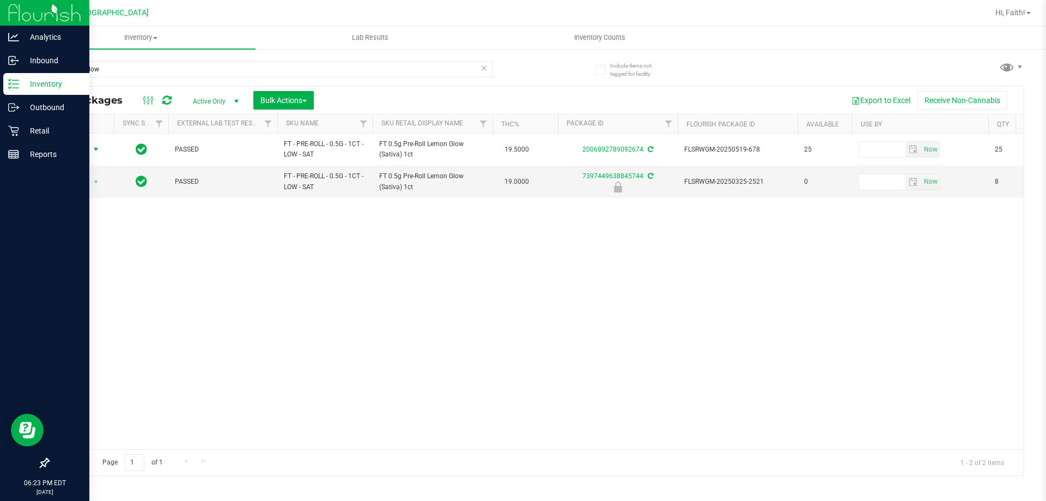
click at [34, 84] on p "Inventory" at bounding box center [51, 83] width 65 height 13
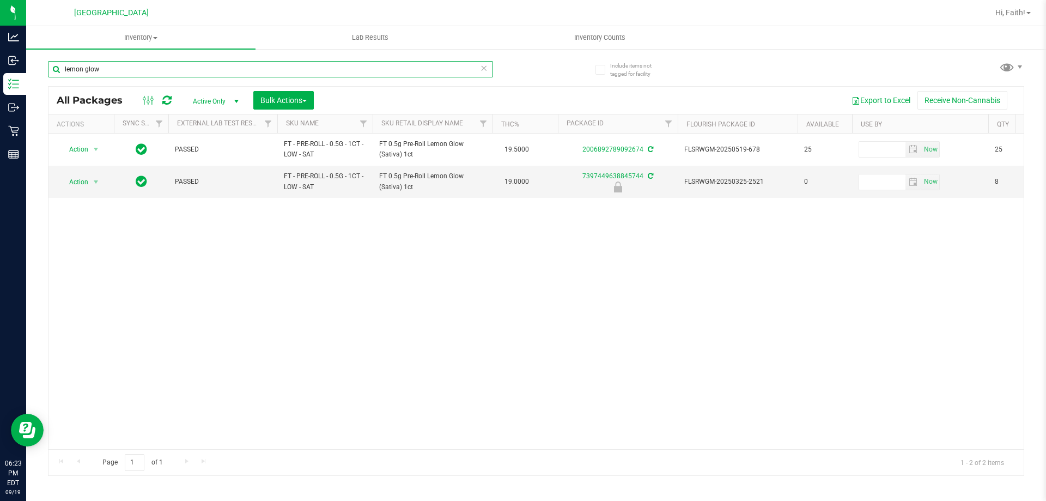
click at [147, 71] on input "lemon glow" at bounding box center [270, 69] width 445 height 16
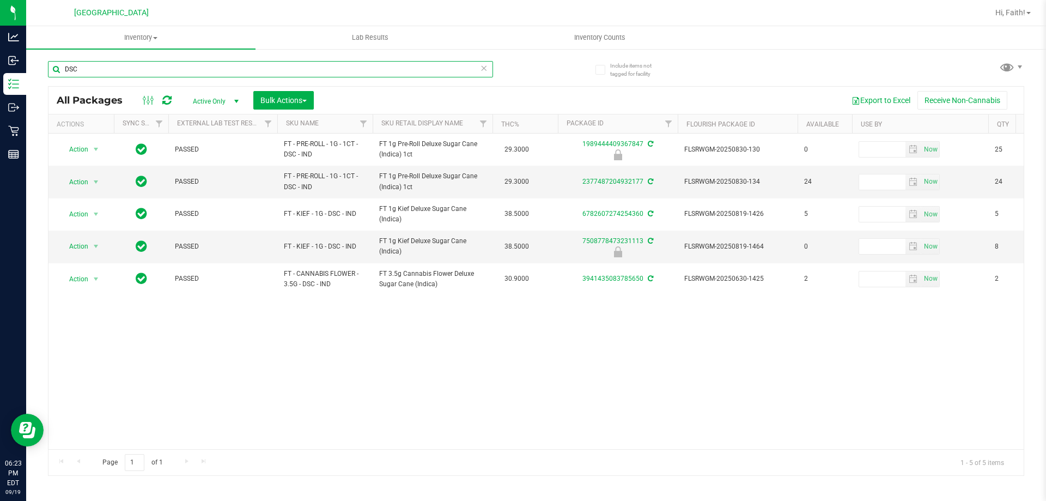
type input "DSC"
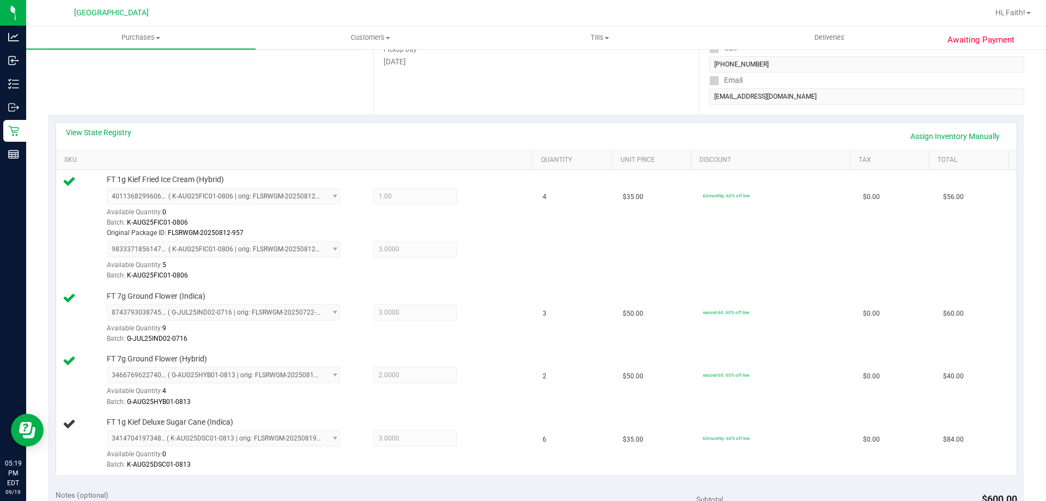
scroll to position [233, 0]
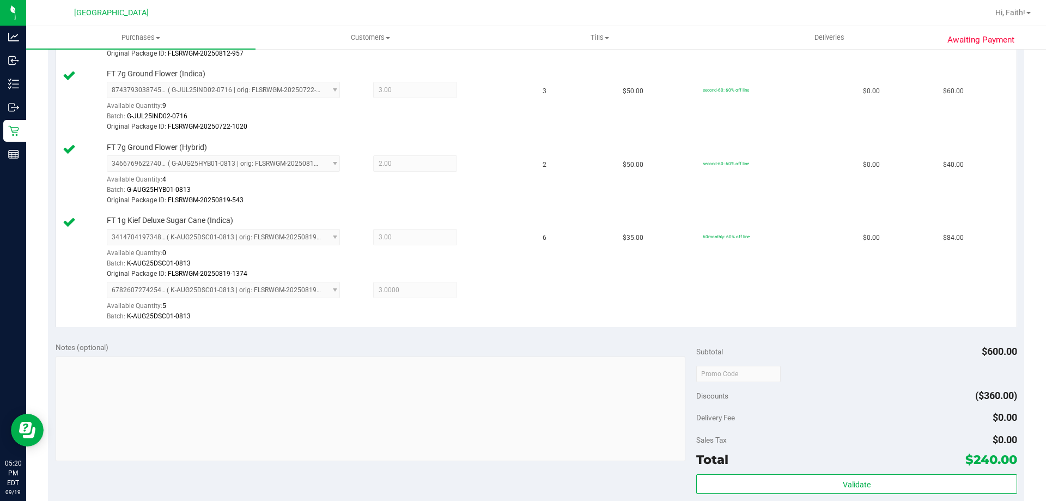
scroll to position [441, 0]
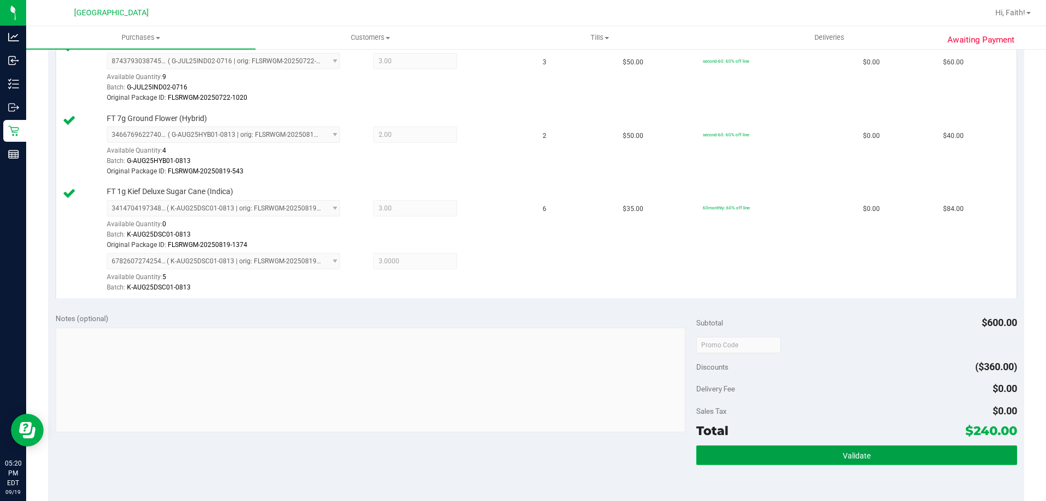
click at [886, 446] on button "Validate" at bounding box center [856, 455] width 320 height 20
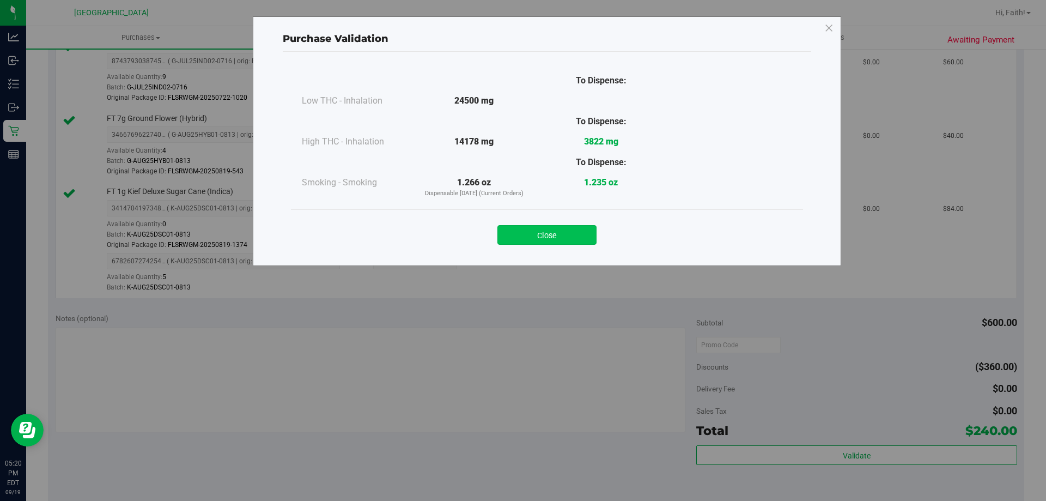
click at [576, 234] on button "Close" at bounding box center [546, 235] width 99 height 20
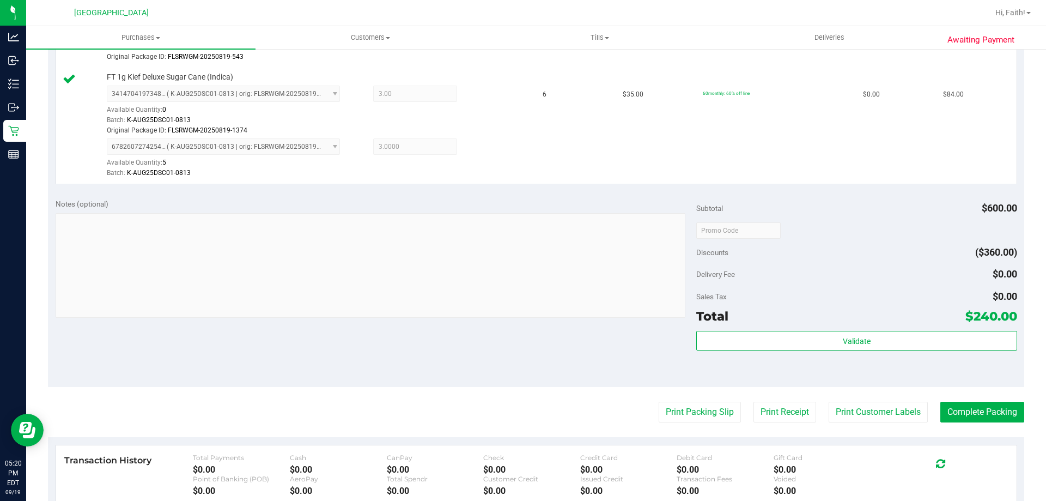
scroll to position [582, 0]
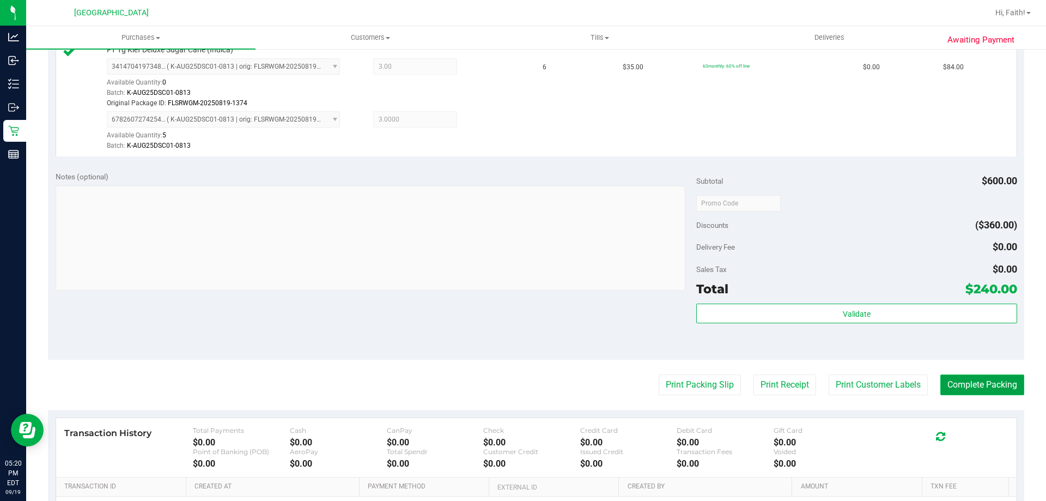
click at [963, 390] on button "Complete Packing" at bounding box center [982, 384] width 84 height 21
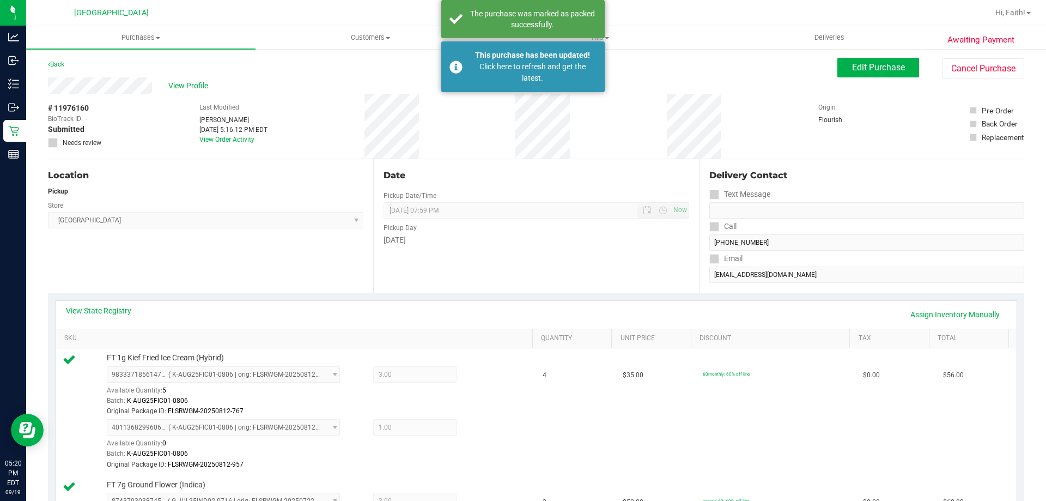
scroll to position [0, 0]
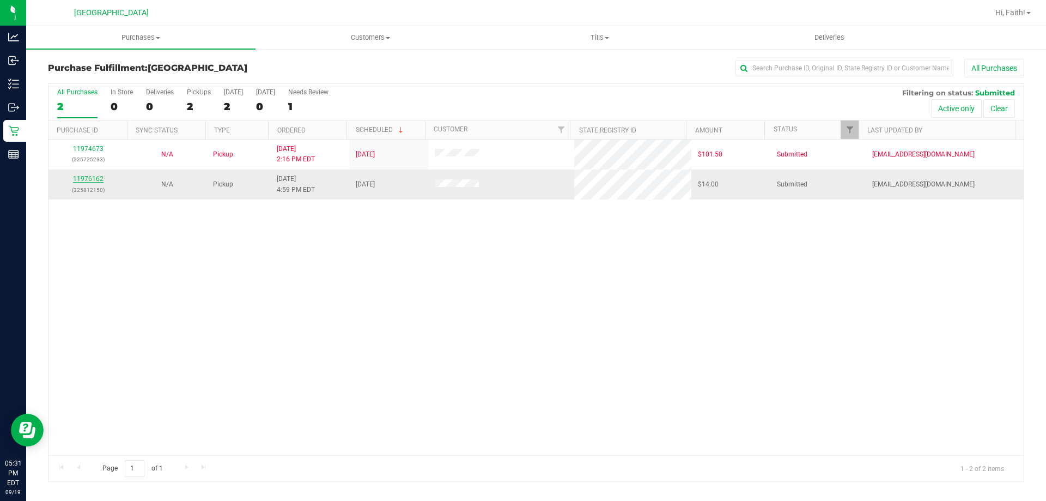
click at [94, 179] on link "11976162" at bounding box center [88, 179] width 31 height 8
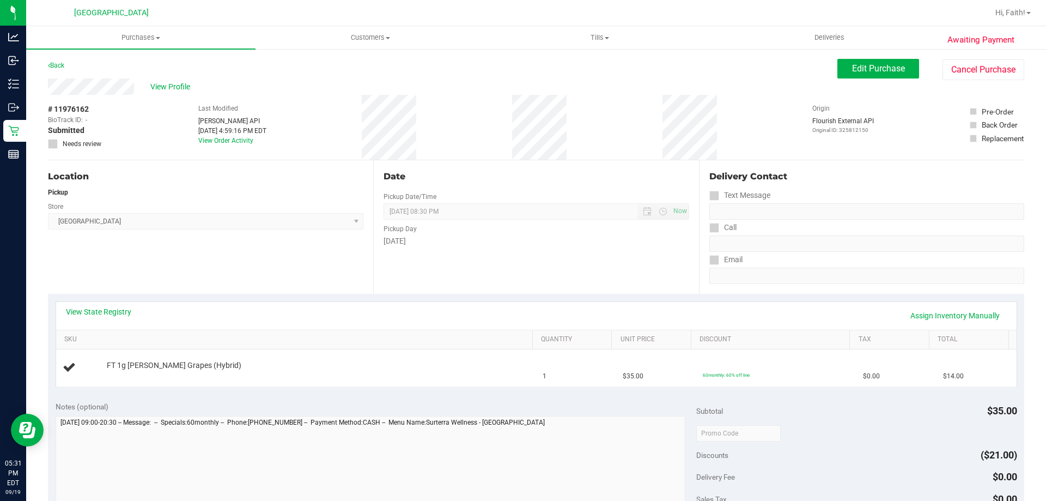
click at [107, 302] on div "View State Registry Assign Inventory Manually" at bounding box center [536, 316] width 961 height 28
click at [99, 307] on link "View State Registry" at bounding box center [98, 311] width 65 height 11
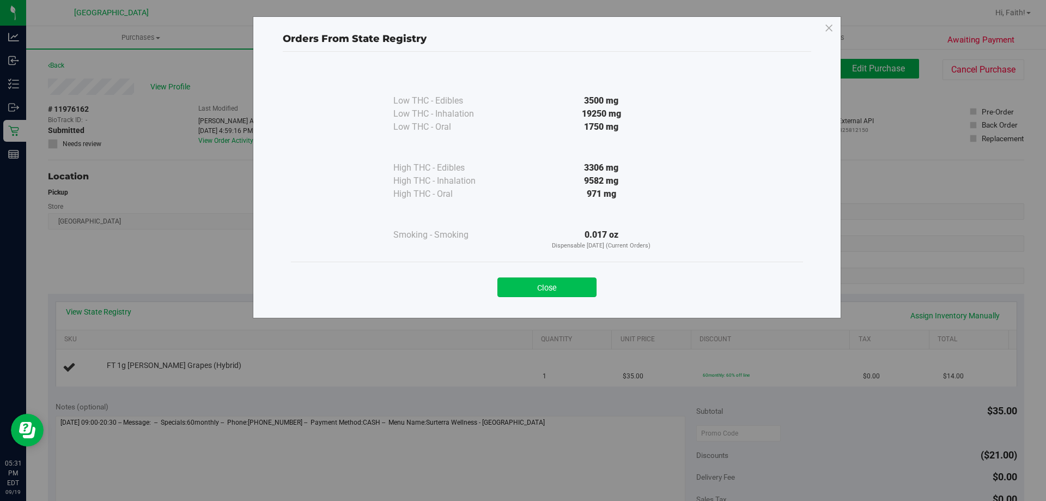
drag, startPoint x: 539, startPoint y: 283, endPoint x: 515, endPoint y: 343, distance: 63.8
click at [537, 285] on button "Close" at bounding box center [546, 287] width 99 height 20
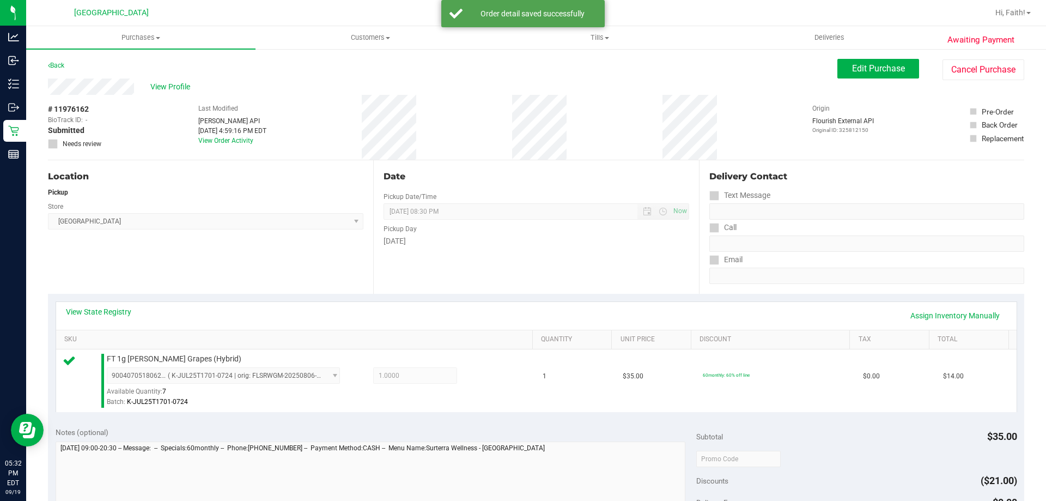
scroll to position [163, 0]
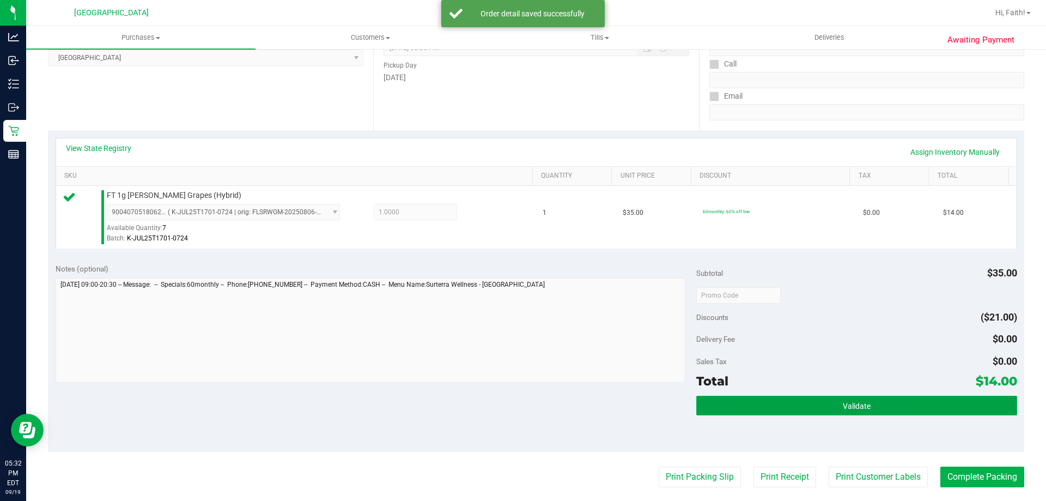
click at [777, 399] on button "Validate" at bounding box center [856, 406] width 320 height 20
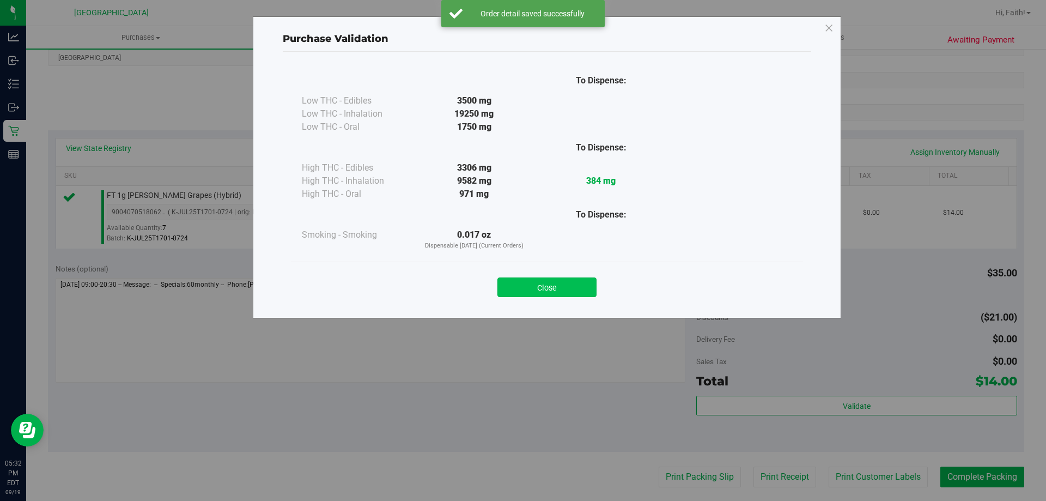
click at [565, 284] on button "Close" at bounding box center [546, 287] width 99 height 20
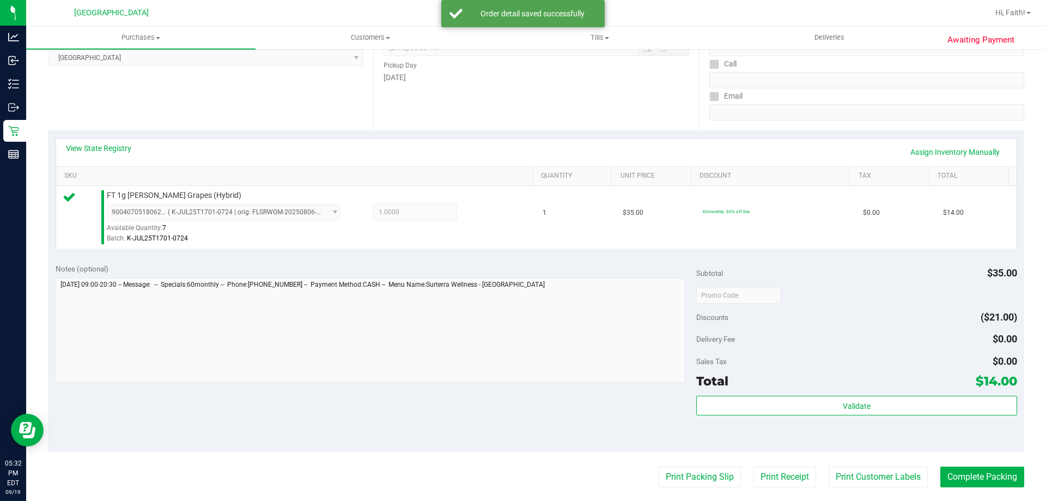
click at [672, 463] on purchase-details "Back Edit Purchase Cancel Purchase View Profile # 11976162 BioTrack ID: - Submi…" at bounding box center [536, 300] width 976 height 810
click at [673, 469] on button "Print Packing Slip" at bounding box center [700, 476] width 82 height 21
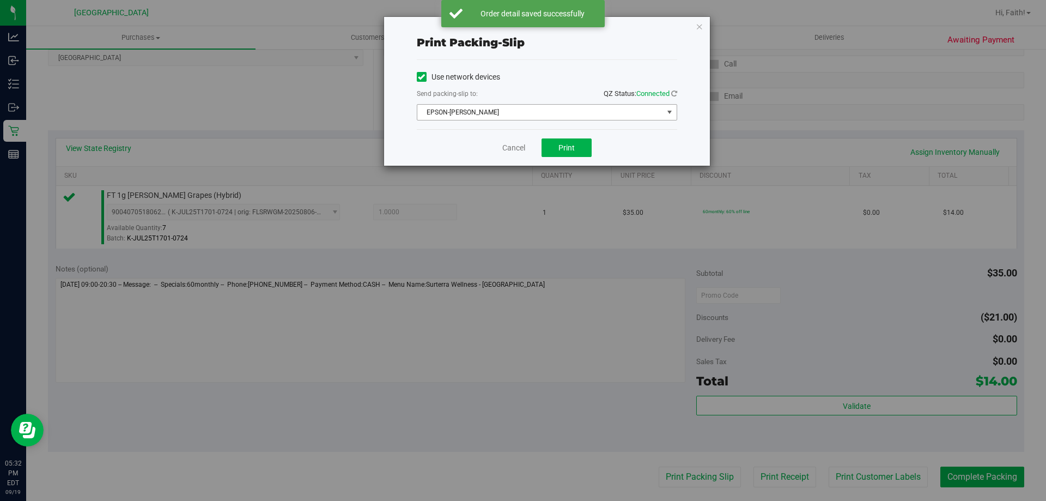
click at [556, 113] on span "EPSON-AUDREY-KITCHING" at bounding box center [540, 112] width 246 height 15
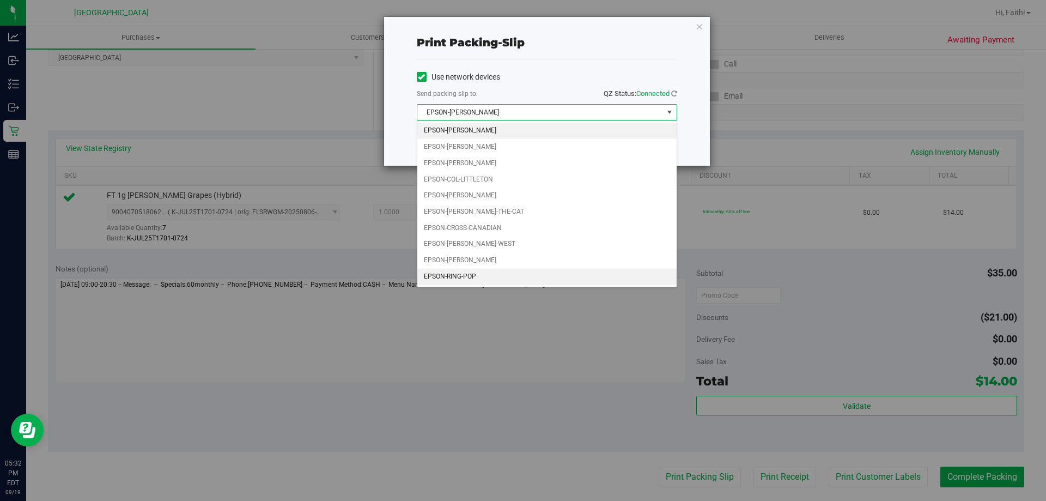
click at [463, 274] on li "EPSON-RING-POP" at bounding box center [546, 277] width 259 height 16
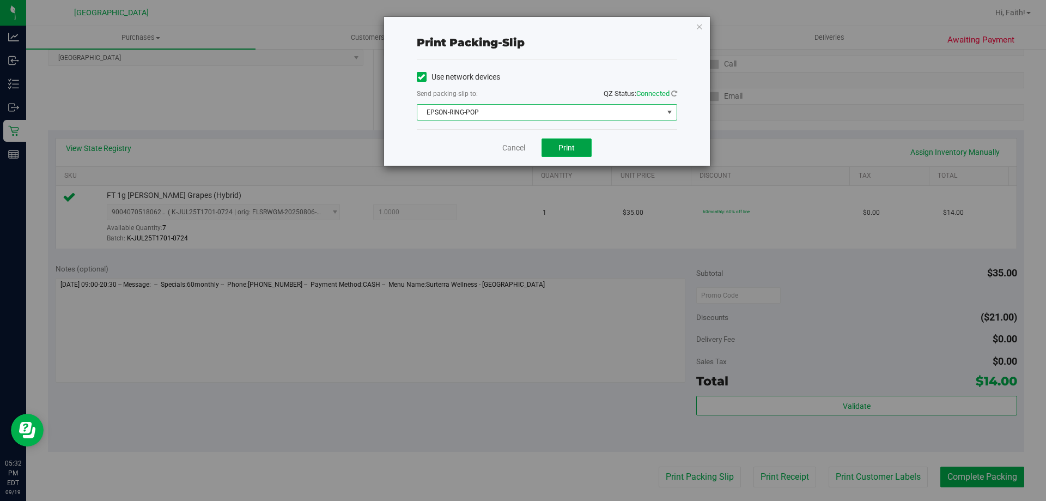
click at [556, 150] on button "Print" at bounding box center [567, 147] width 50 height 19
click at [696, 23] on icon "button" at bounding box center [700, 26] width 8 height 13
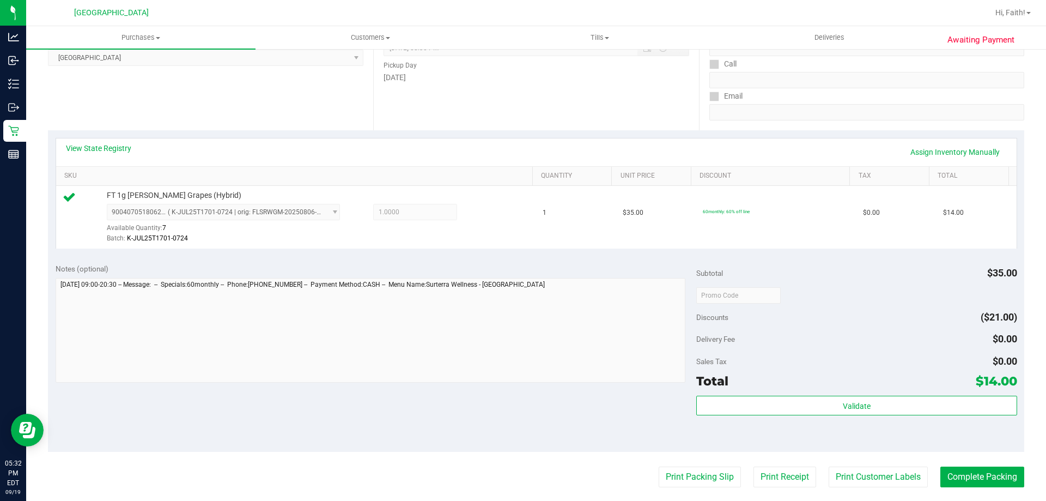
click at [842, 384] on div "Total $14.00" at bounding box center [856, 381] width 320 height 20
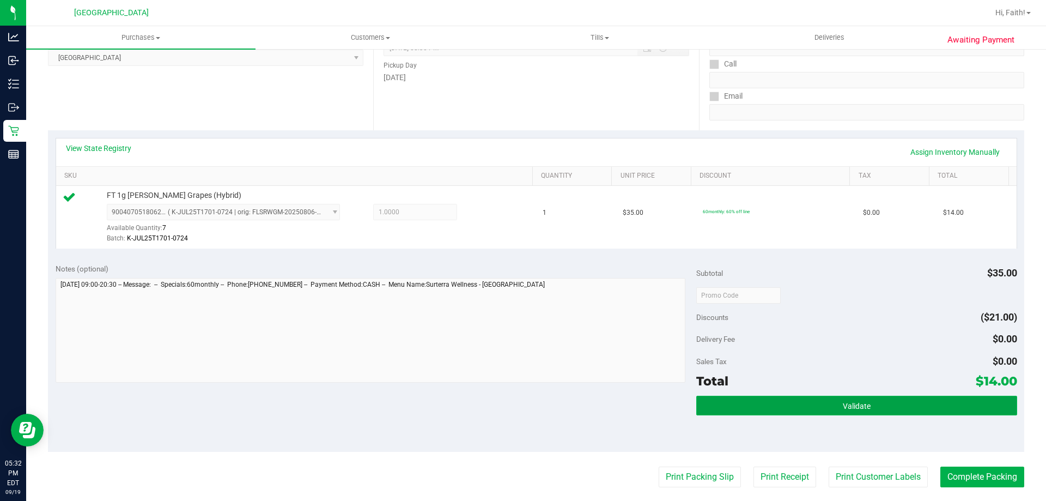
click at [842, 399] on button "Validate" at bounding box center [856, 406] width 320 height 20
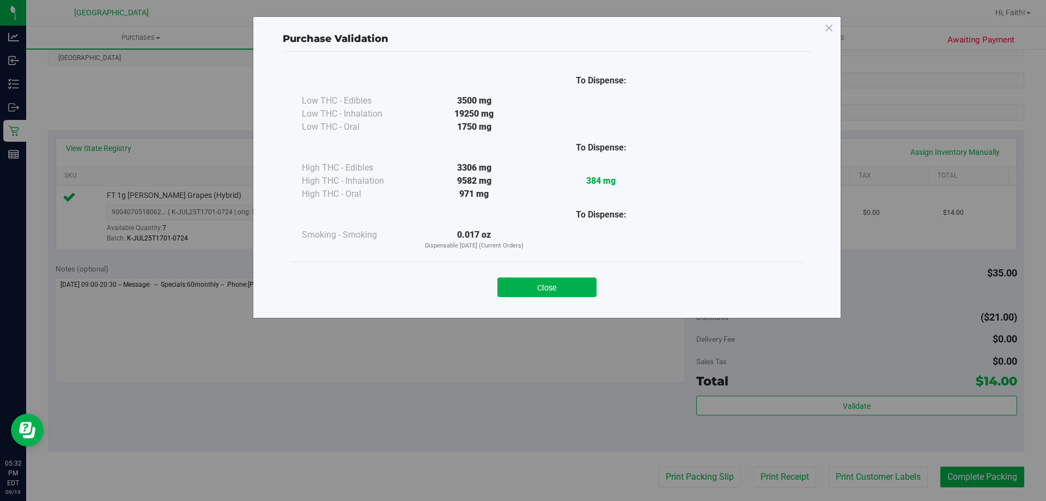
drag, startPoint x: 574, startPoint y: 271, endPoint x: 578, endPoint y: 287, distance: 16.8
click at [575, 270] on div "Close" at bounding box center [547, 283] width 496 height 27
drag, startPoint x: 578, startPoint y: 287, endPoint x: 944, endPoint y: 425, distance: 390.7
click at [587, 289] on button "Close" at bounding box center [546, 287] width 99 height 20
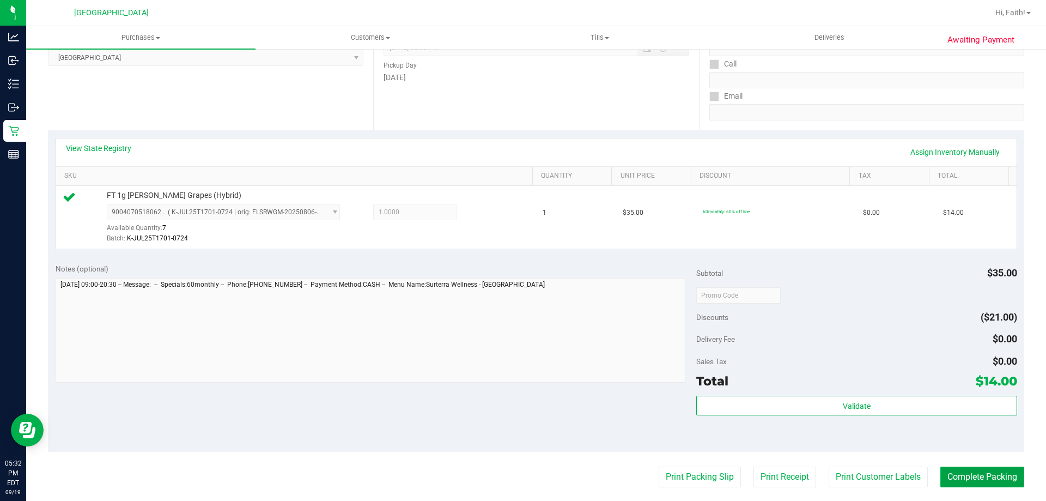
click at [996, 473] on button "Complete Packing" at bounding box center [982, 476] width 84 height 21
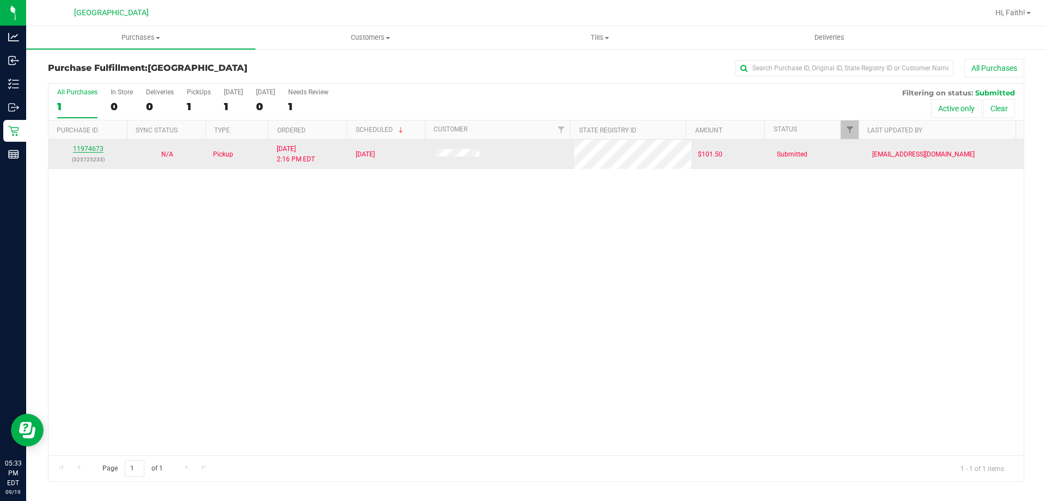
click at [96, 147] on link "11974673" at bounding box center [88, 149] width 31 height 8
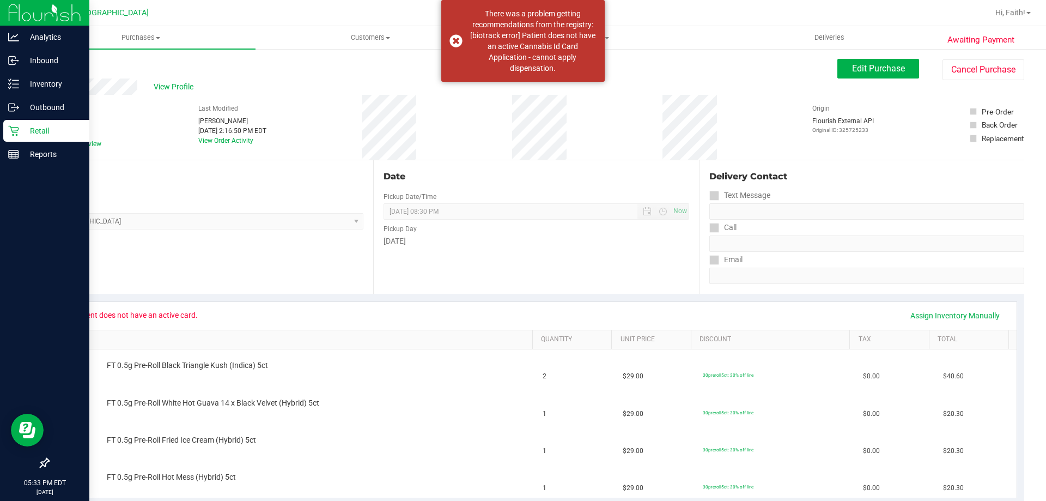
click at [16, 130] on icon at bounding box center [13, 130] width 11 height 11
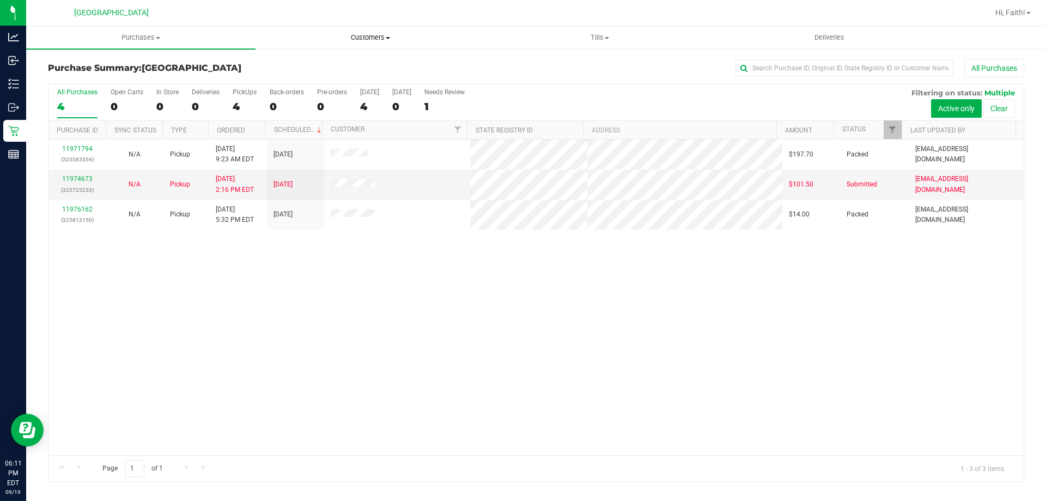
click at [385, 41] on span "Customers" at bounding box center [370, 38] width 228 height 10
click at [311, 69] on span "All customers" at bounding box center [295, 65] width 78 height 9
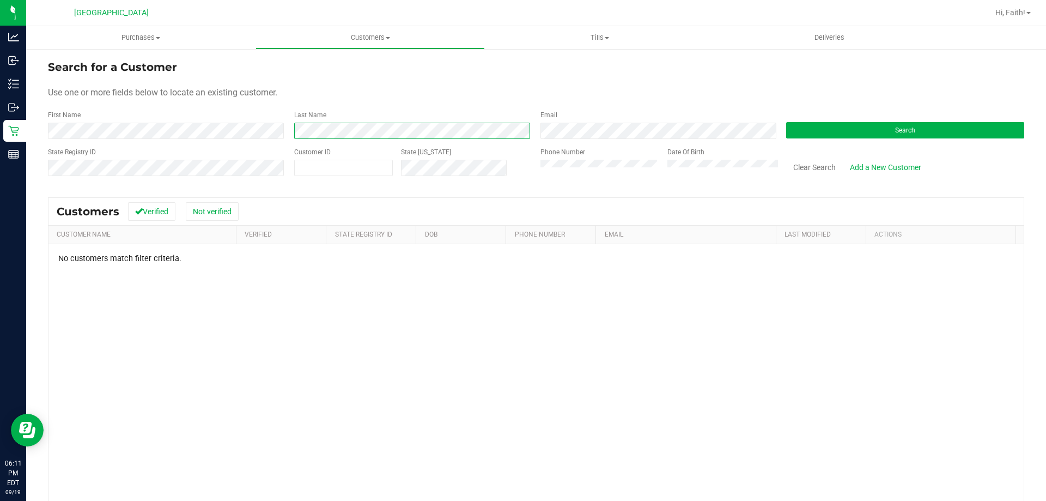
click at [219, 107] on form "Search for a Customer Use one or more fields below to locate an existing custom…" at bounding box center [536, 122] width 976 height 127
click at [351, 160] on span at bounding box center [343, 168] width 99 height 16
type input "1595607"
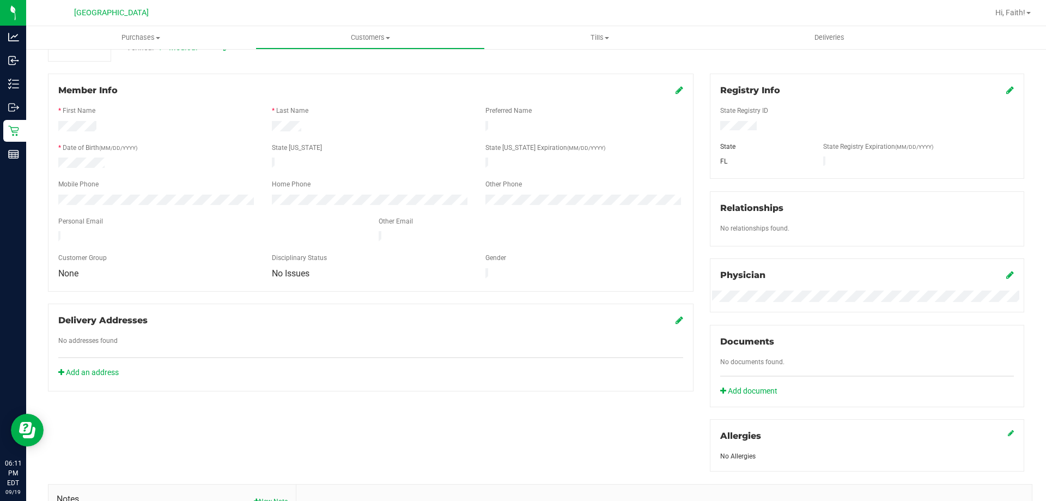
scroll to position [218, 0]
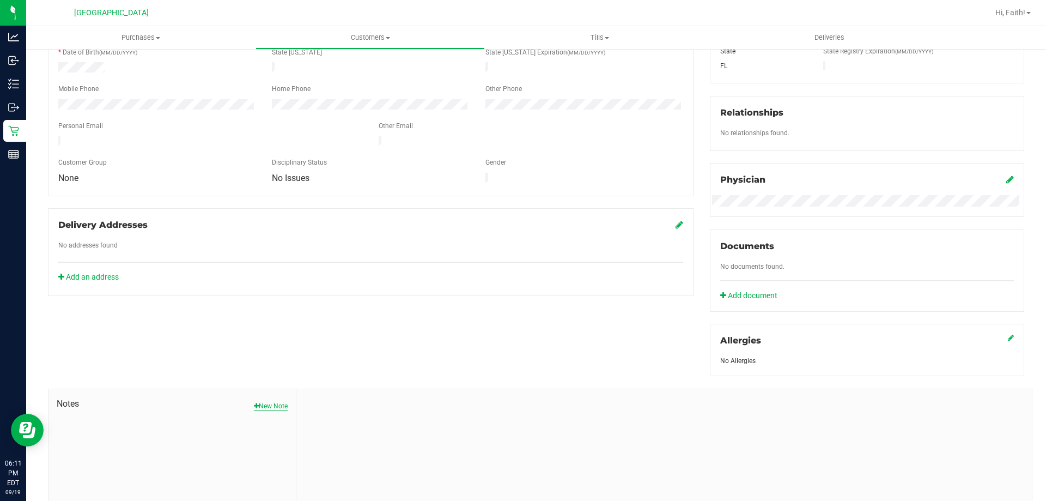
click at [269, 403] on button "New Note" at bounding box center [271, 406] width 34 height 10
click at [338, 430] on input "Note Title" at bounding box center [664, 434] width 719 height 16
type input "RETURN 09/19/2025"
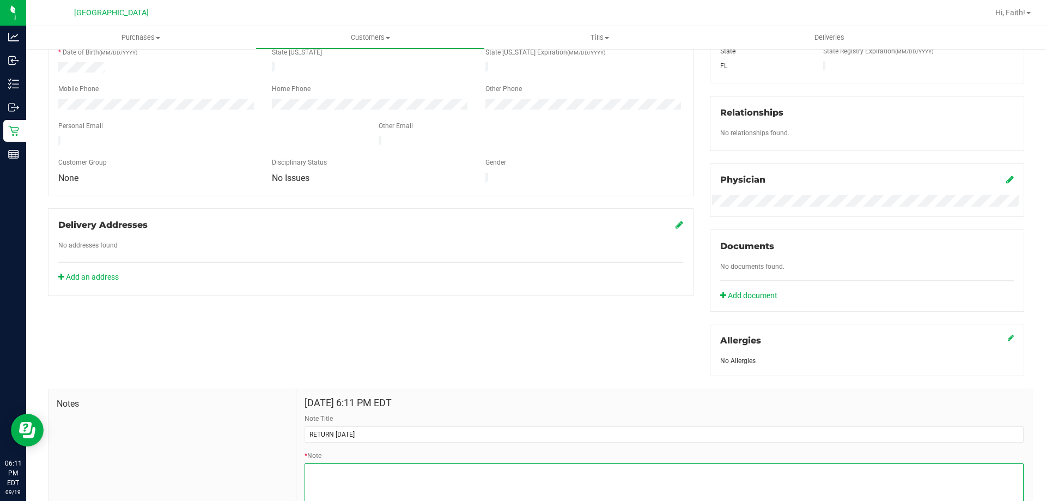
click at [367, 478] on textarea "* Note" at bounding box center [664, 485] width 719 height 44
paste textarea "Kyale"
type textarea "Kyale"
drag, startPoint x: 265, startPoint y: 453, endPoint x: 216, endPoint y: 444, distance: 50.0
click at [216, 444] on div "Notes Sep 19, 2025 6:11 PM EDT Note Title RETURN 09/19/2025 * Note Submit Note" at bounding box center [540, 463] width 985 height 151
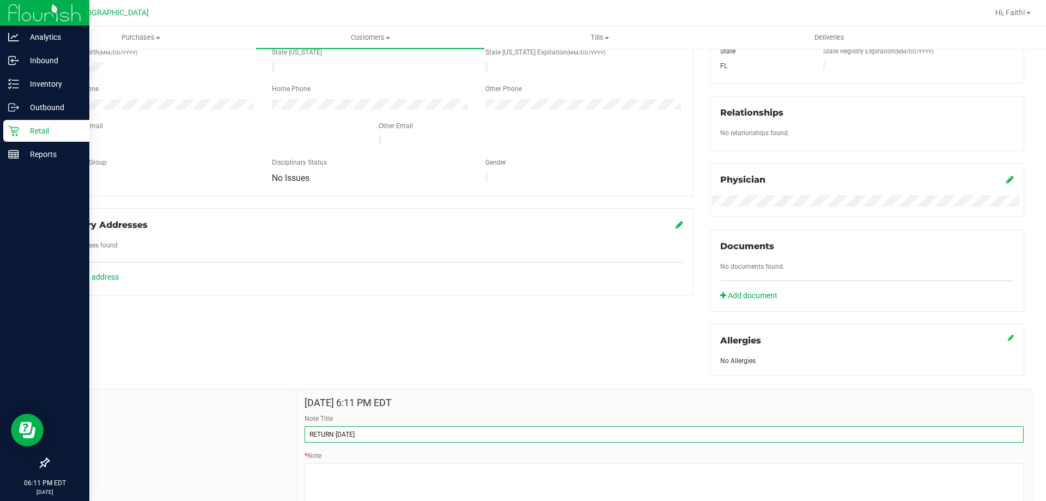
drag, startPoint x: 370, startPoint y: 436, endPoint x: 24, endPoint y: 372, distance: 351.9
click at [24, 372] on div "Analytics Inbound Inventory Outbound Retail Reports 06:11 PM EDT 09/19/2025 09/…" at bounding box center [523, 250] width 1046 height 501
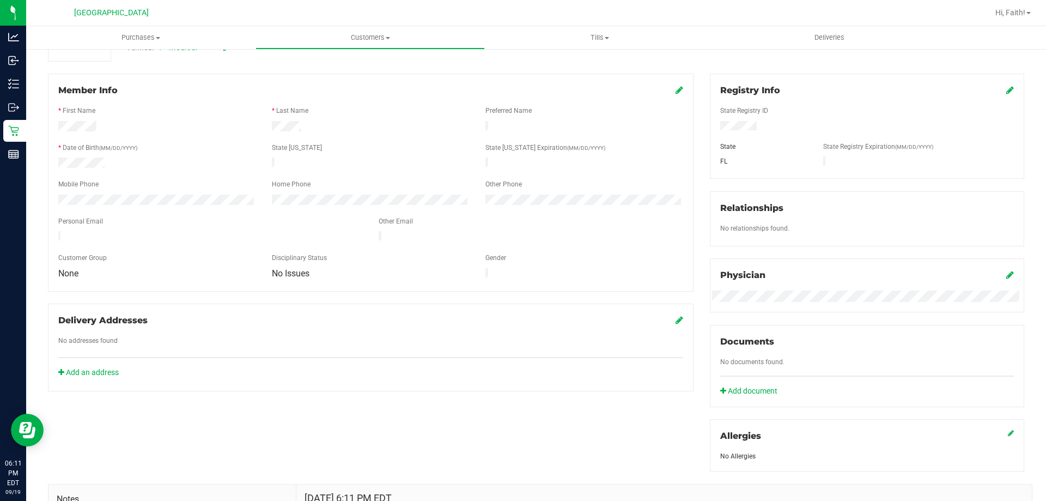
scroll to position [0, 0]
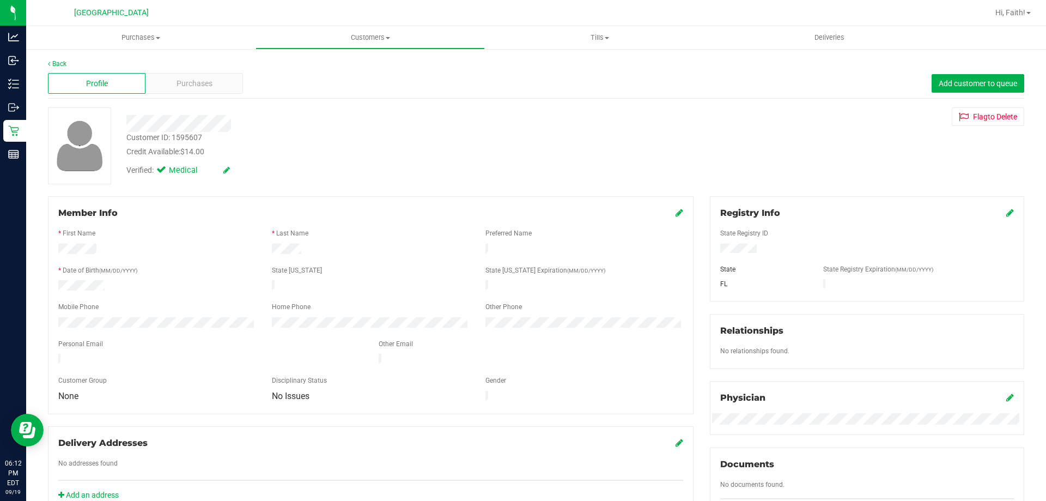
click at [185, 136] on div "Customer ID: 1595607" at bounding box center [164, 137] width 76 height 11
copy div "1595607"
click at [260, 192] on div "Back Profile Purchases Add customer to queue Customer ID: 1595607 Credit Availa…" at bounding box center [536, 413] width 976 height 709
click at [205, 72] on div "Profile Purchases Add customer to queue" at bounding box center [536, 84] width 976 height 30
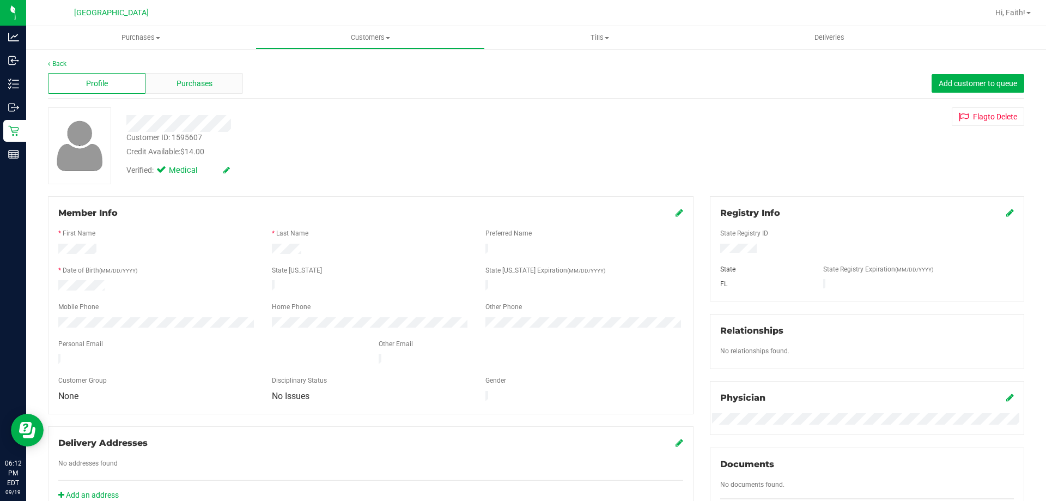
click at [198, 87] on span "Purchases" at bounding box center [195, 83] width 36 height 11
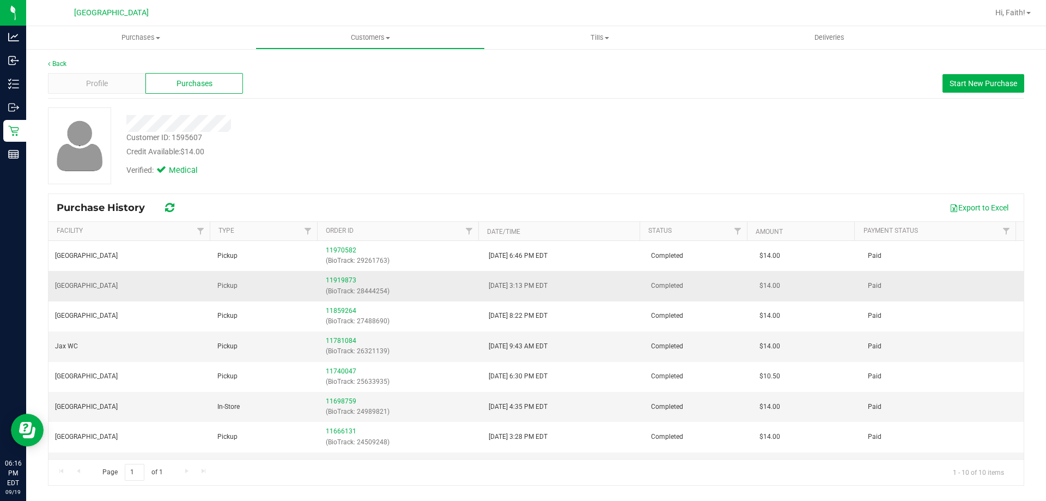
click at [349, 275] on div "11919873 (BioTrack: 28444254)" at bounding box center [400, 285] width 149 height 21
click at [348, 279] on div "11919873 (BioTrack: 28444254)" at bounding box center [400, 285] width 149 height 21
click at [348, 279] on link "11919873" at bounding box center [341, 280] width 31 height 8
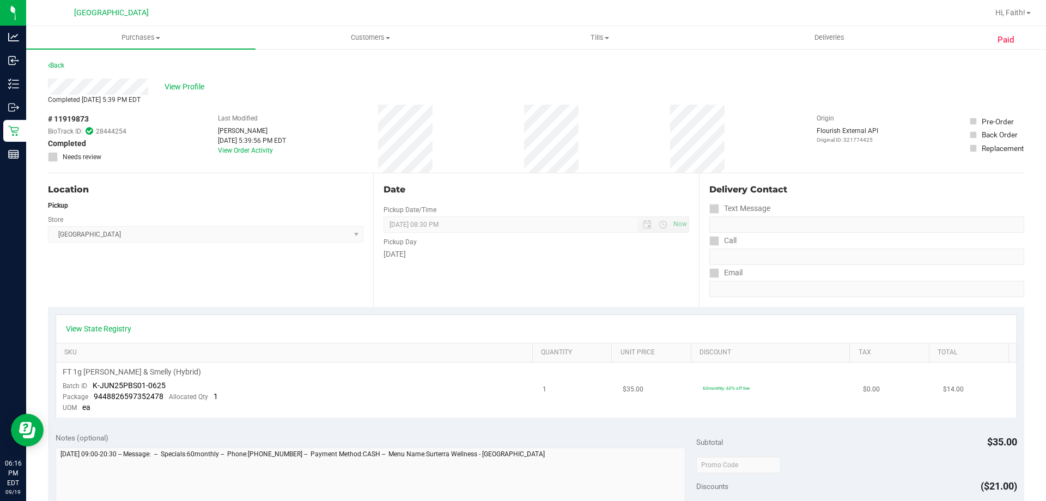
click at [156, 386] on span "K-JUN25PBS01-0625" at bounding box center [129, 385] width 73 height 9
click at [151, 387] on span "K-JUN25PBS01-0625" at bounding box center [129, 385] width 73 height 9
click at [57, 62] on link "Back" at bounding box center [56, 66] width 16 height 8
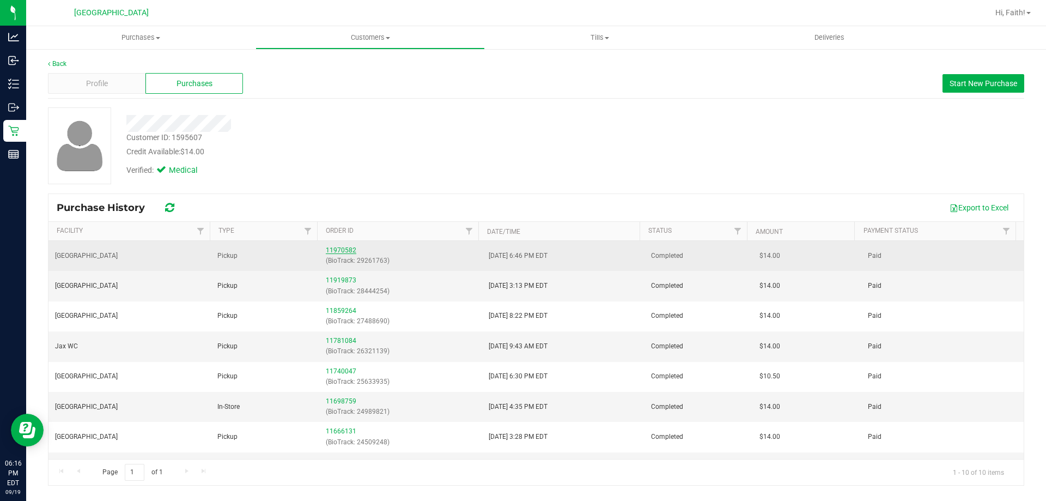
click at [343, 250] on link "11970582" at bounding box center [341, 250] width 31 height 8
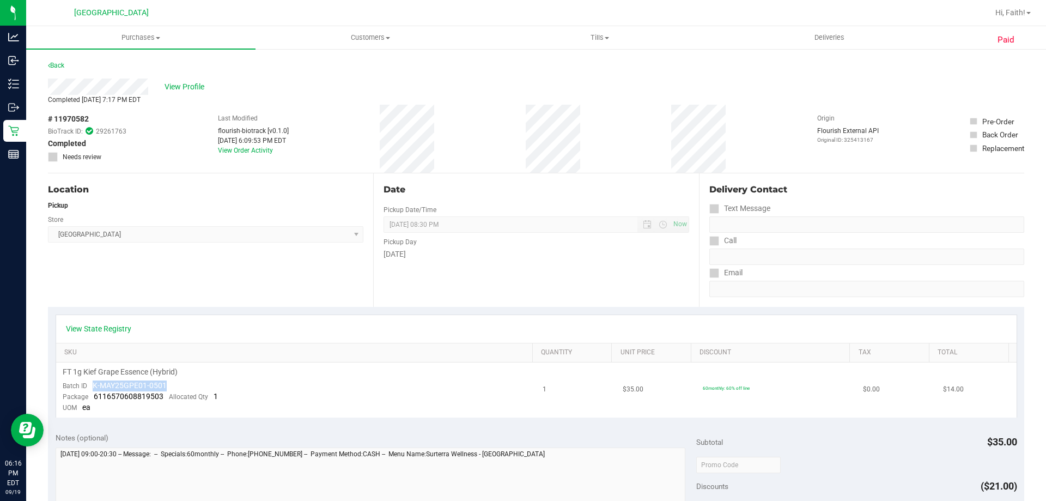
drag, startPoint x: 91, startPoint y: 385, endPoint x: 175, endPoint y: 380, distance: 84.0
click at [175, 380] on td "FT 1g Kief Grape Essence (Hybrid) Batch ID K-MAY25GPE01-0501 Package 6116570608…" at bounding box center [296, 389] width 481 height 55
copy span "K-MAY25GPE01-0501"
click at [59, 63] on link "Back" at bounding box center [56, 66] width 16 height 8
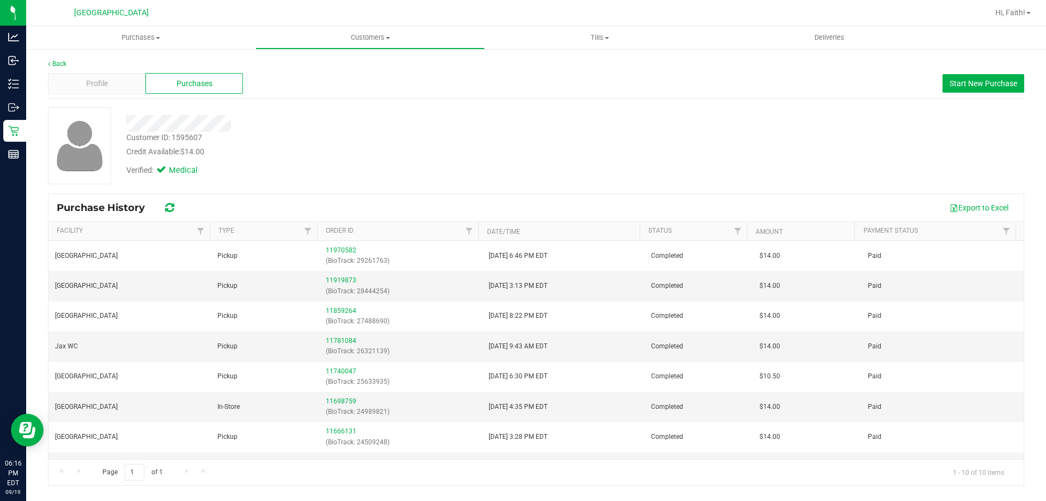
click at [119, 72] on div "Profile Purchases Start New Purchase" at bounding box center [536, 84] width 976 height 30
click at [118, 89] on div "Profile" at bounding box center [97, 83] width 98 height 21
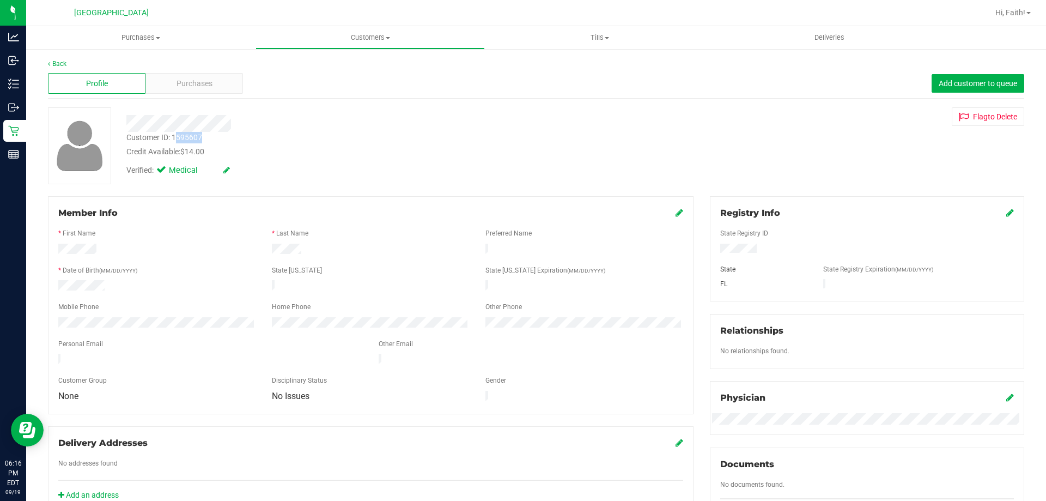
drag, startPoint x: 176, startPoint y: 138, endPoint x: 204, endPoint y: 140, distance: 27.9
click at [204, 140] on div "Customer ID: 1595607 Credit Available: $14.00" at bounding box center [366, 145] width 496 height 26
click at [263, 154] on div "Credit Available: $14.00" at bounding box center [366, 151] width 480 height 11
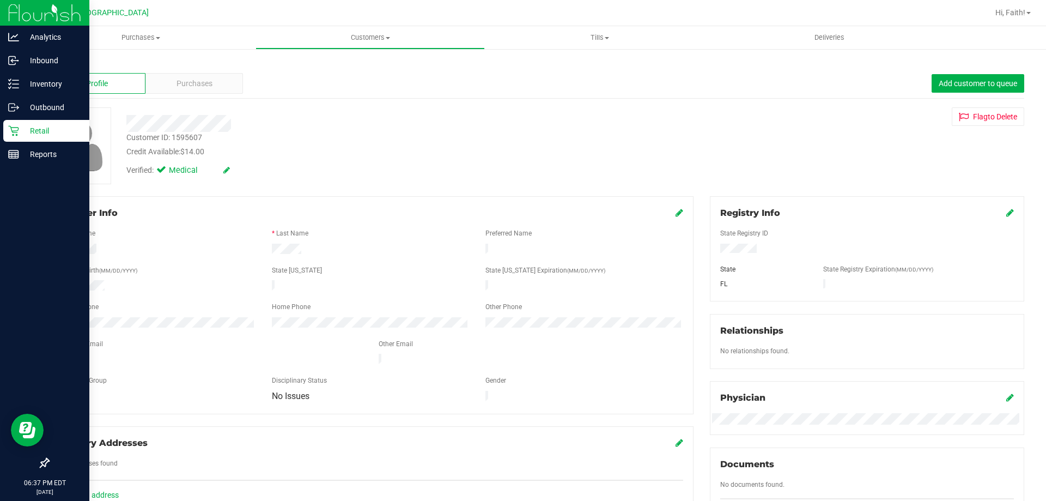
click at [38, 132] on p "Retail" at bounding box center [51, 130] width 65 height 13
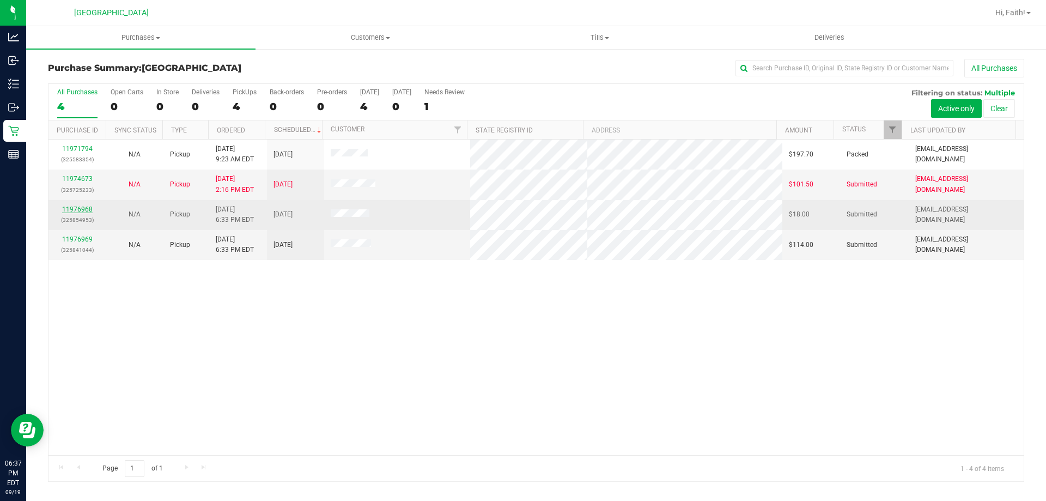
click at [83, 211] on link "11976968" at bounding box center [77, 209] width 31 height 8
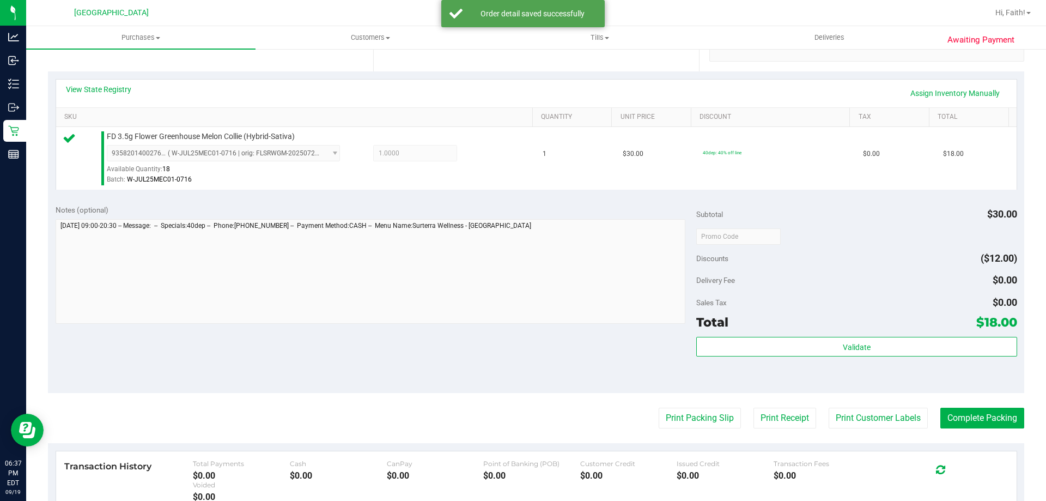
scroll to position [272, 0]
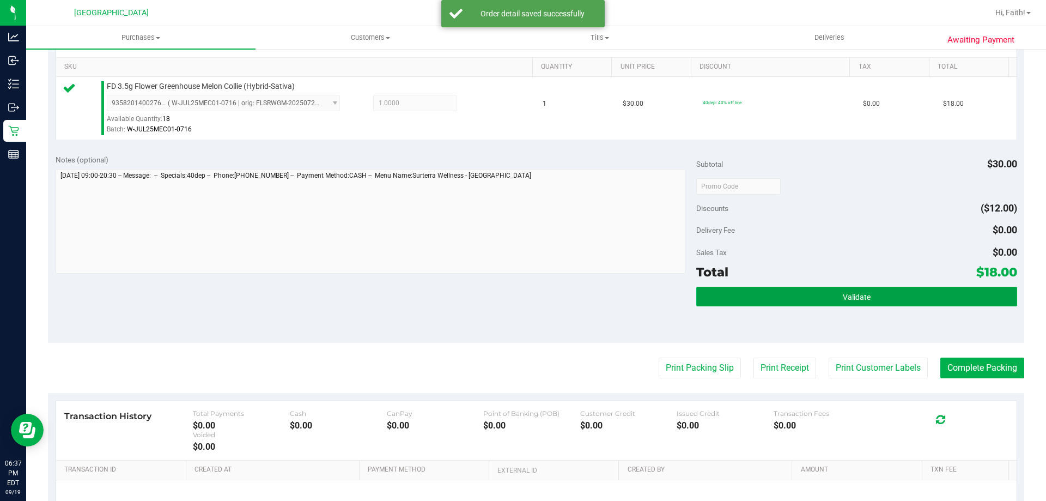
click at [853, 302] on button "Validate" at bounding box center [856, 297] width 320 height 20
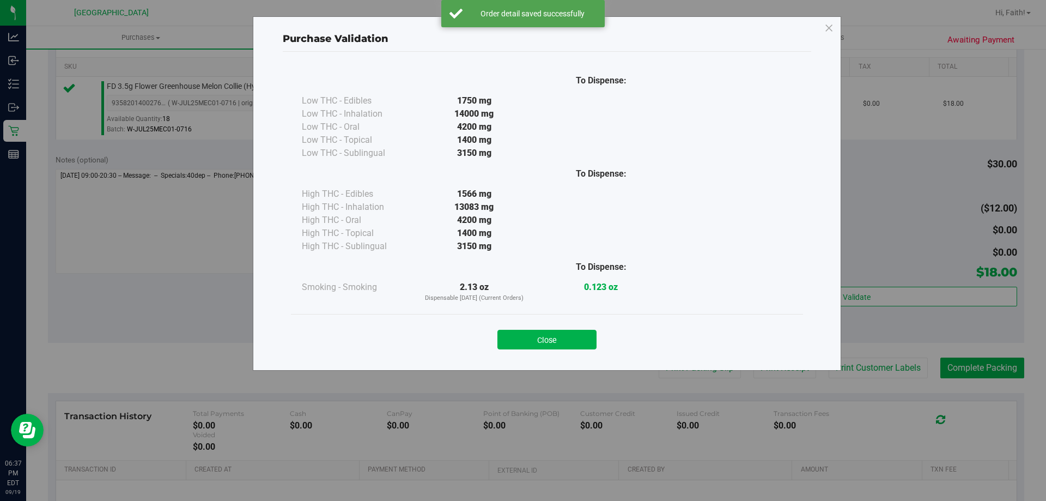
drag, startPoint x: 575, startPoint y: 344, endPoint x: 584, endPoint y: 342, distance: 8.9
click at [574, 343] on button "Close" at bounding box center [546, 340] width 99 height 20
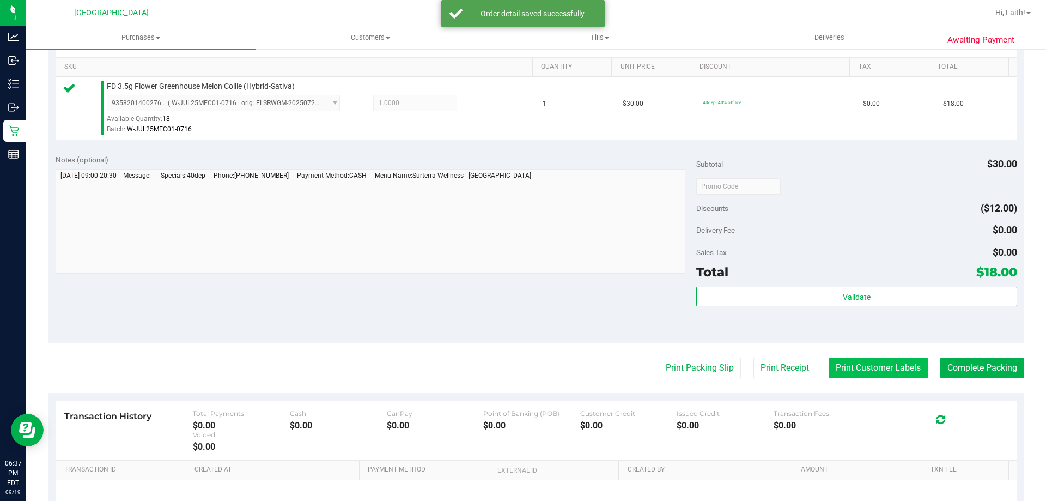
click at [834, 376] on button "Print Customer Labels" at bounding box center [878, 367] width 99 height 21
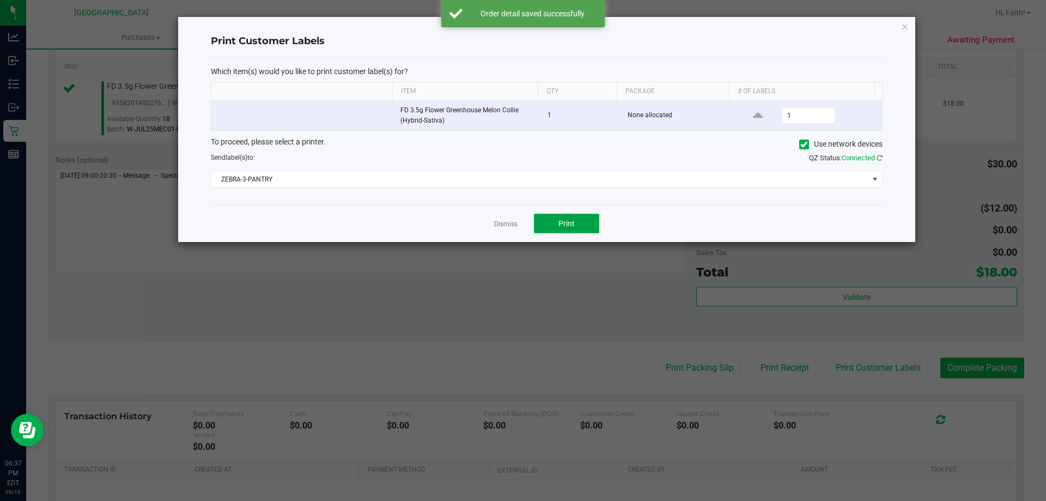
click at [593, 225] on button "Print" at bounding box center [566, 224] width 65 height 20
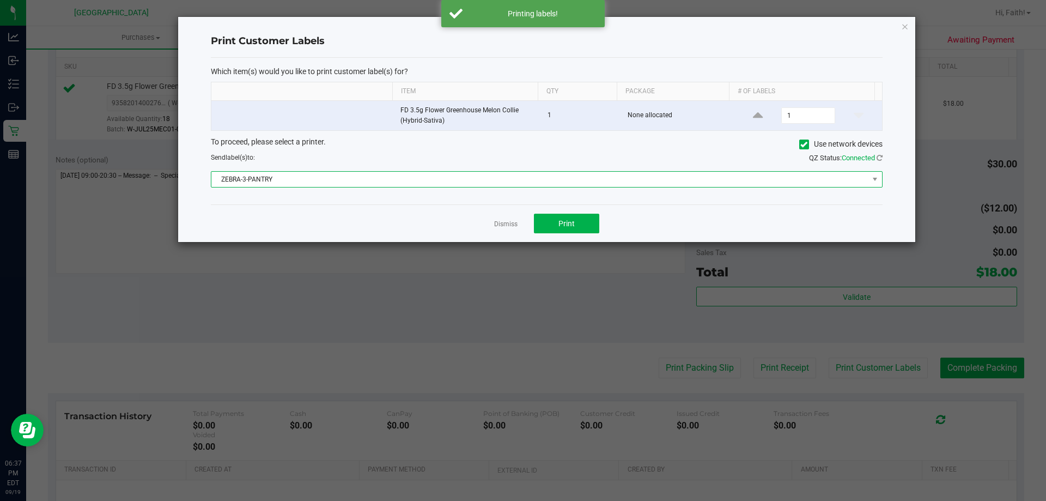
click at [532, 182] on span "ZEBRA-3-PANTRY" at bounding box center [539, 179] width 657 height 15
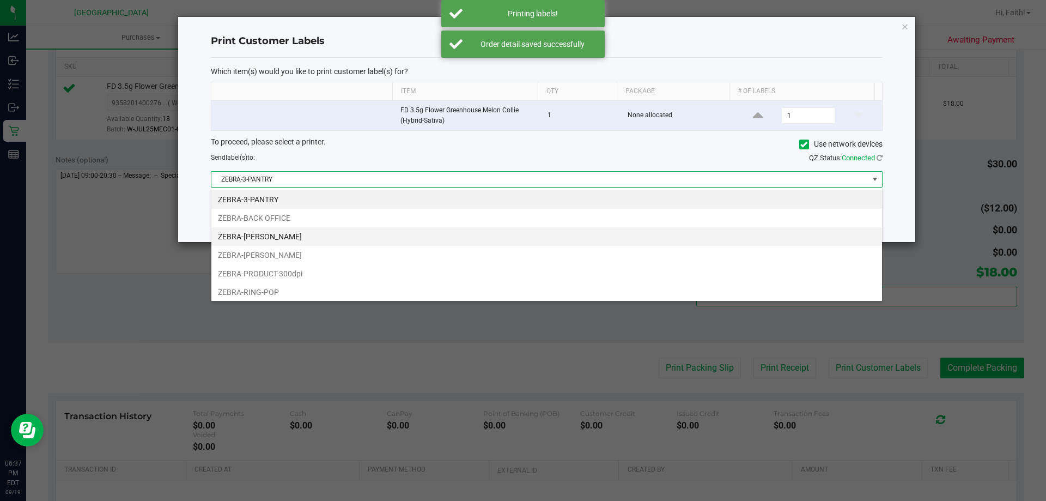
scroll to position [16, 671]
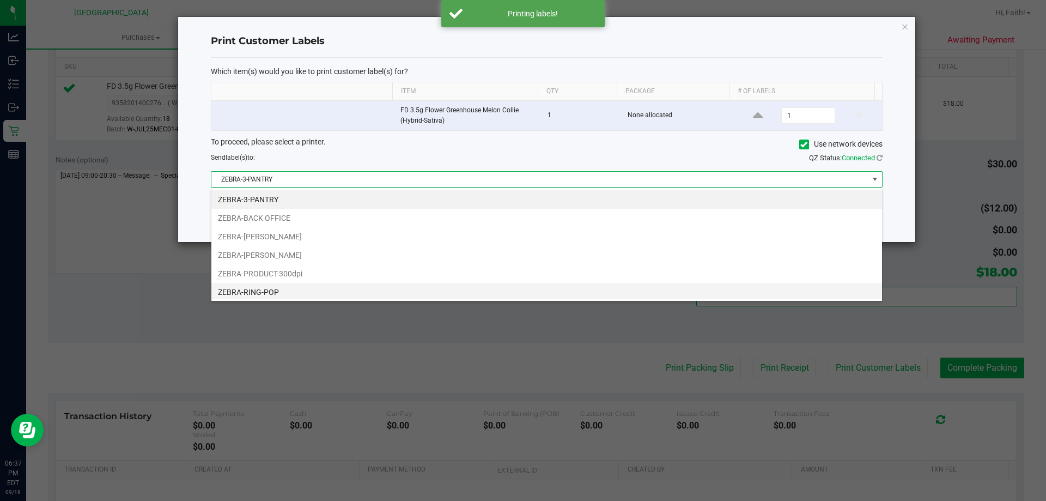
click at [293, 287] on li "ZEBRA-RING-POP" at bounding box center [546, 292] width 671 height 19
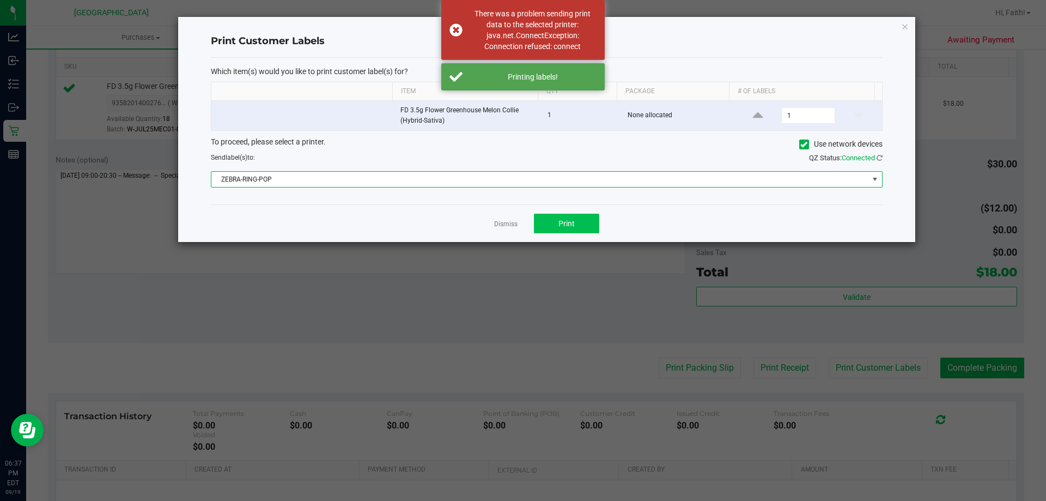
click at [560, 213] on div "Dismiss Print" at bounding box center [547, 223] width 672 height 38
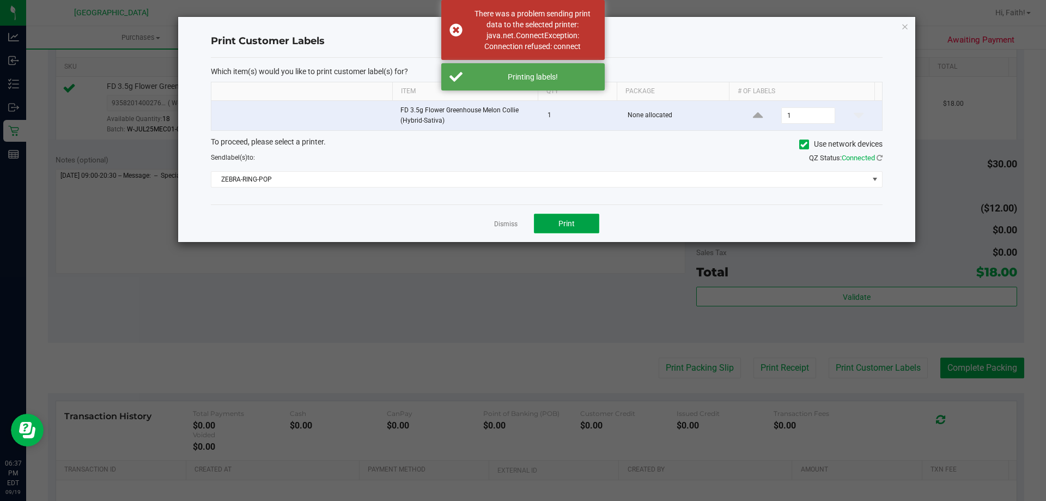
click at [546, 222] on button "Print" at bounding box center [566, 224] width 65 height 20
click at [506, 223] on link "Dismiss" at bounding box center [505, 224] width 23 height 9
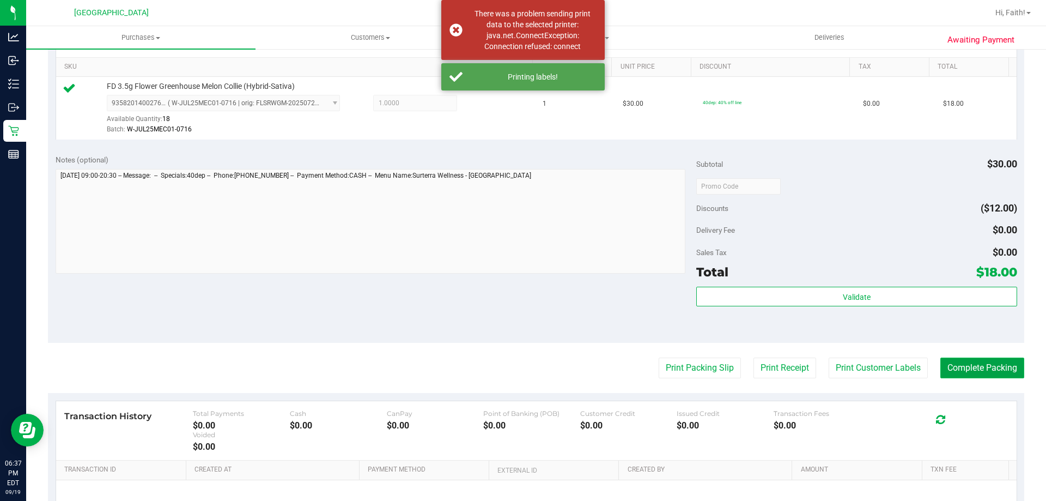
click at [980, 367] on button "Complete Packing" at bounding box center [982, 367] width 84 height 21
